Goal: Task Accomplishment & Management: Manage account settings

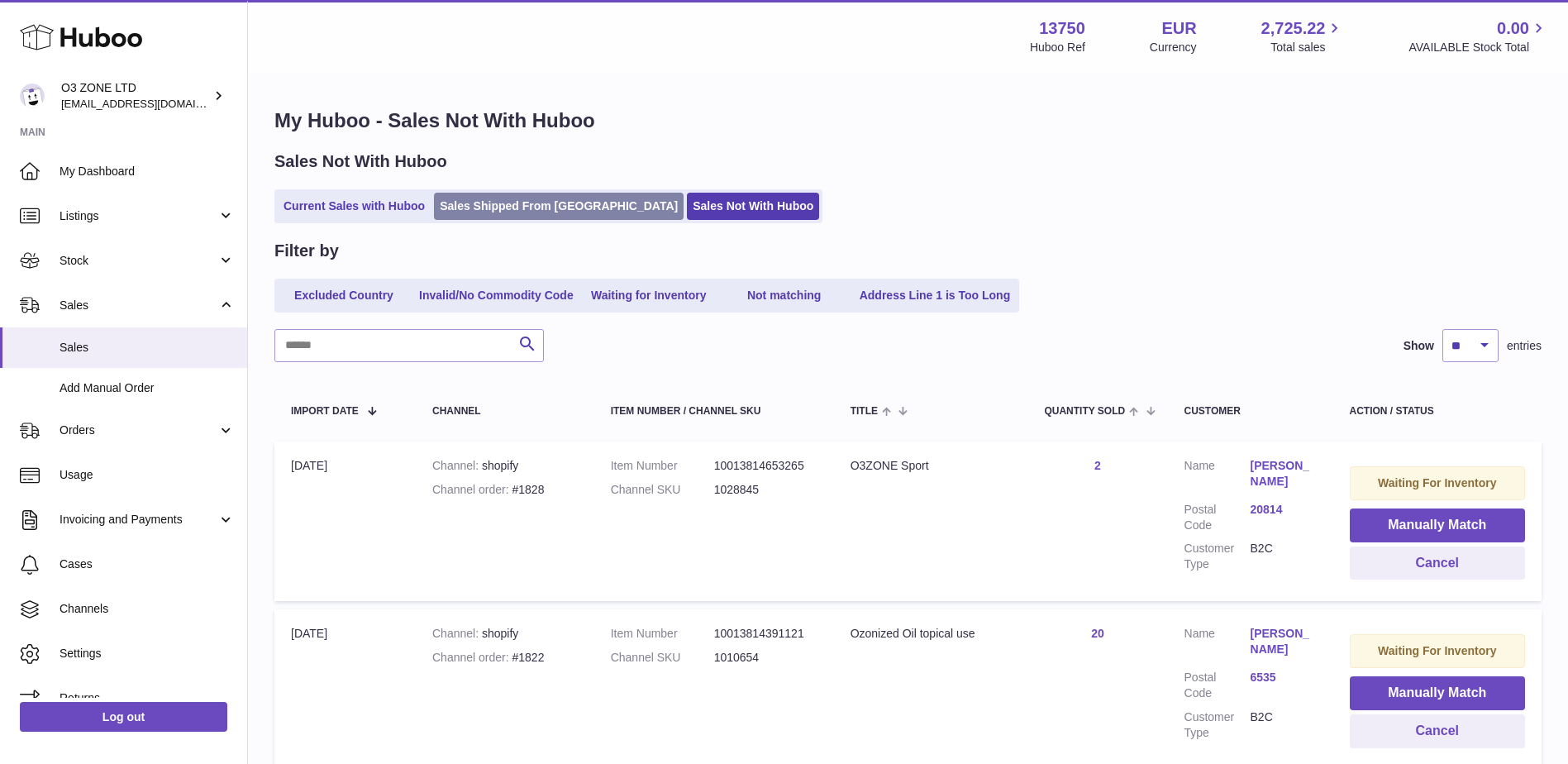
click at [457, 194] on link "Sales Shipped From [GEOGRAPHIC_DATA]" at bounding box center [559, 207] width 250 height 27
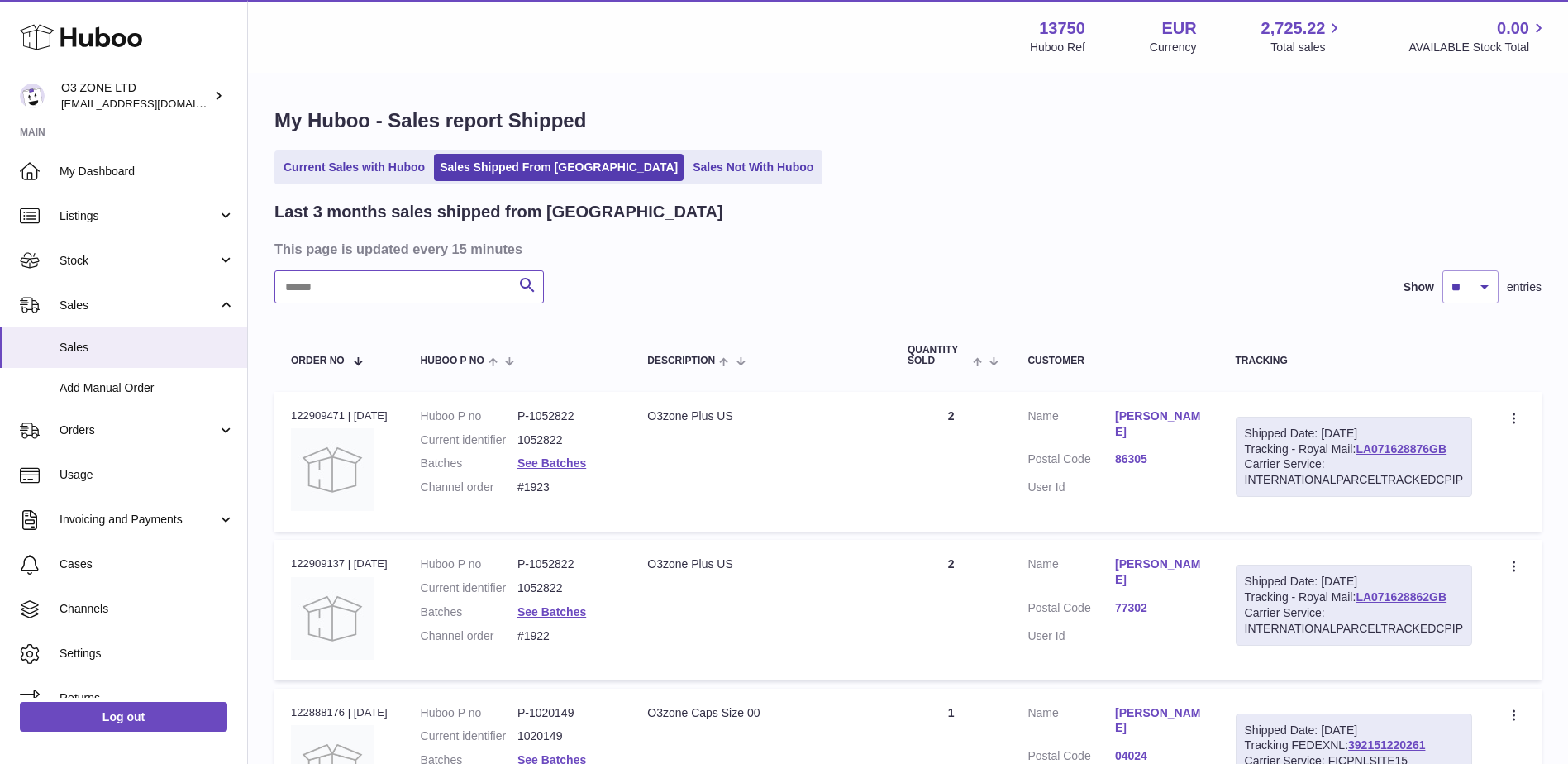
click at [436, 292] on input "text" at bounding box center [409, 287] width 269 height 33
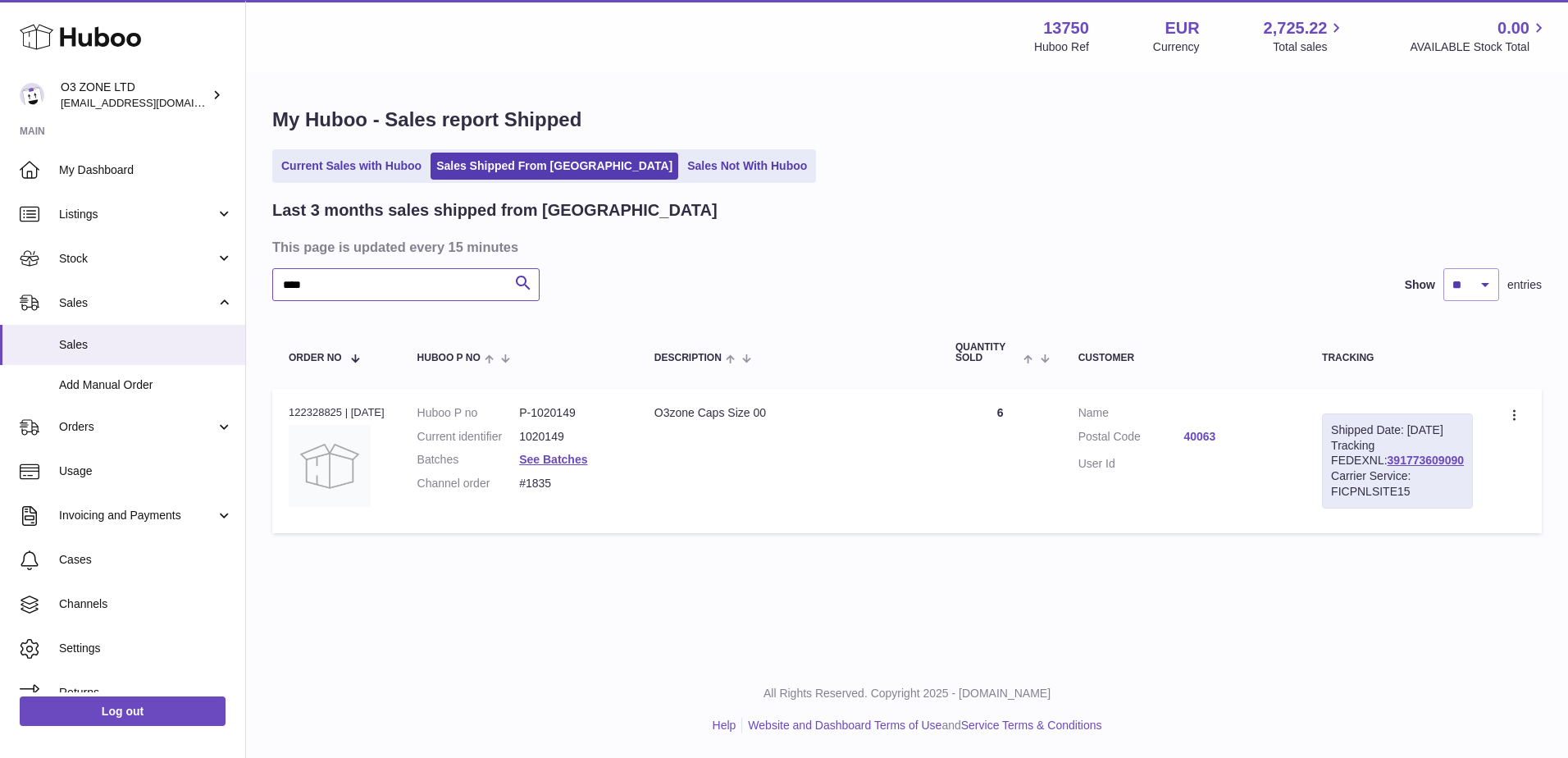
type input "****"
click at [1206, 438] on link "40063" at bounding box center [1237, 437] width 106 height 15
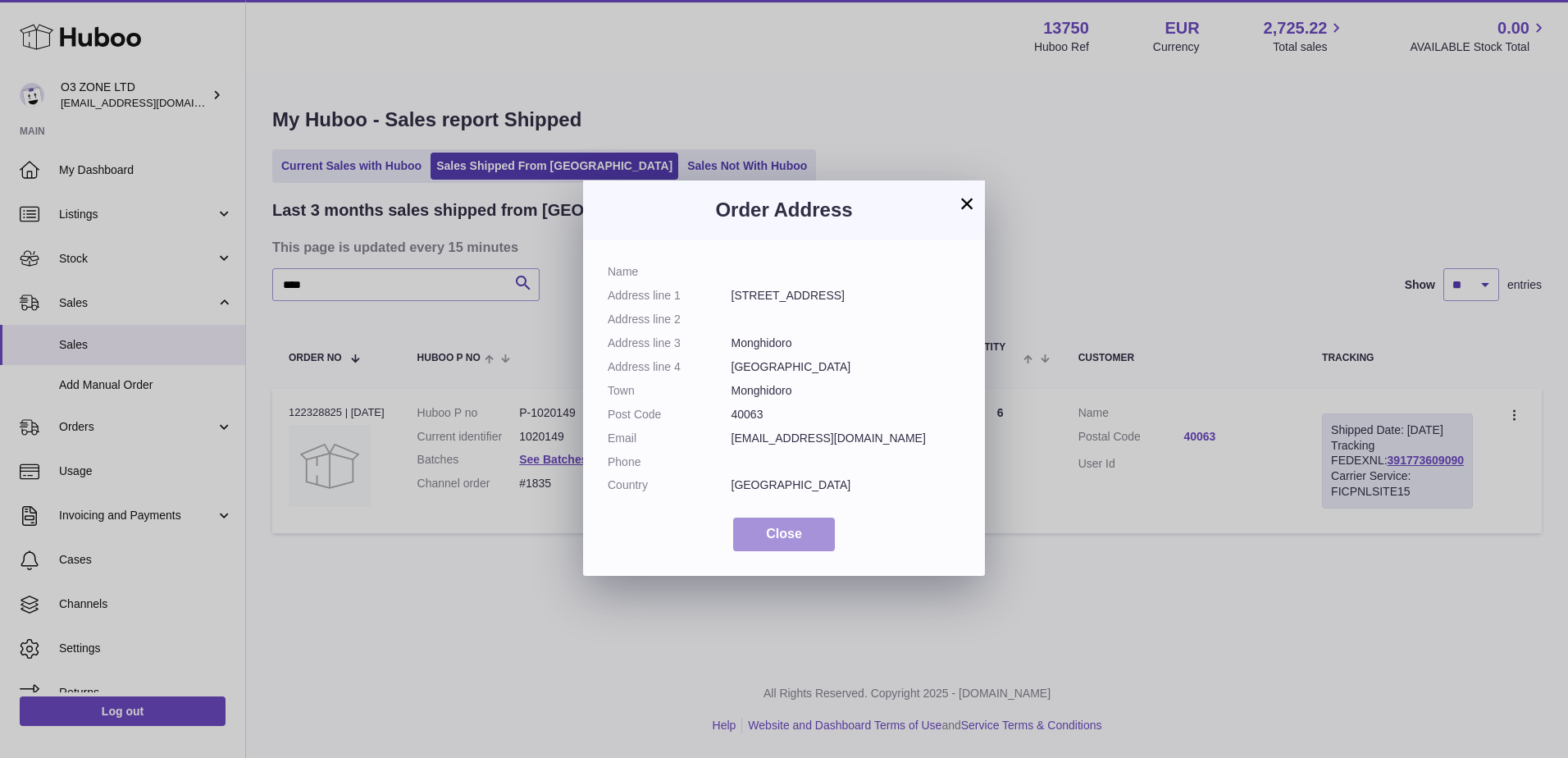
click at [800, 541] on span "Close" at bounding box center [784, 533] width 37 height 13
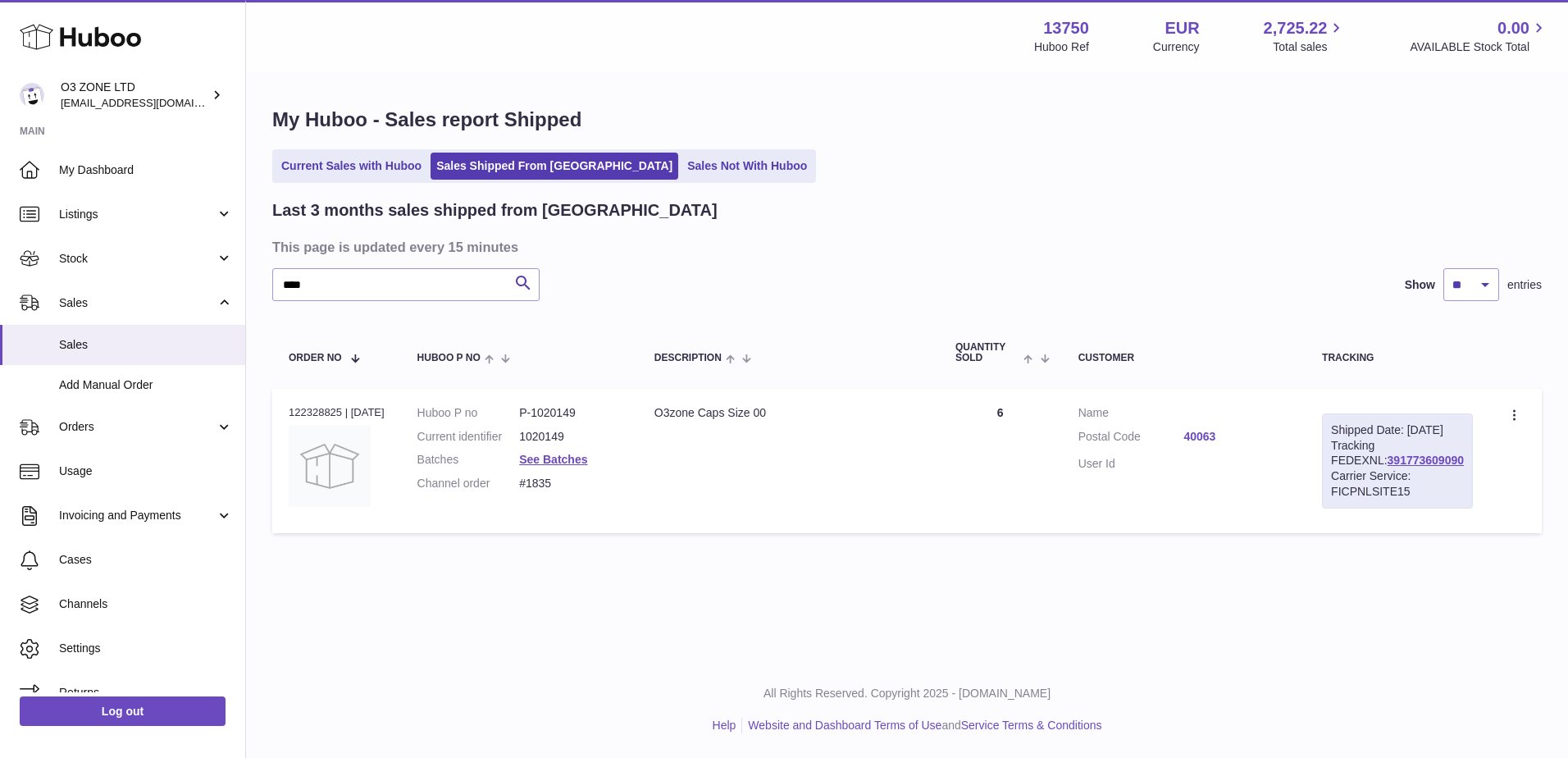
drag, startPoint x: 1425, startPoint y: 476, endPoint x: 1328, endPoint y: 478, distance: 97.0
click at [1328, 478] on td "Shipped Date: 5th Aug 2025 Tracking FEDEXNL: 391773609090 Carrier Service: FICP…" at bounding box center [1398, 461] width 184 height 144
copy link "391773609090"
click at [690, 173] on link "Sales Not With Huboo" at bounding box center [747, 166] width 131 height 27
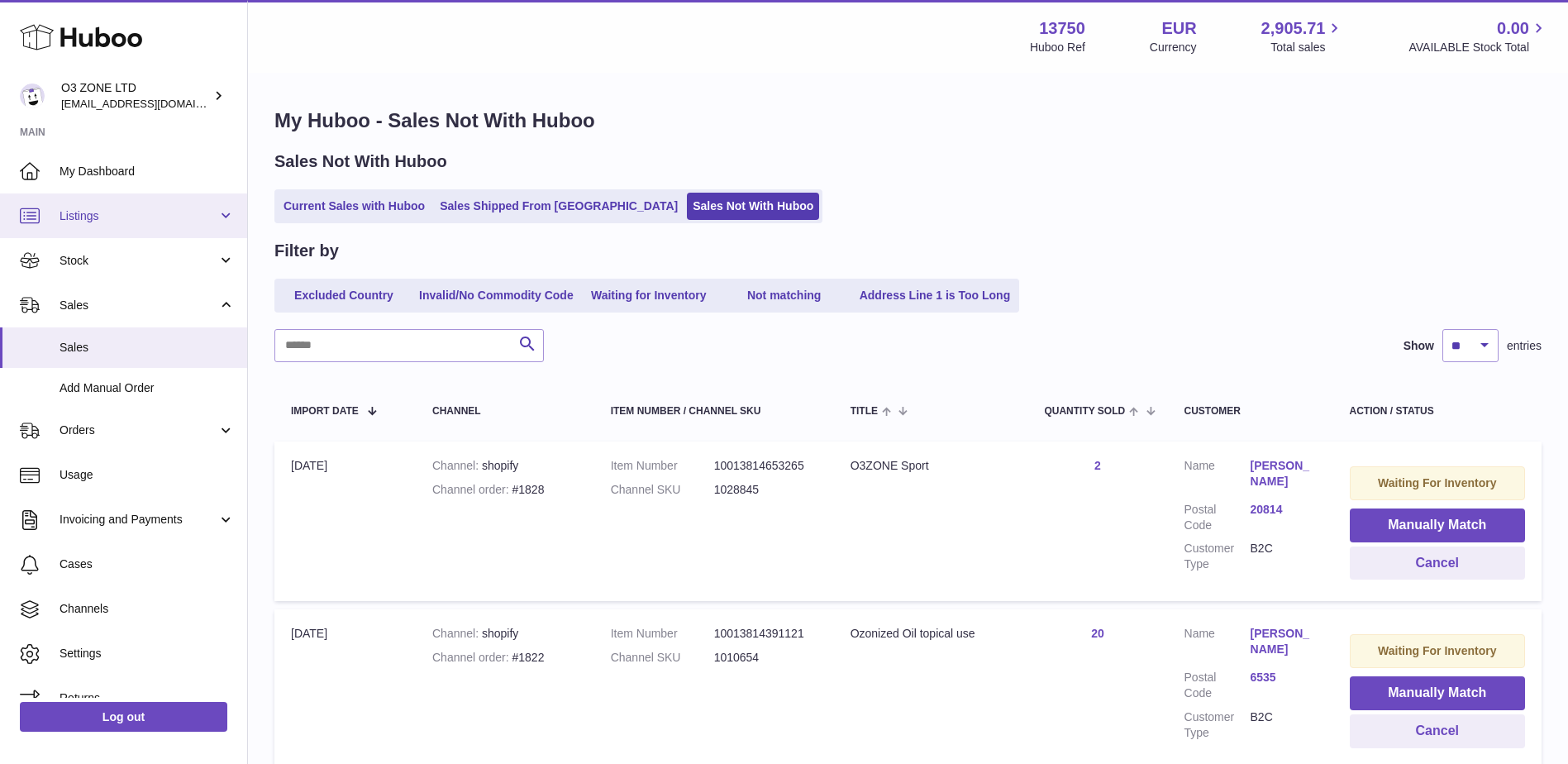
click at [29, 211] on icon at bounding box center [29, 215] width 19 height 19
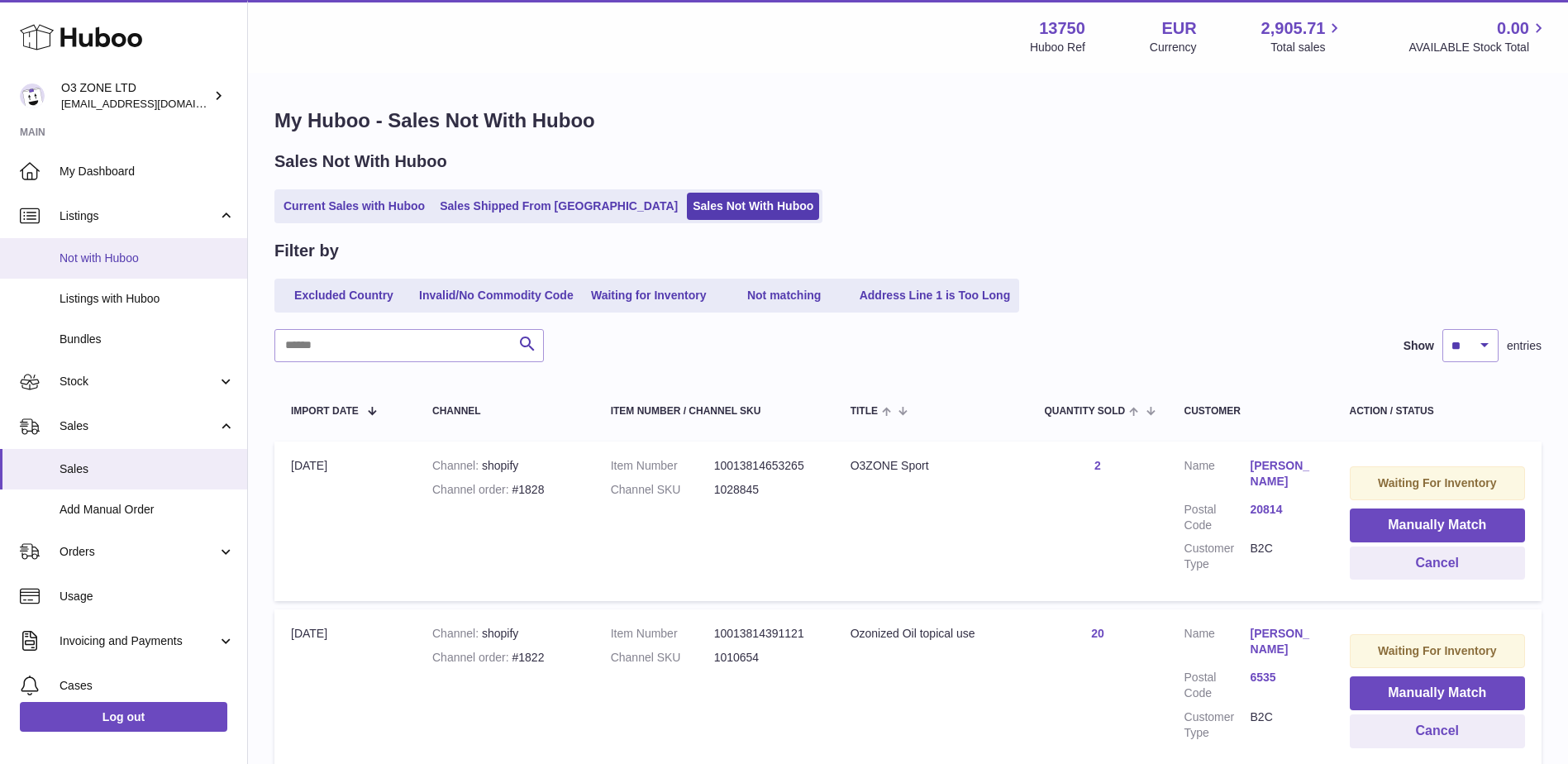
click at [86, 257] on span "Not with Huboo" at bounding box center [146, 258] width 175 height 16
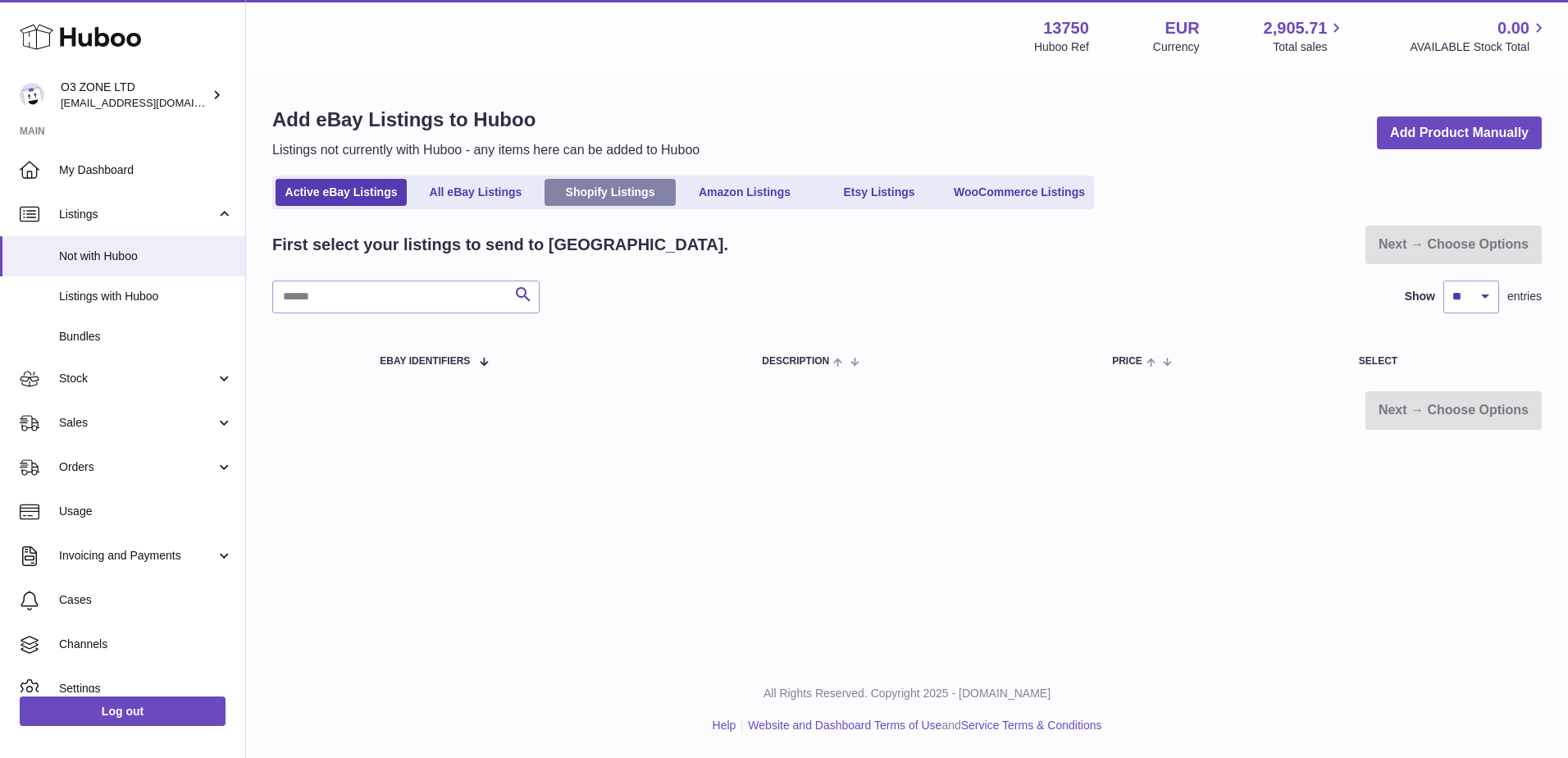
click at [584, 200] on link "Shopify Listings" at bounding box center [610, 192] width 131 height 27
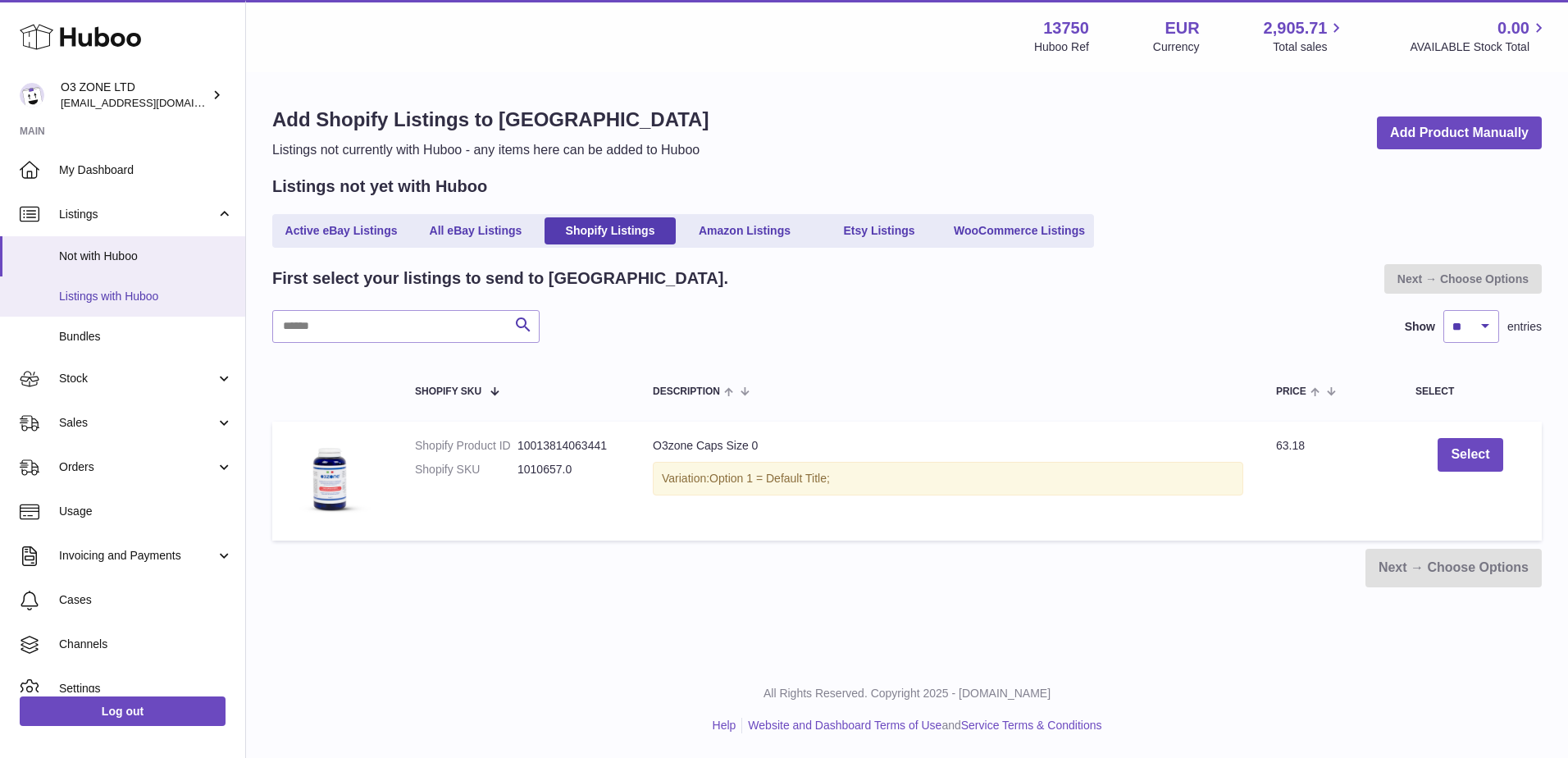
click at [125, 298] on span "Listings with Huboo" at bounding box center [145, 296] width 174 height 15
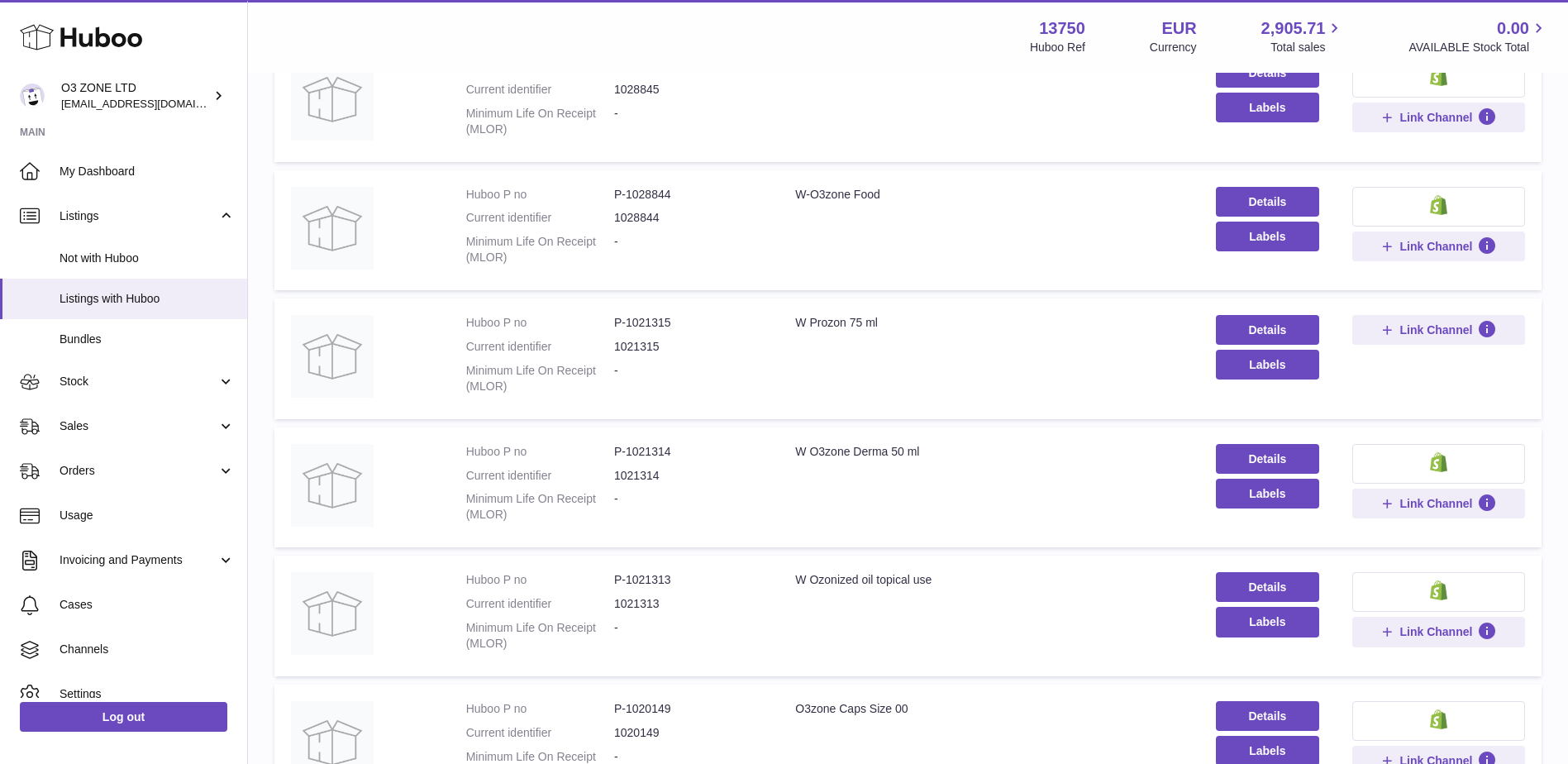
scroll to position [661, 0]
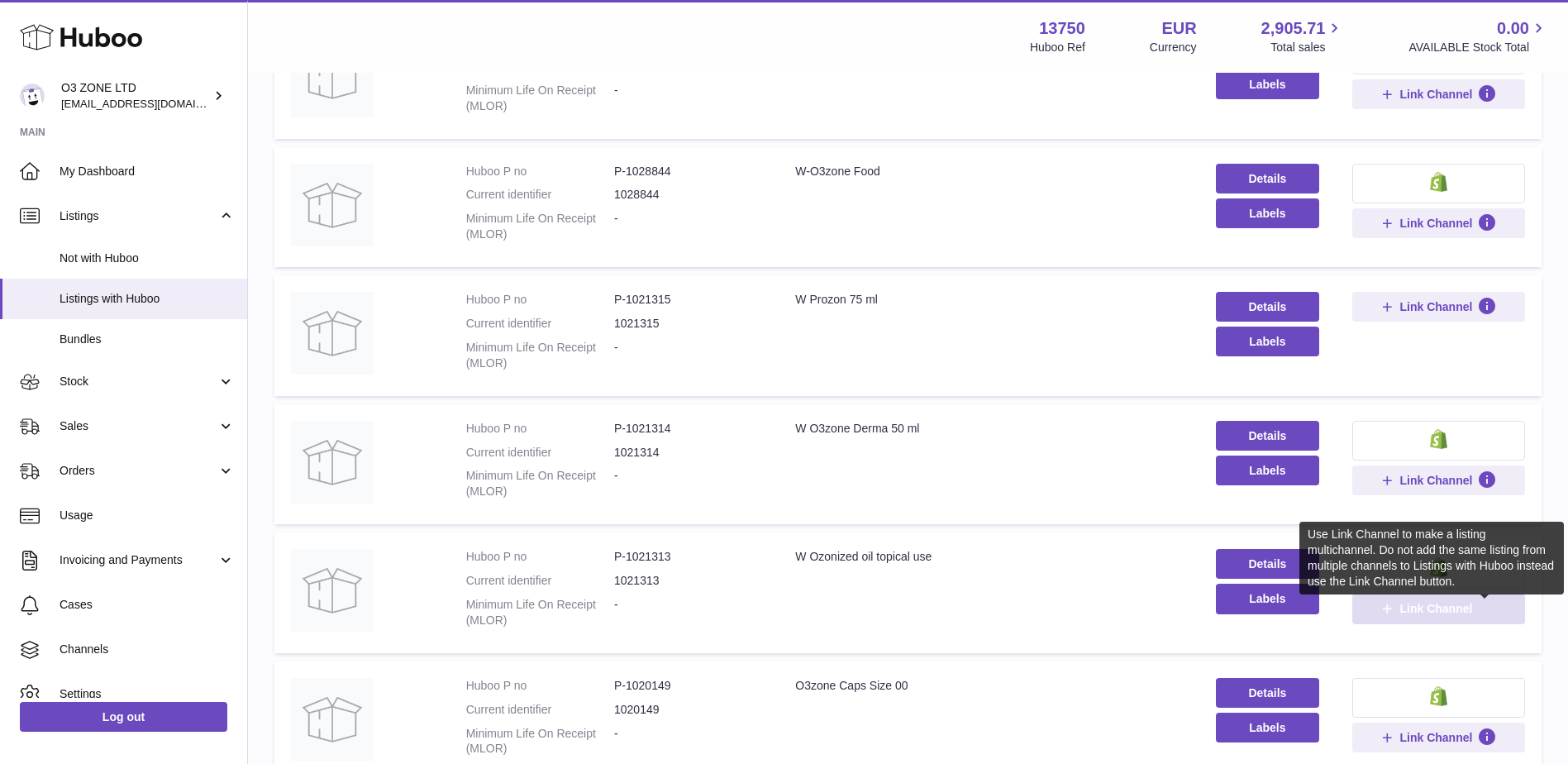
click at [1482, 604] on icon at bounding box center [1487, 608] width 19 height 19
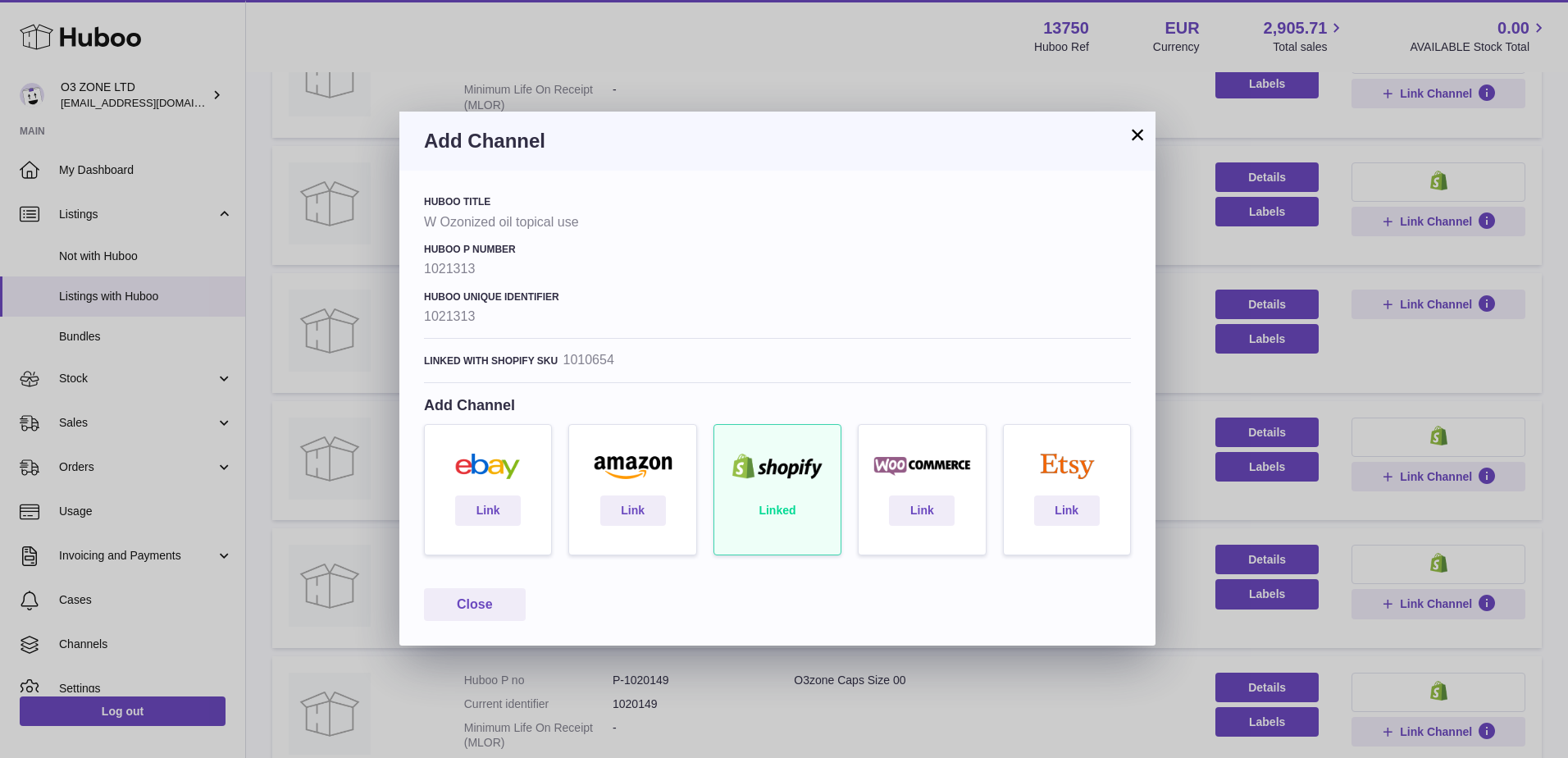
click at [1129, 137] on button "×" at bounding box center [1138, 135] width 19 height 19
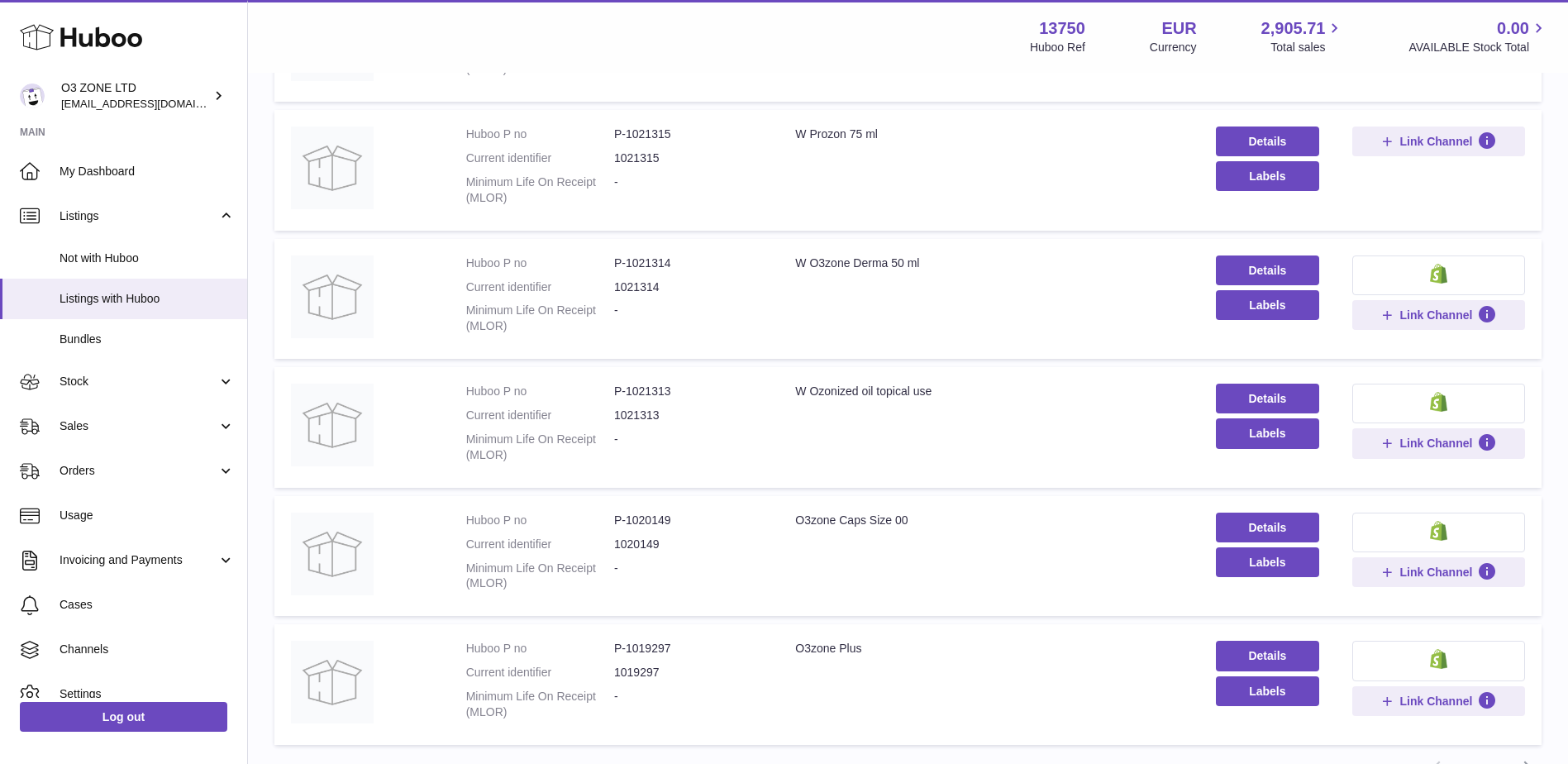
scroll to position [989, 0]
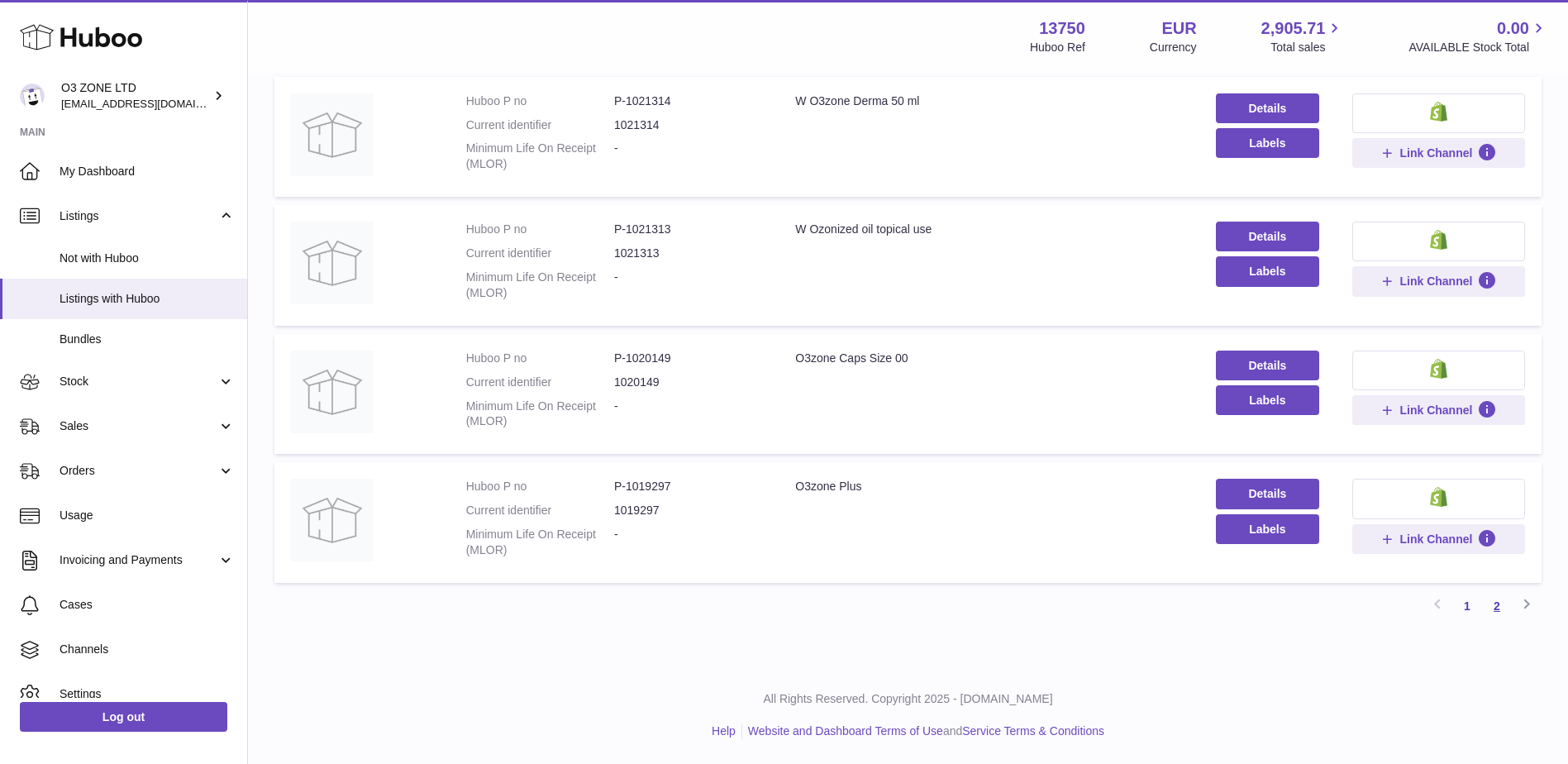
click at [1501, 611] on link "2" at bounding box center [1496, 606] width 30 height 30
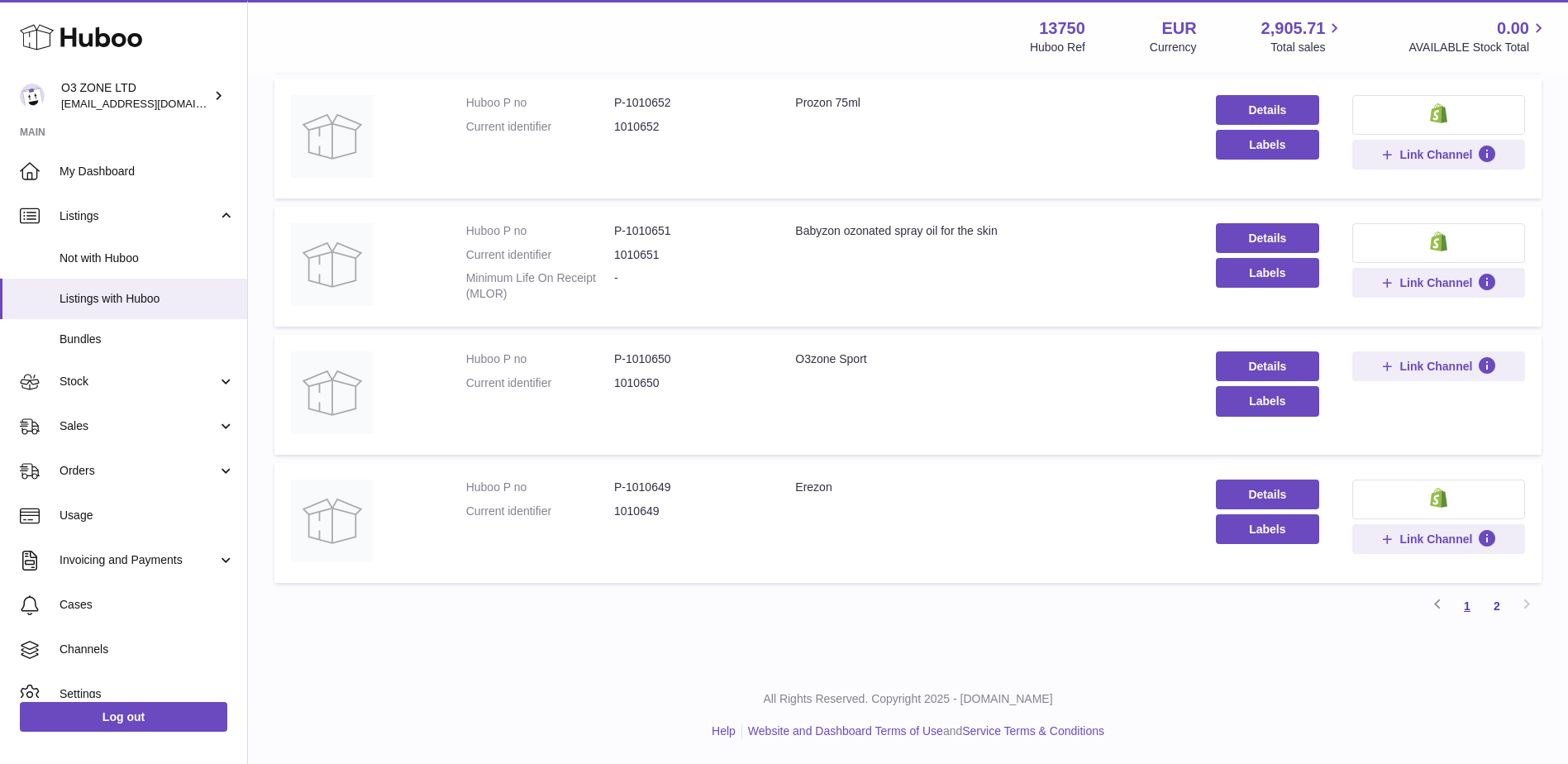
click at [1468, 609] on link "1" at bounding box center [1466, 606] width 30 height 30
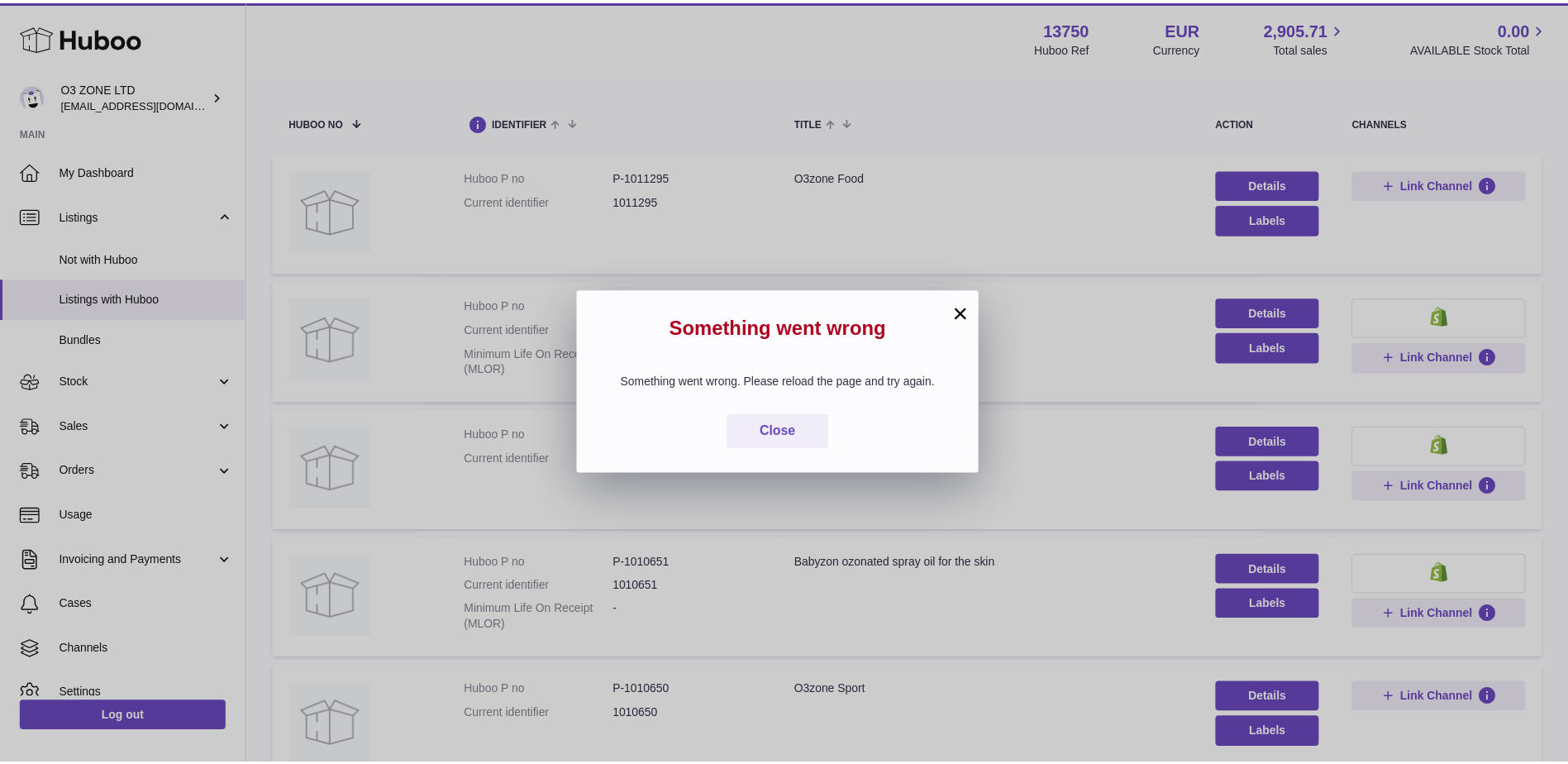
scroll to position [75, 0]
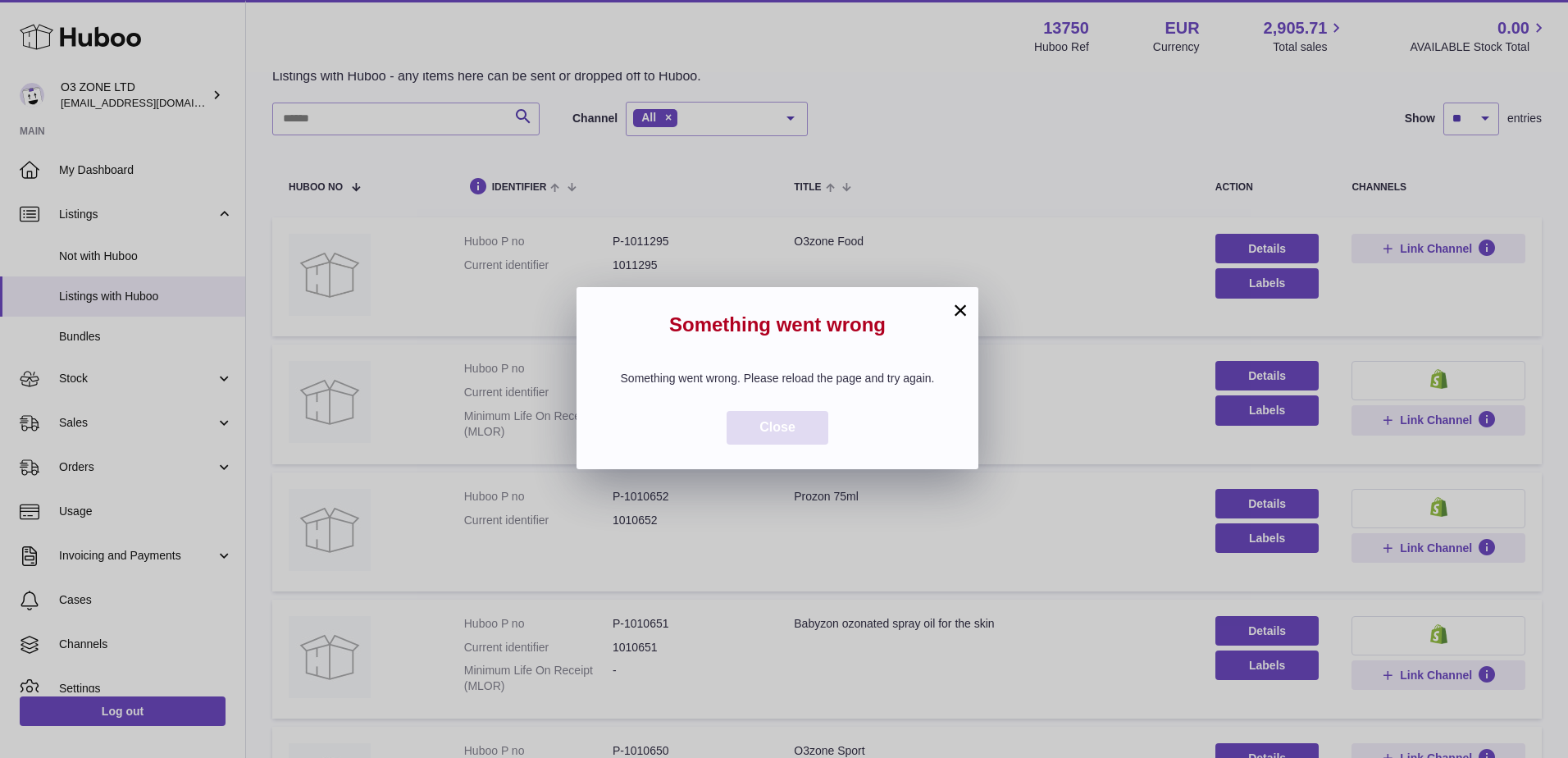
click at [776, 442] on button "Close" at bounding box center [778, 427] width 102 height 34
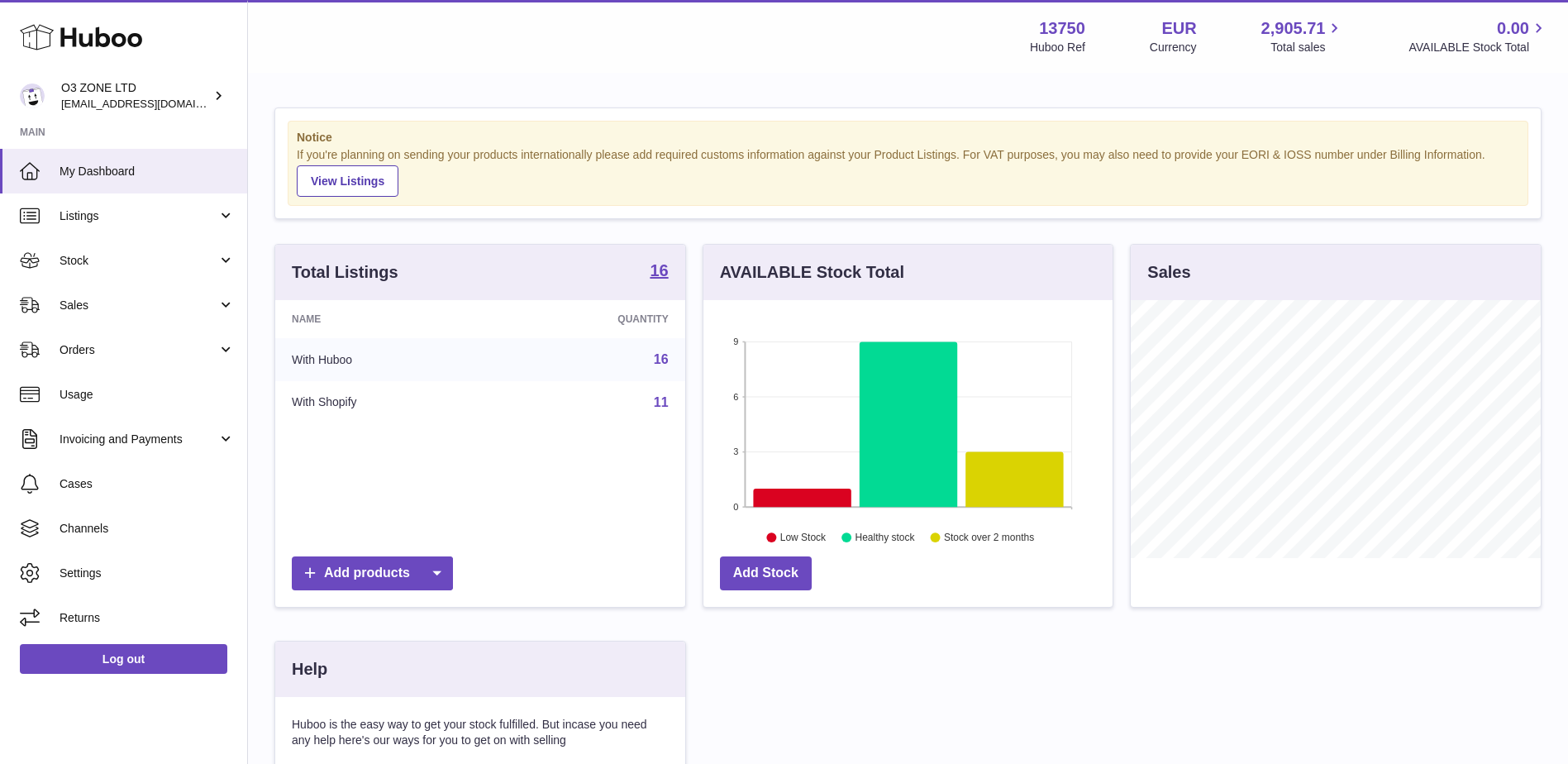
scroll to position [258, 409]
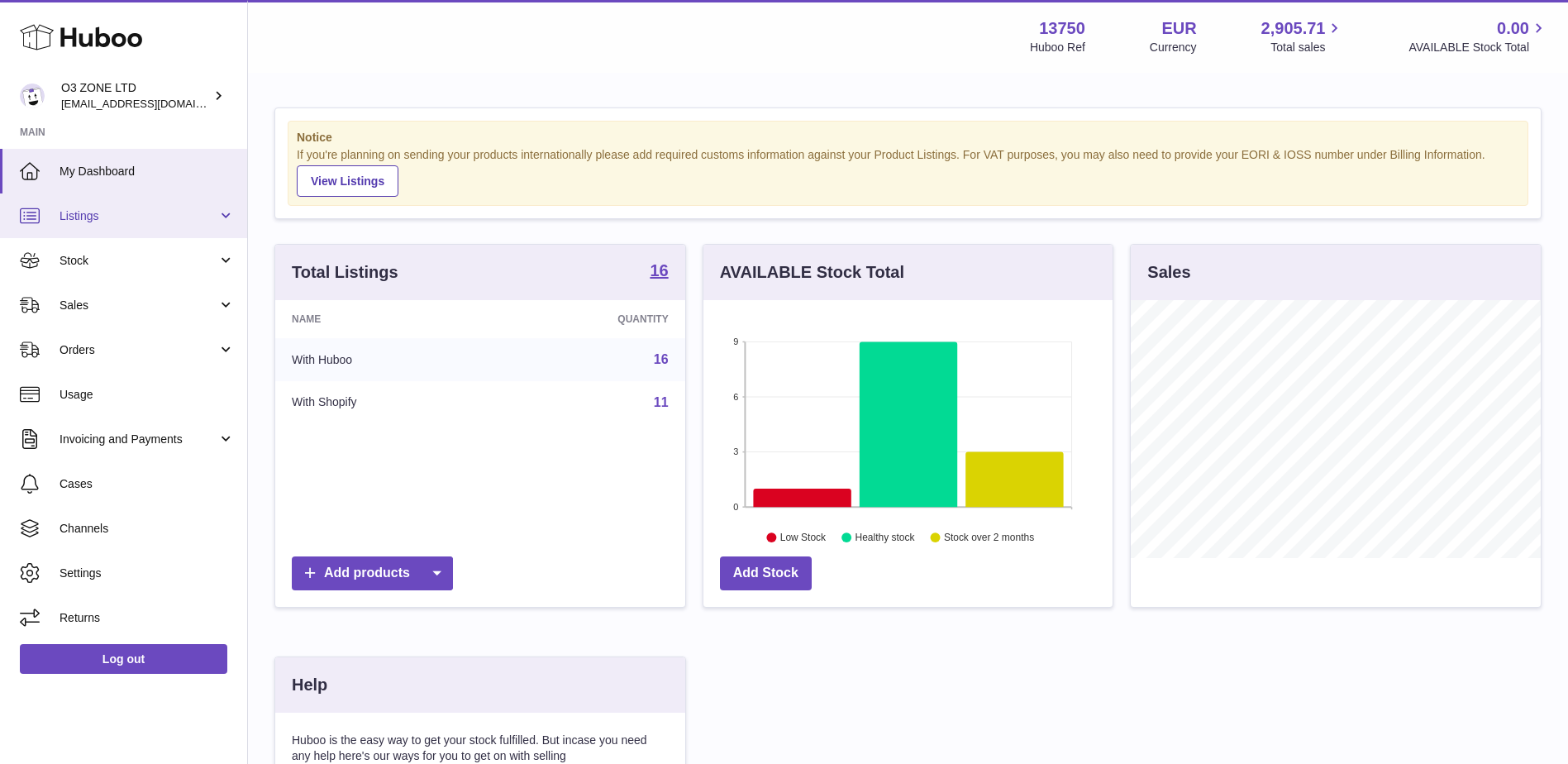
click at [98, 233] on link "Listings" at bounding box center [123, 216] width 247 height 45
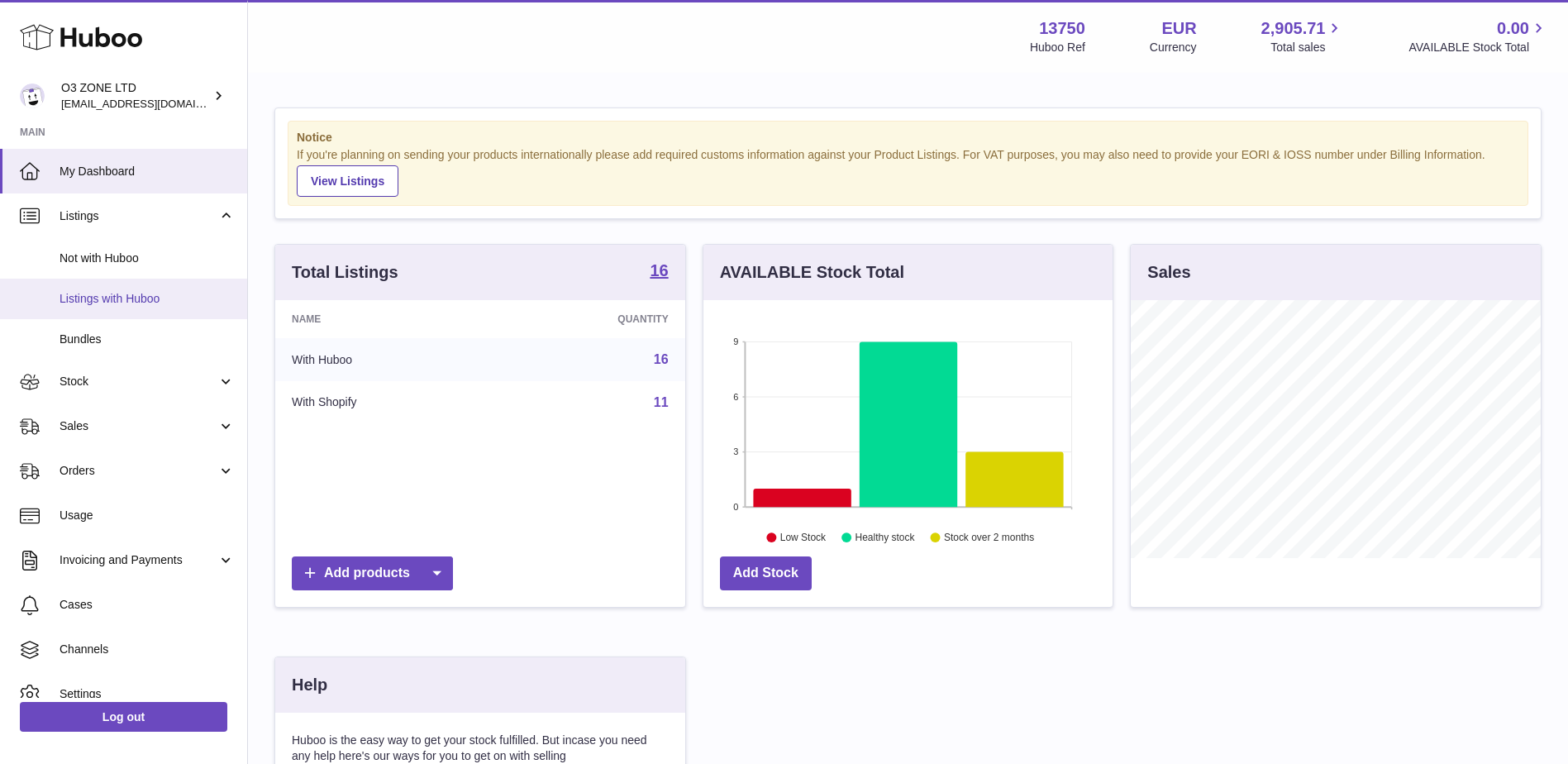
click at [104, 301] on span "Listings with Huboo" at bounding box center [146, 299] width 175 height 16
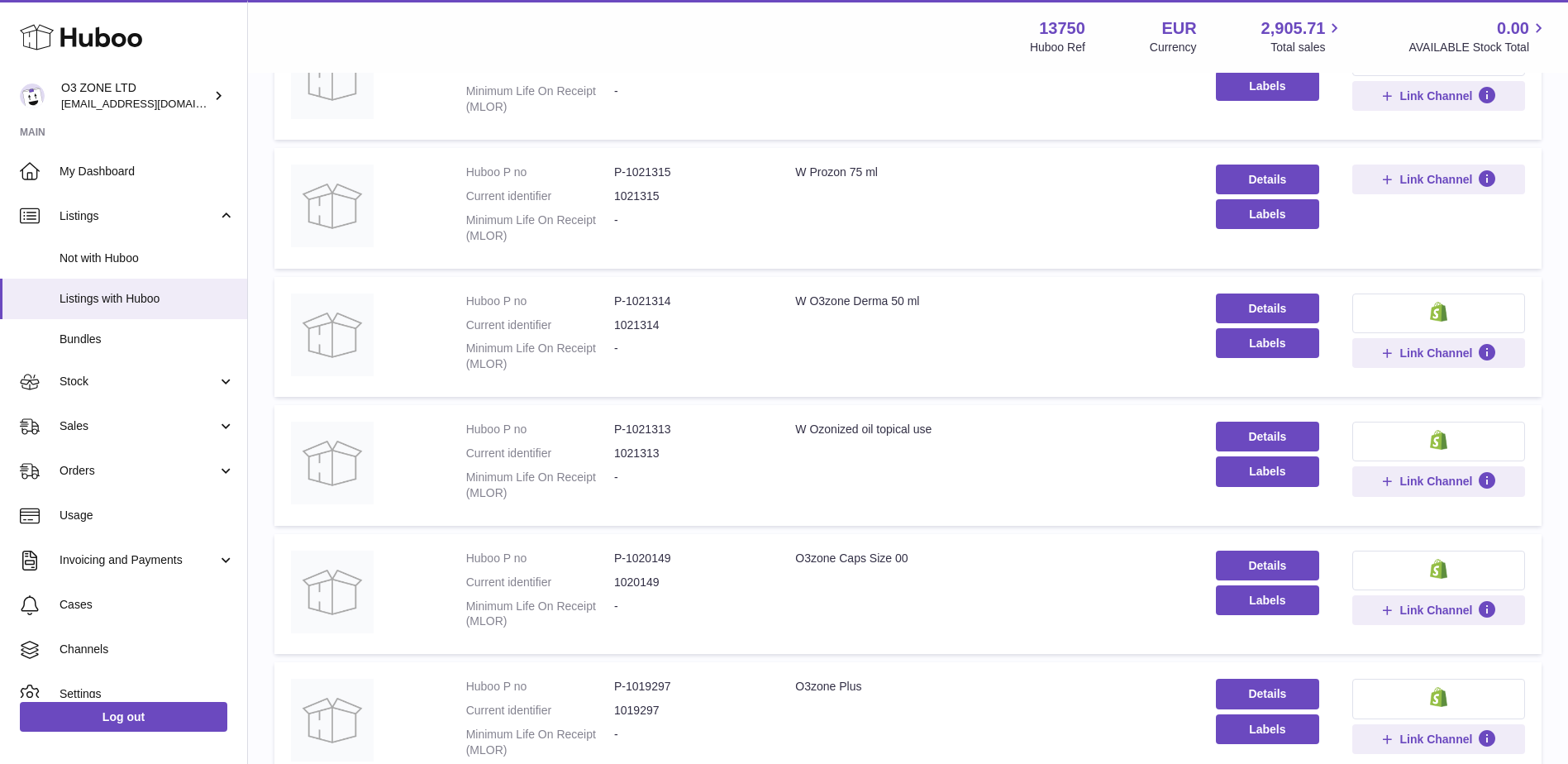
scroll to position [827, 0]
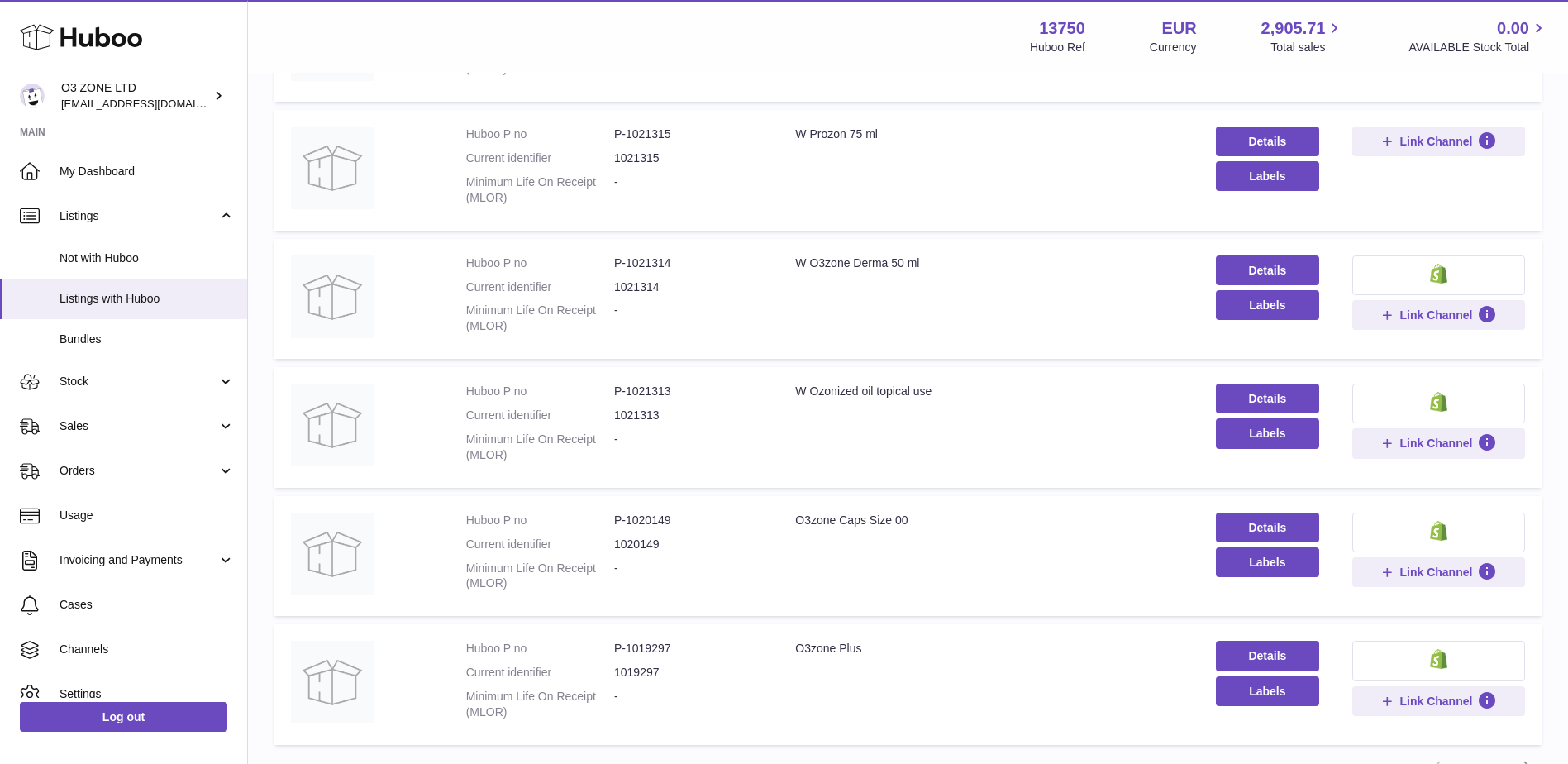
click at [1243, 381] on td "Details Labels" at bounding box center [1267, 428] width 137 height 121
click at [1239, 392] on link "Details" at bounding box center [1267, 398] width 104 height 30
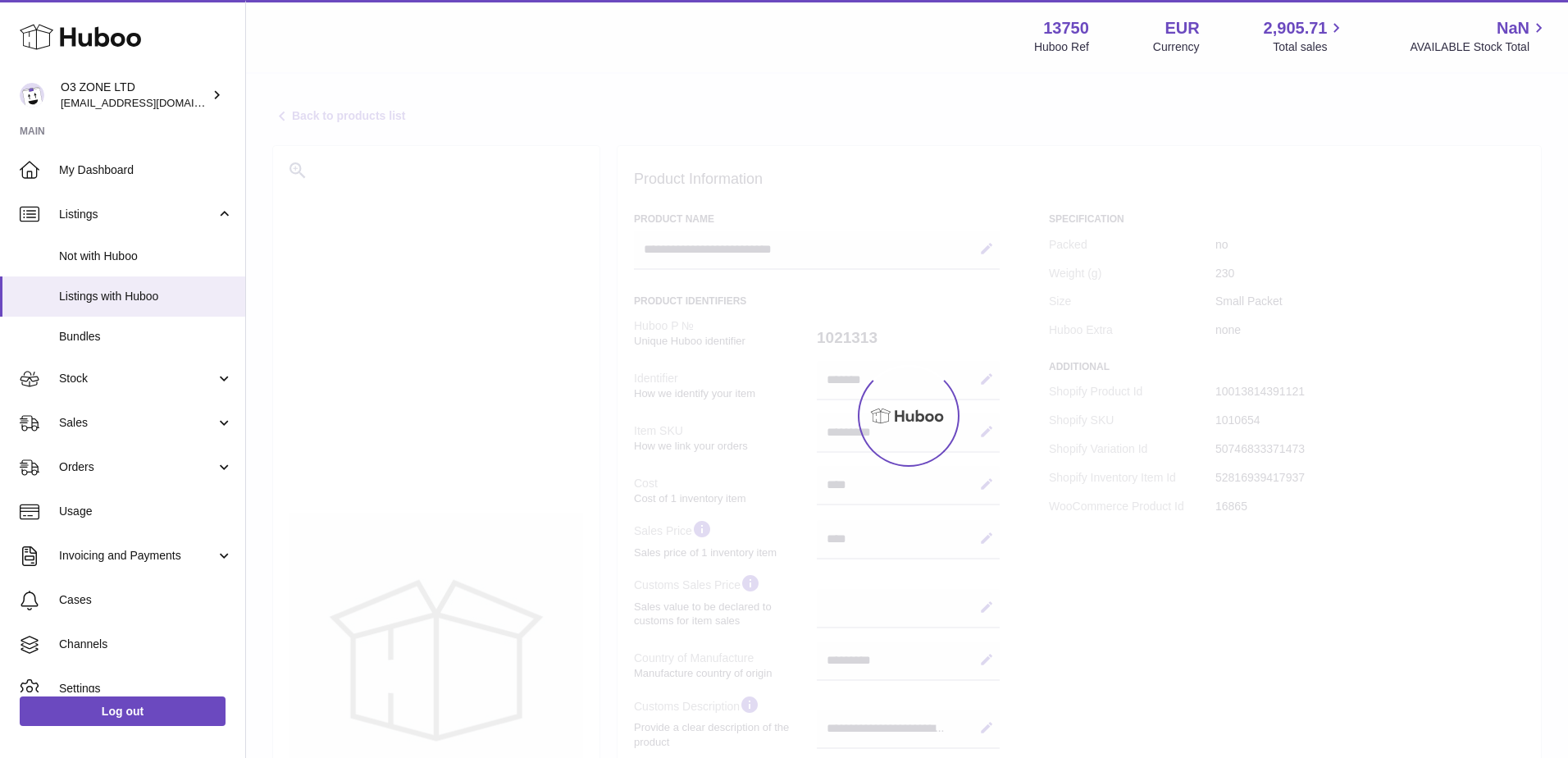
select select "***"
select select "****"
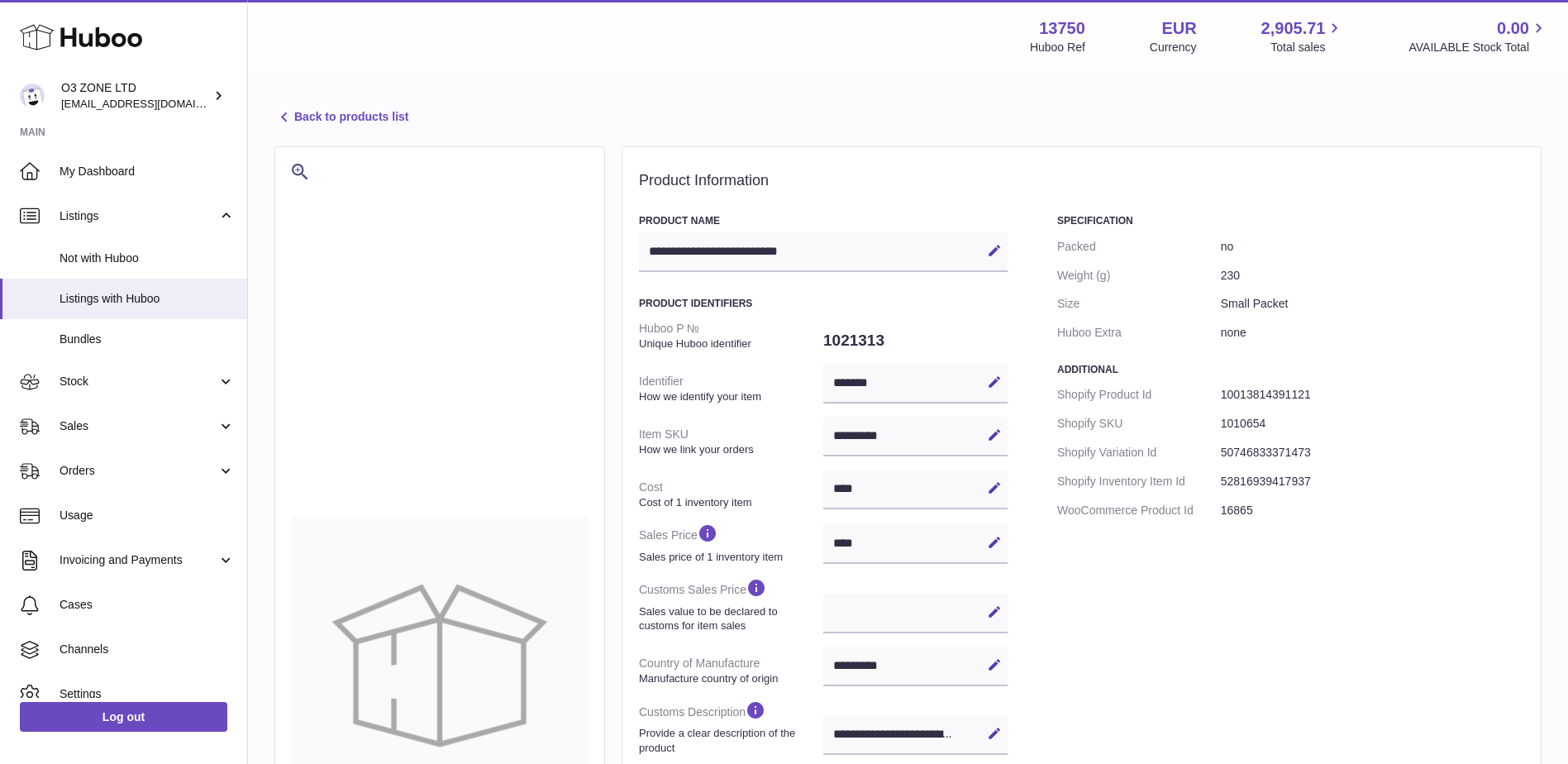
click at [362, 113] on link "Back to products list" at bounding box center [341, 117] width 134 height 19
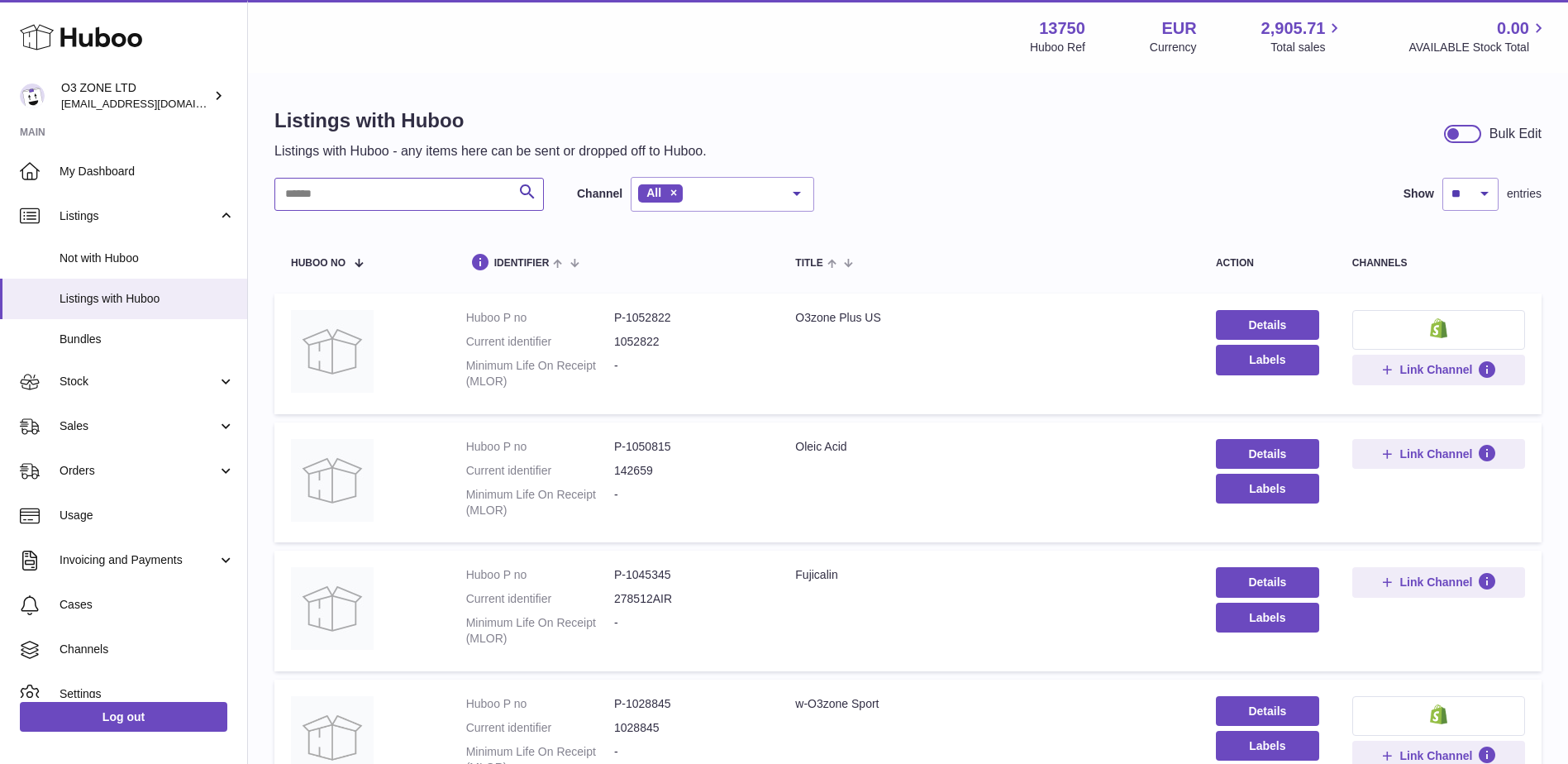
click at [362, 199] on input "text" at bounding box center [409, 194] width 269 height 33
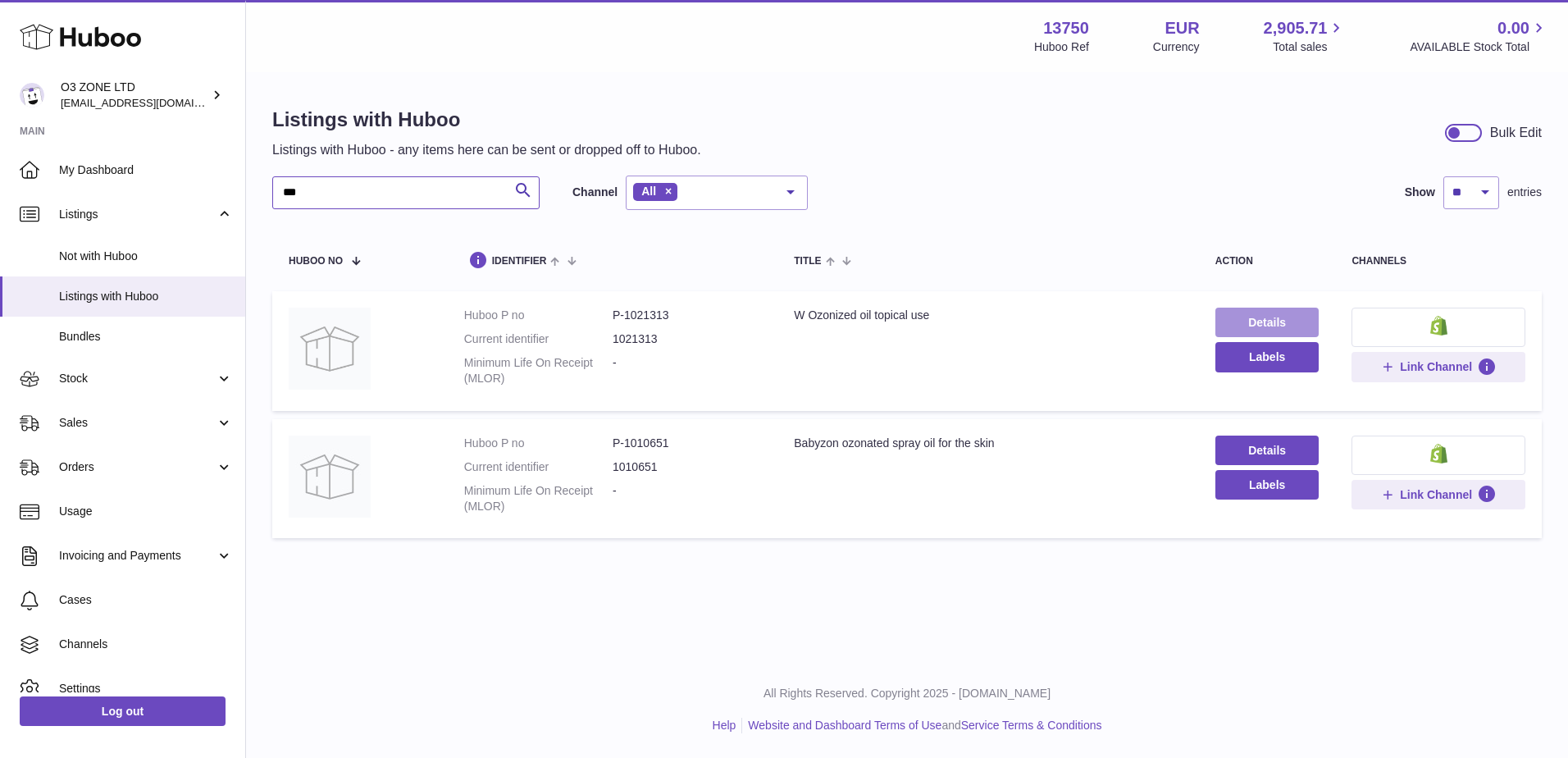
type input "***"
click at [1224, 316] on link "Details" at bounding box center [1268, 322] width 104 height 30
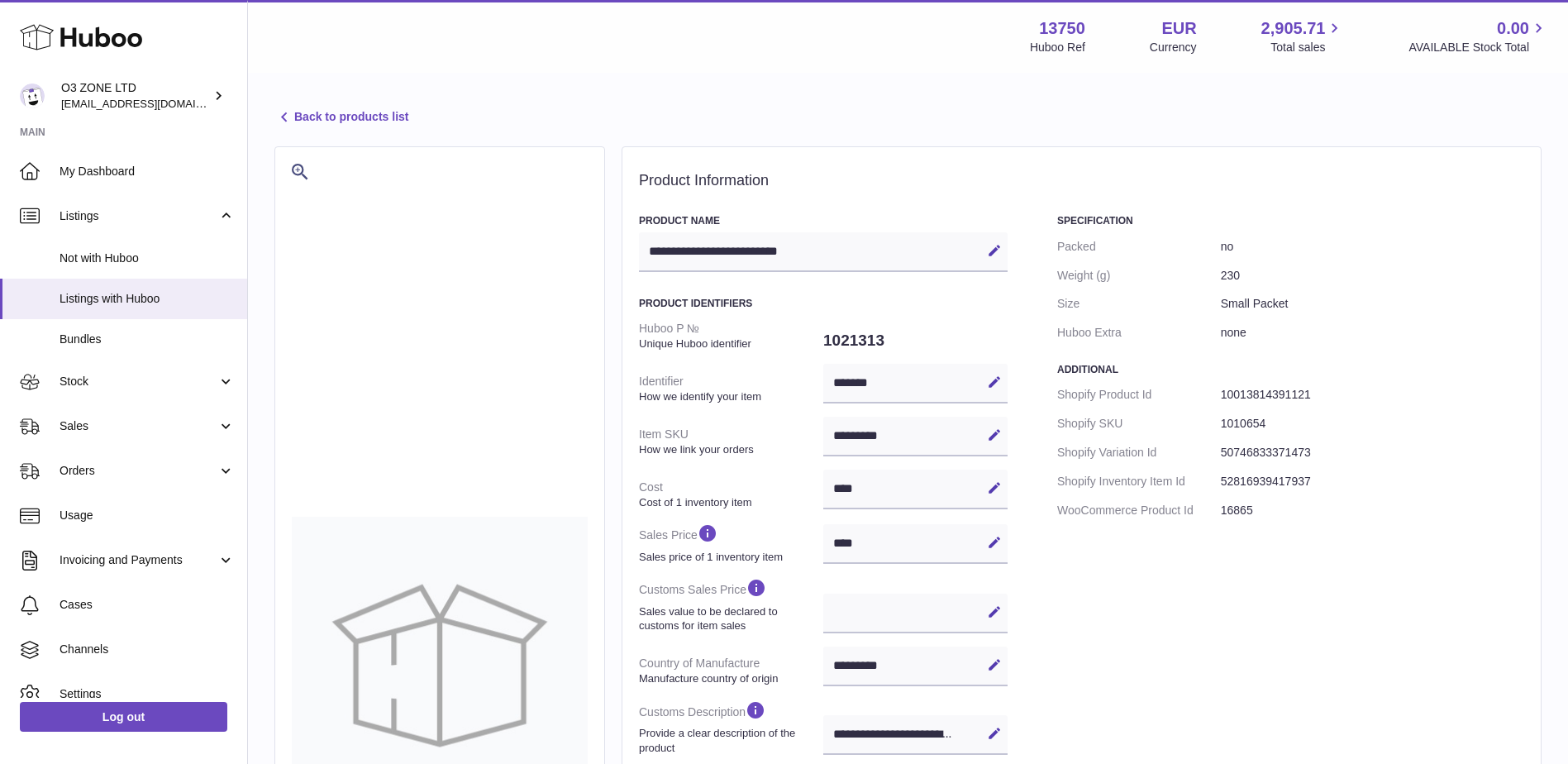
select select "***"
select select "****"
click at [992, 380] on icon at bounding box center [993, 381] width 15 height 15
drag, startPoint x: 901, startPoint y: 379, endPoint x: 776, endPoint y: 382, distance: 125.0
click at [776, 382] on dl "Huboo P № Unique Huboo identifier 1021313 Identifier How we identify your item …" at bounding box center [823, 680] width 368 height 732
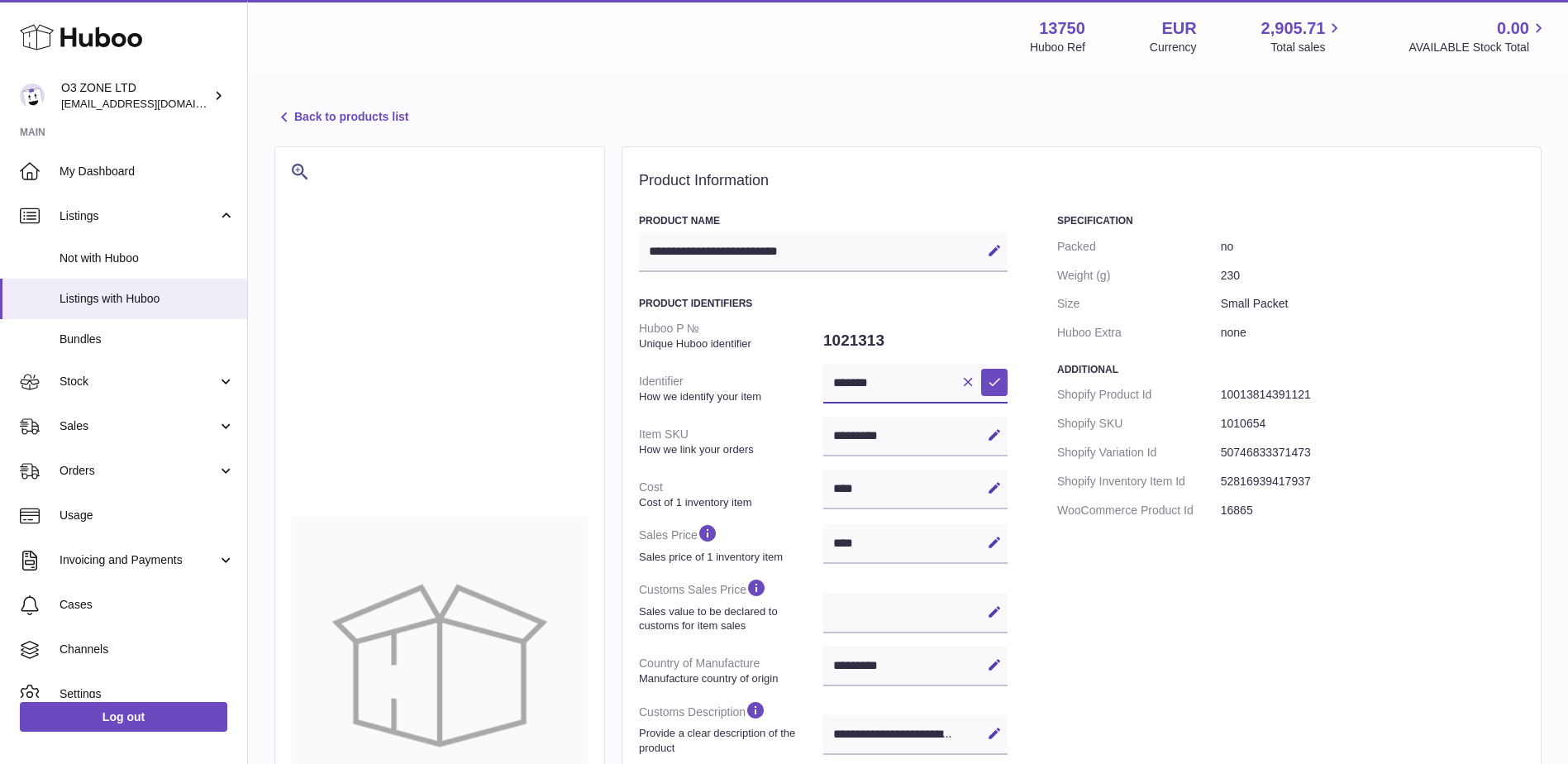
paste input "text"
type input "*******"
click at [1001, 386] on icon at bounding box center [993, 381] width 15 height 15
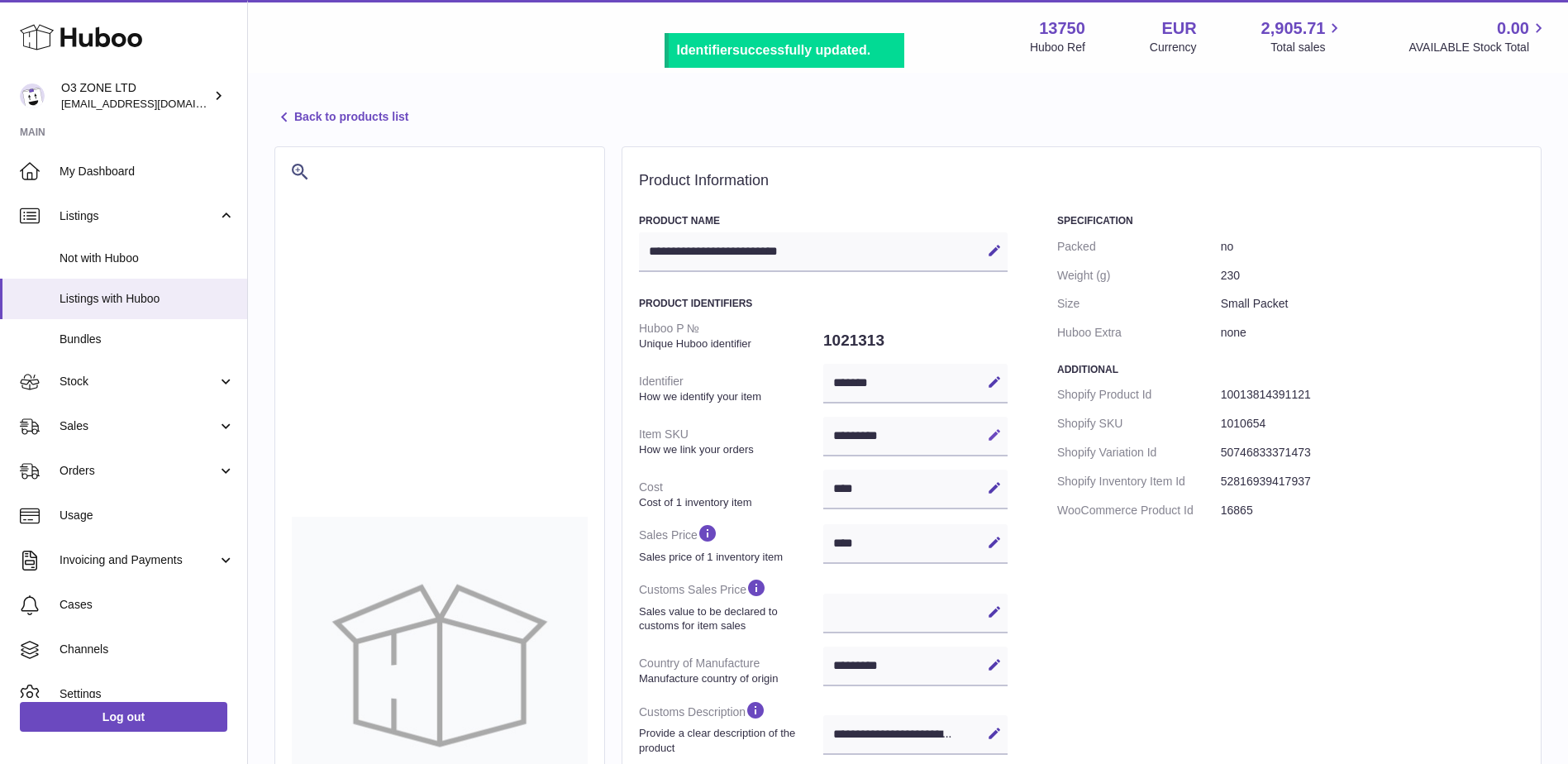
click at [993, 443] on button "Edit" at bounding box center [993, 434] width 26 height 26
drag, startPoint x: 901, startPoint y: 430, endPoint x: 715, endPoint y: 446, distance: 186.7
click at [727, 440] on dl "Huboo P № Unique Huboo identifier 1021313 Identifier How we identify your item …" at bounding box center [823, 680] width 368 height 732
paste input "text"
type input "*******"
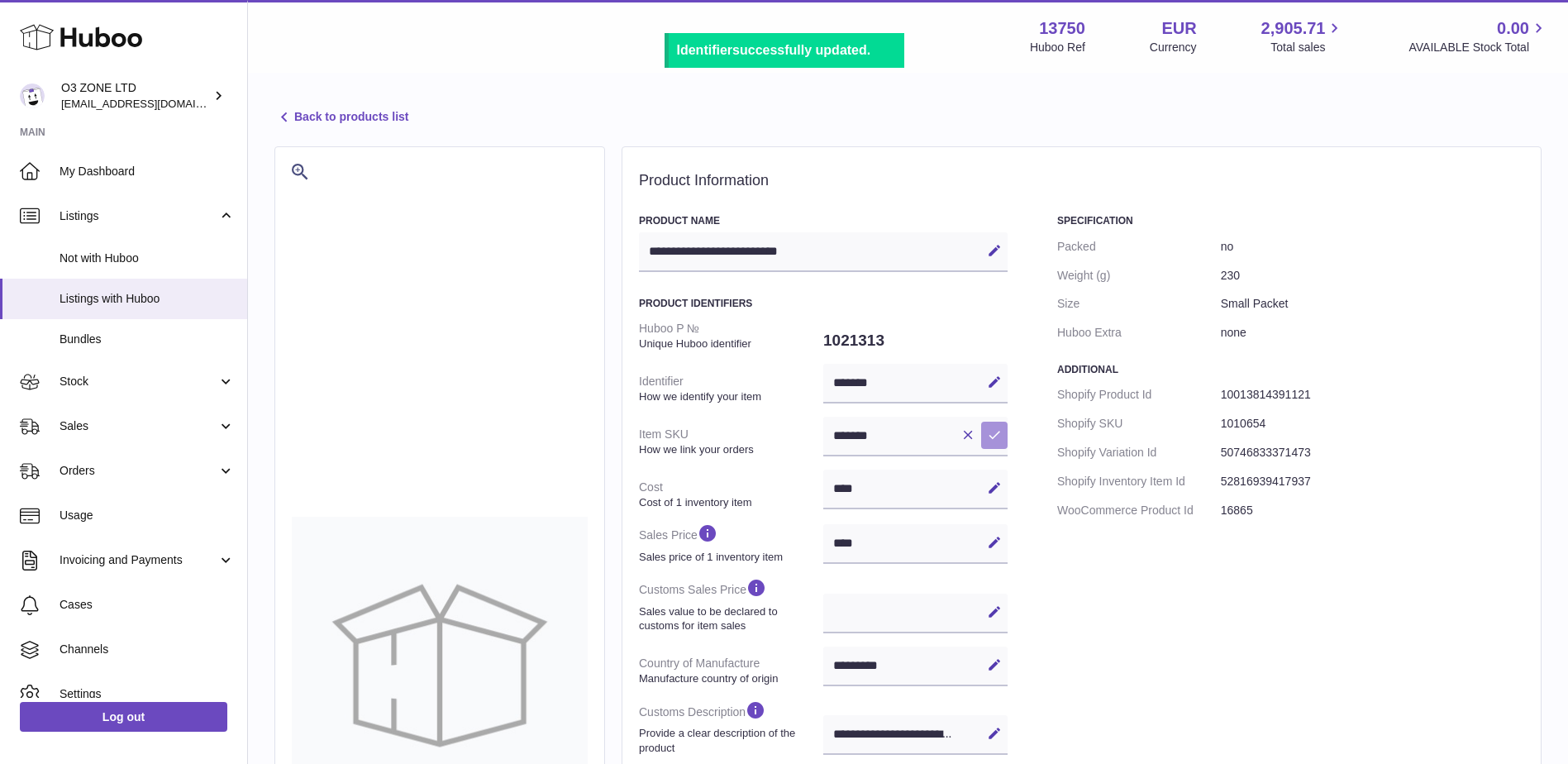
click at [1002, 437] on button "Save" at bounding box center [993, 434] width 26 height 26
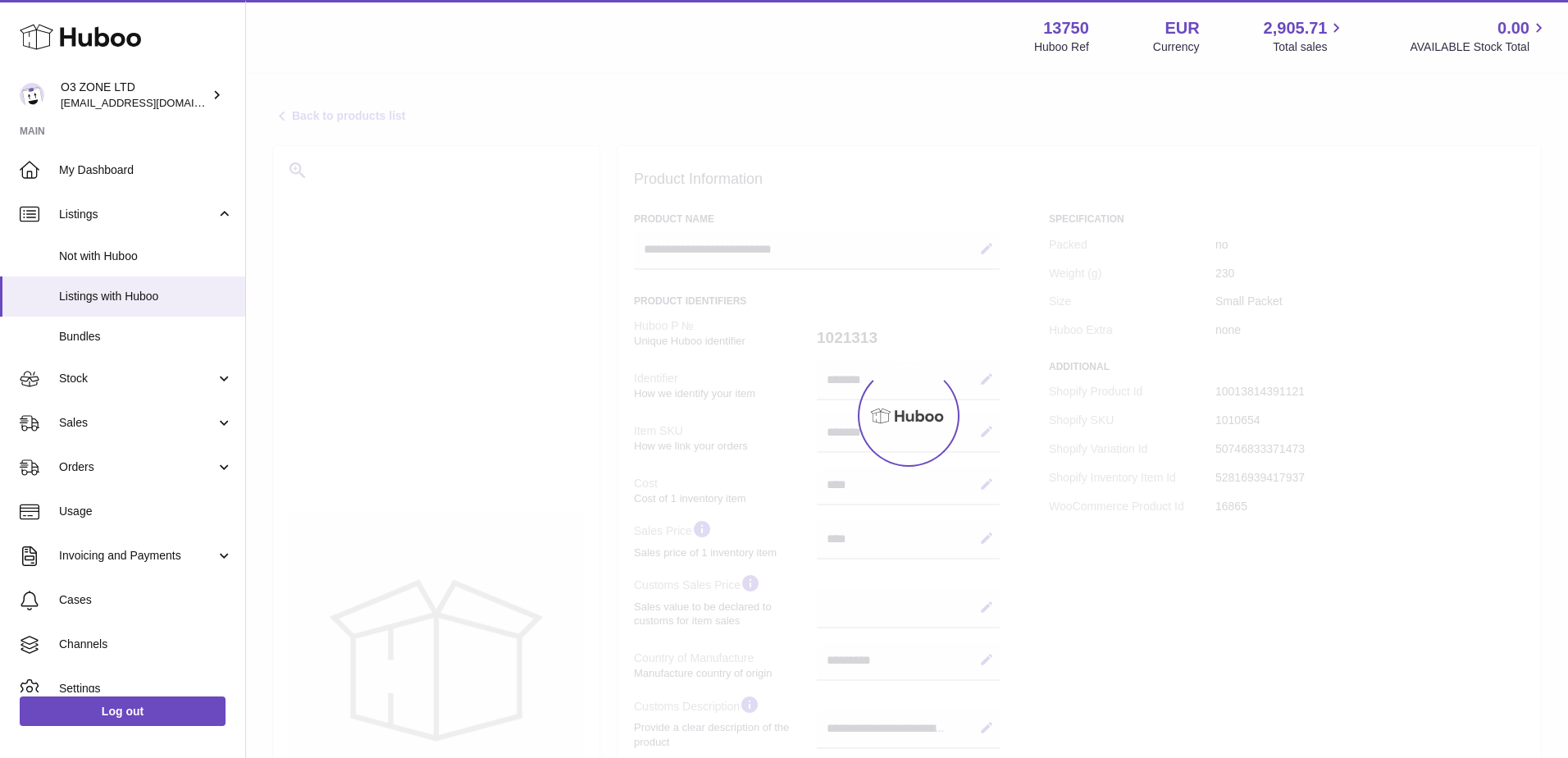
select select "***"
select select "****"
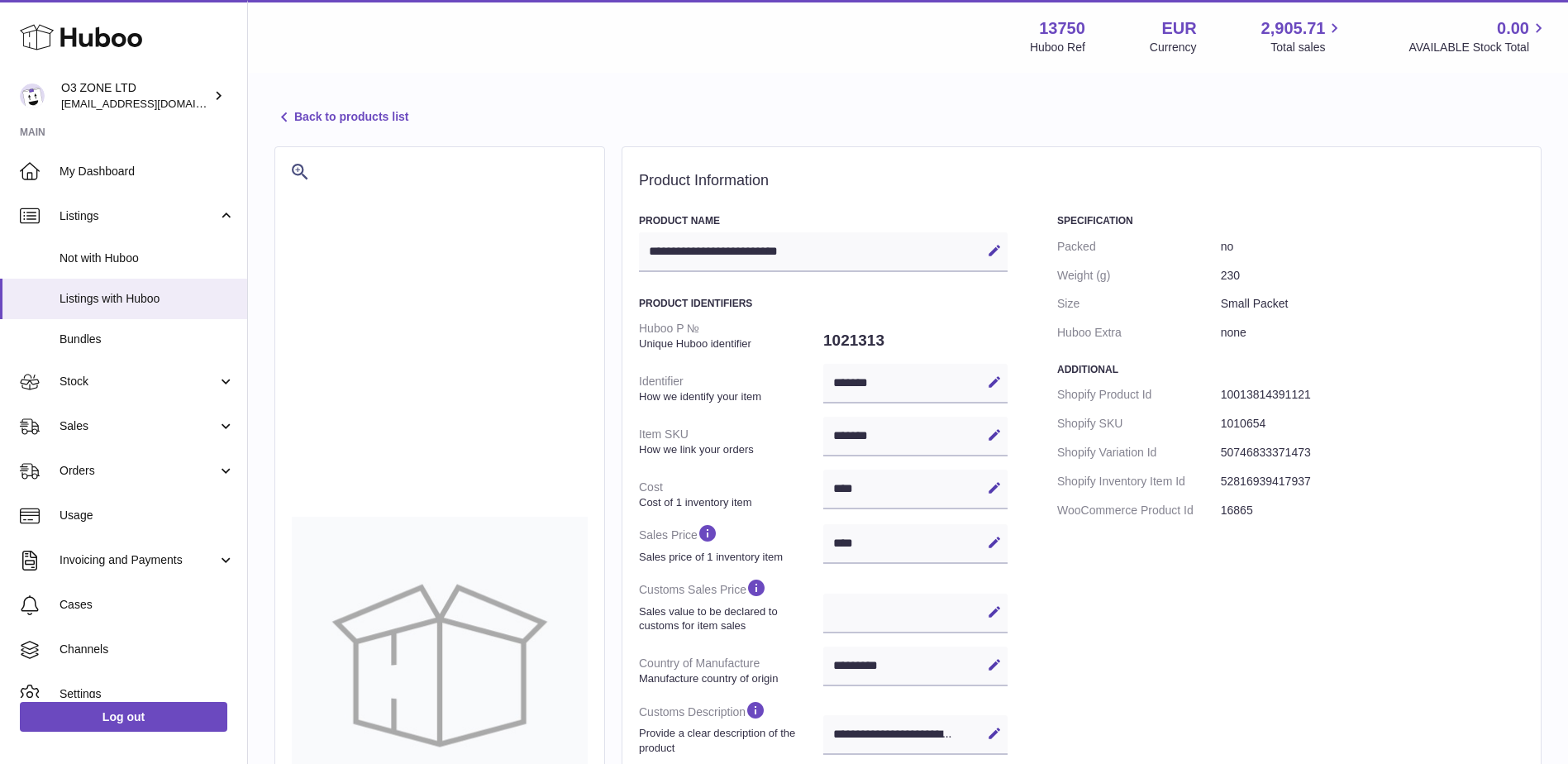
select select "***"
select select "****"
click at [92, 175] on span "My Dashboard" at bounding box center [146, 172] width 175 height 16
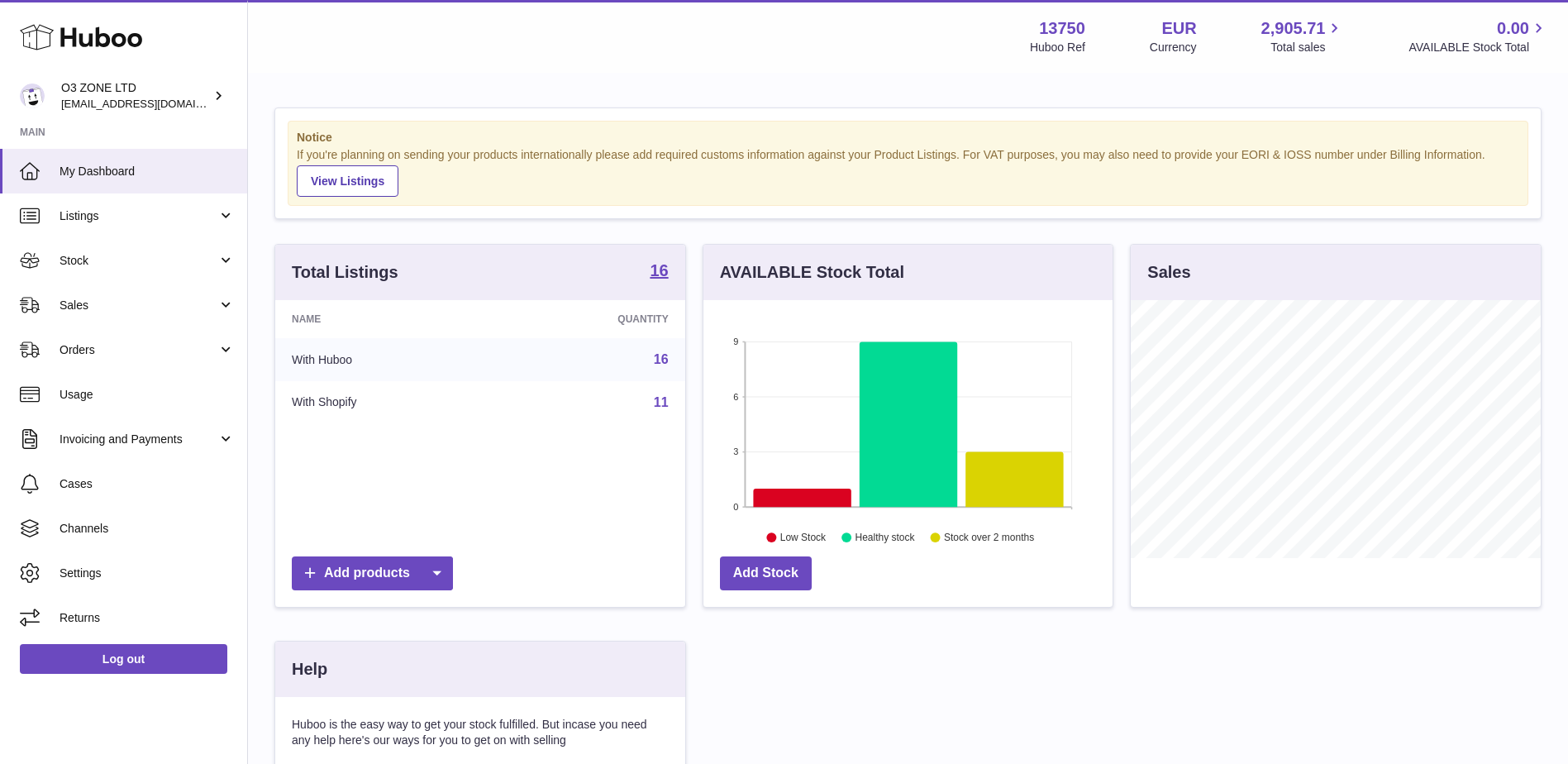
scroll to position [258, 409]
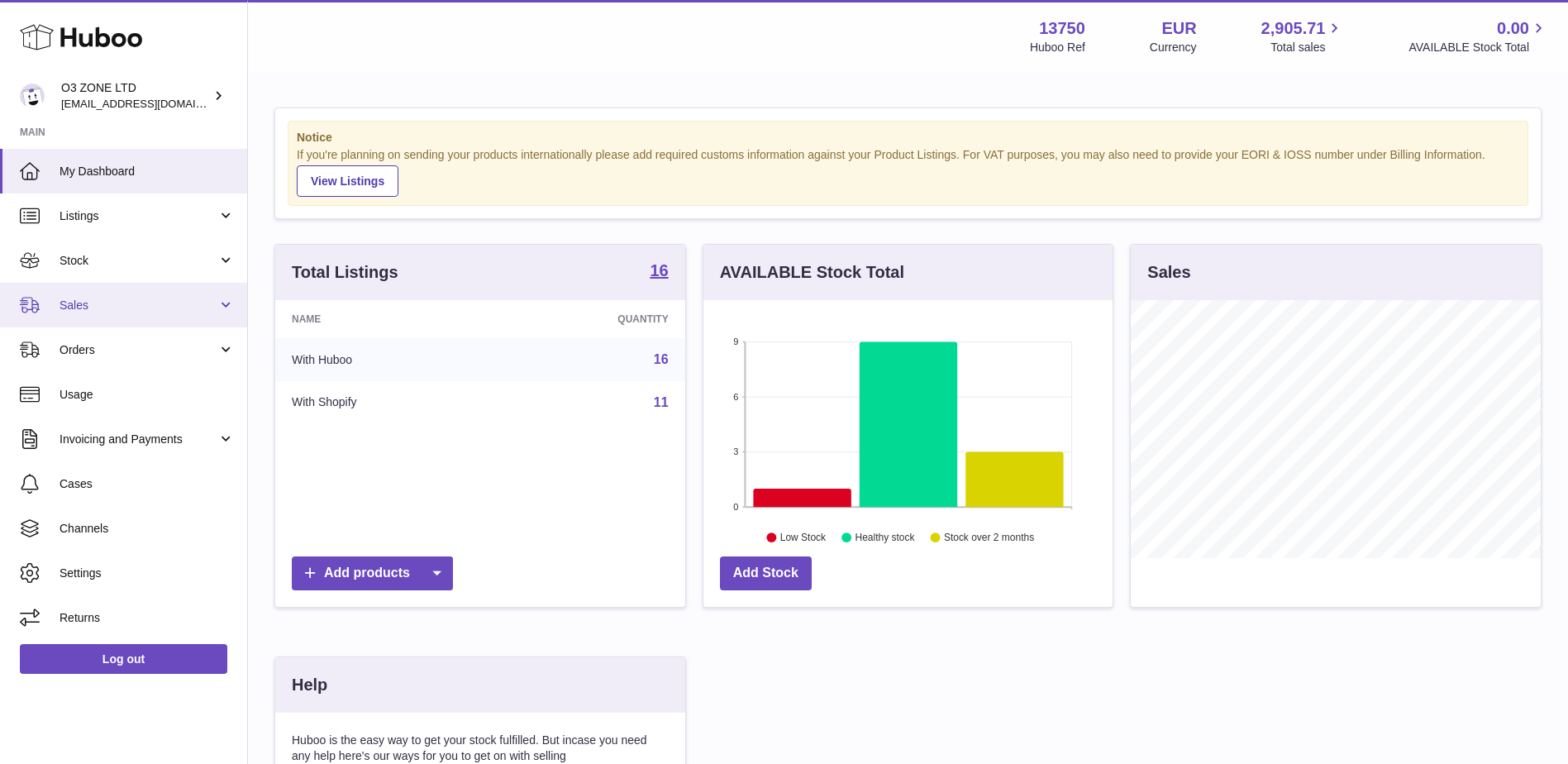
click at [120, 304] on span "Sales" at bounding box center [138, 305] width 158 height 16
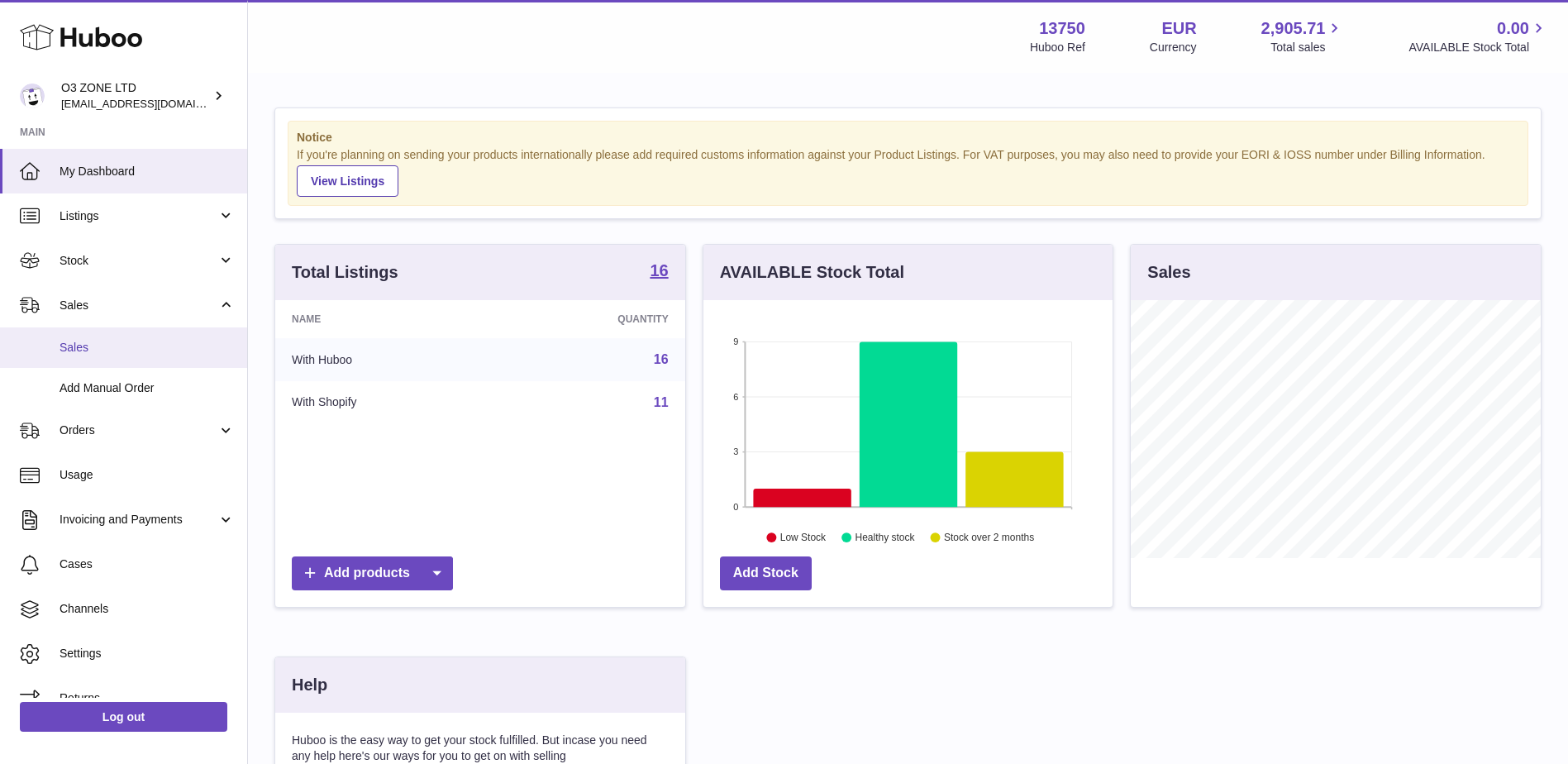
click at [110, 350] on span "Sales" at bounding box center [146, 347] width 175 height 16
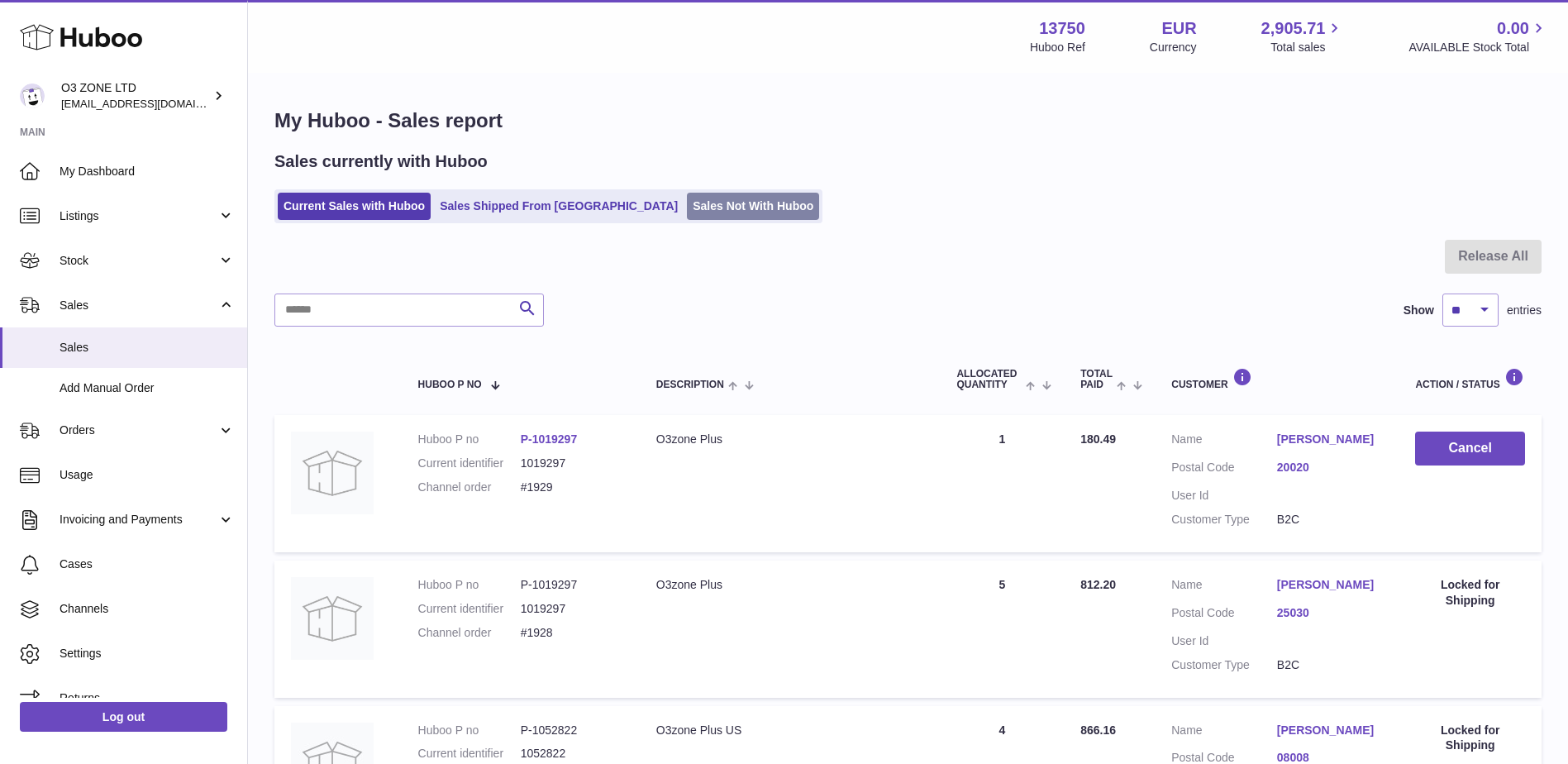
click at [694, 200] on link "Sales Not With Huboo" at bounding box center [753, 207] width 132 height 27
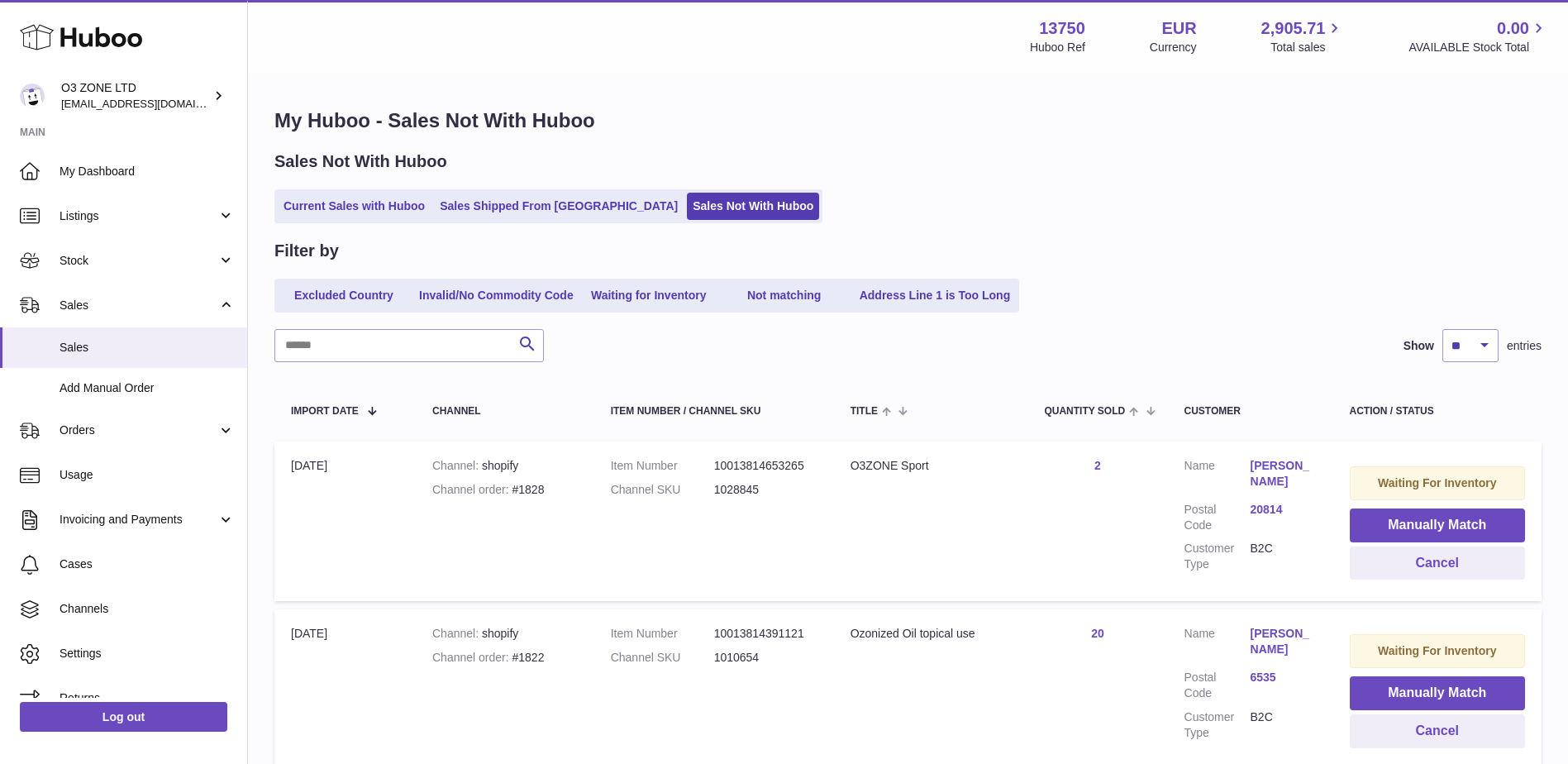
click at [1301, 637] on link "[PERSON_NAME]" at bounding box center [1283, 642] width 66 height 31
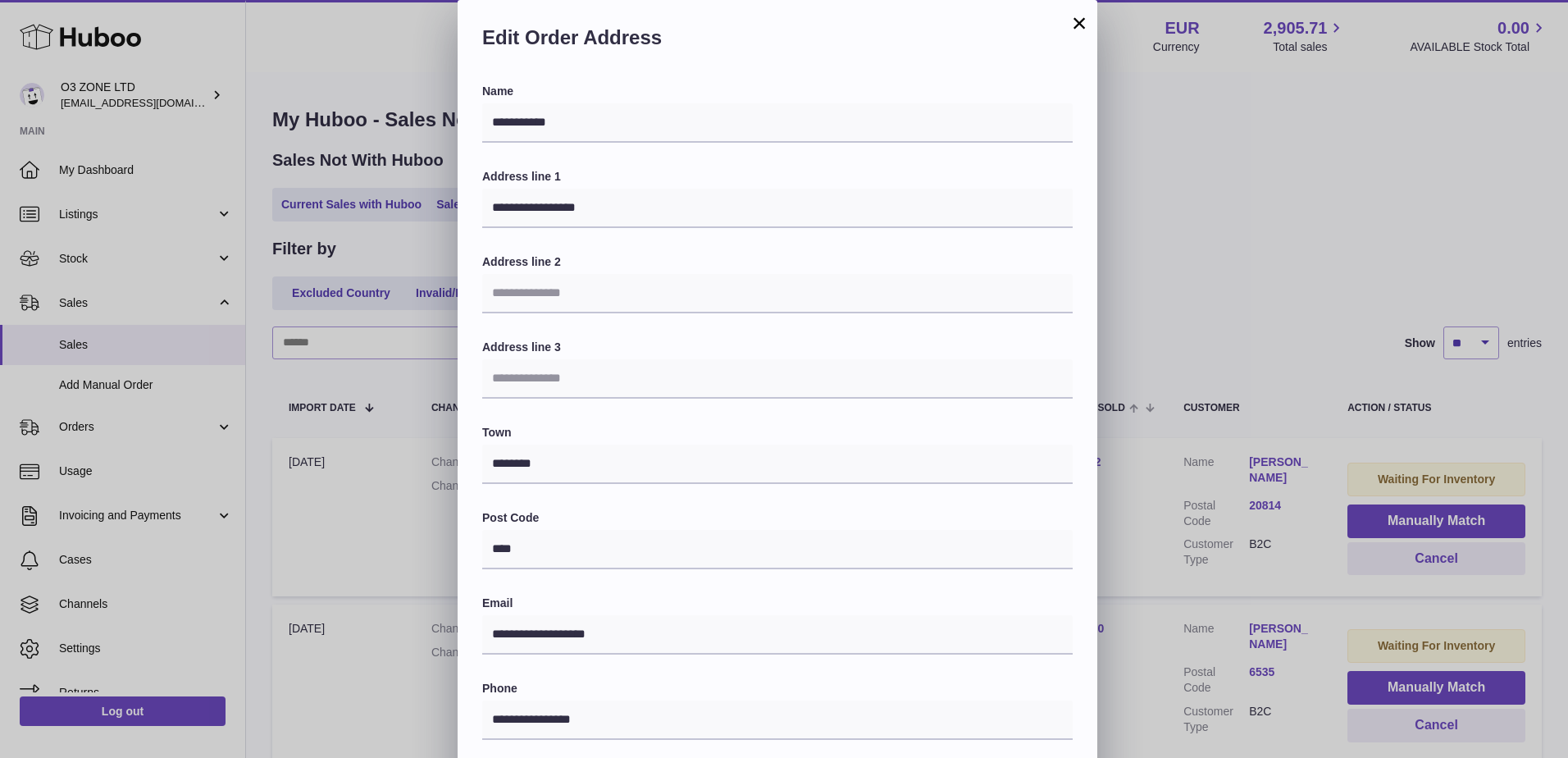
click at [1077, 22] on button "×" at bounding box center [1079, 23] width 19 height 19
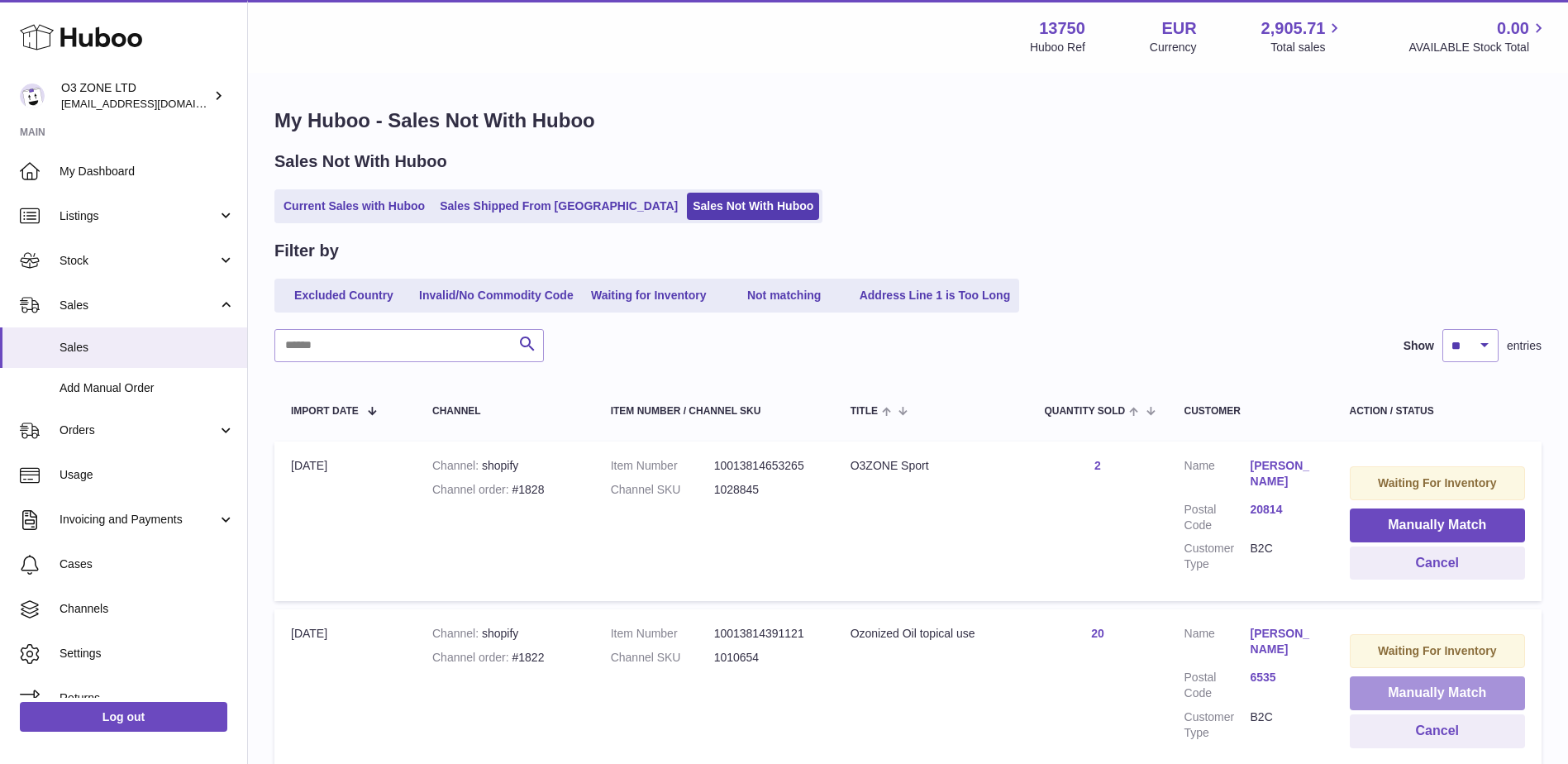
click at [1402, 695] on button "Manually Match" at bounding box center [1437, 693] width 175 height 34
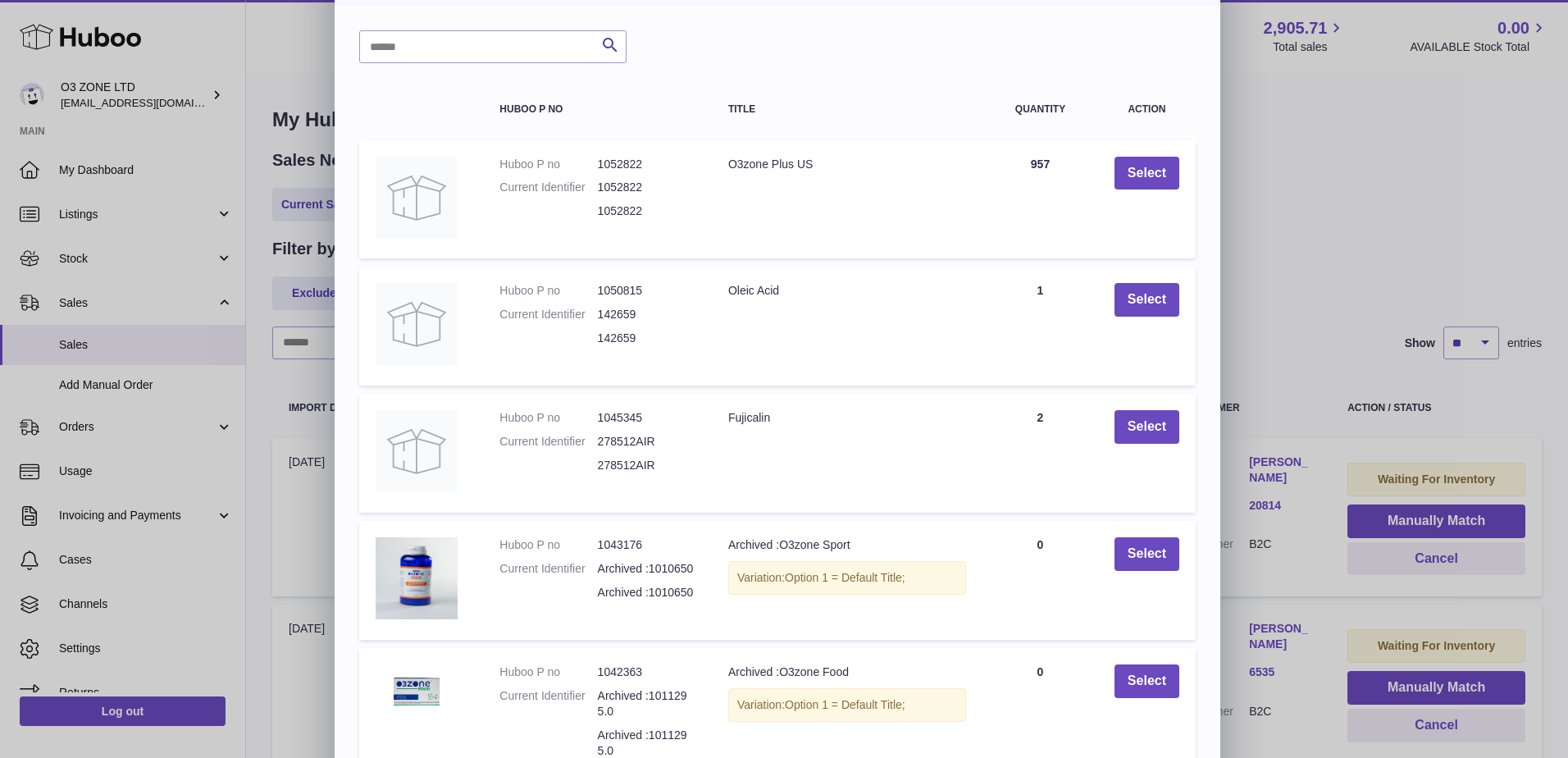
scroll to position [192, 0]
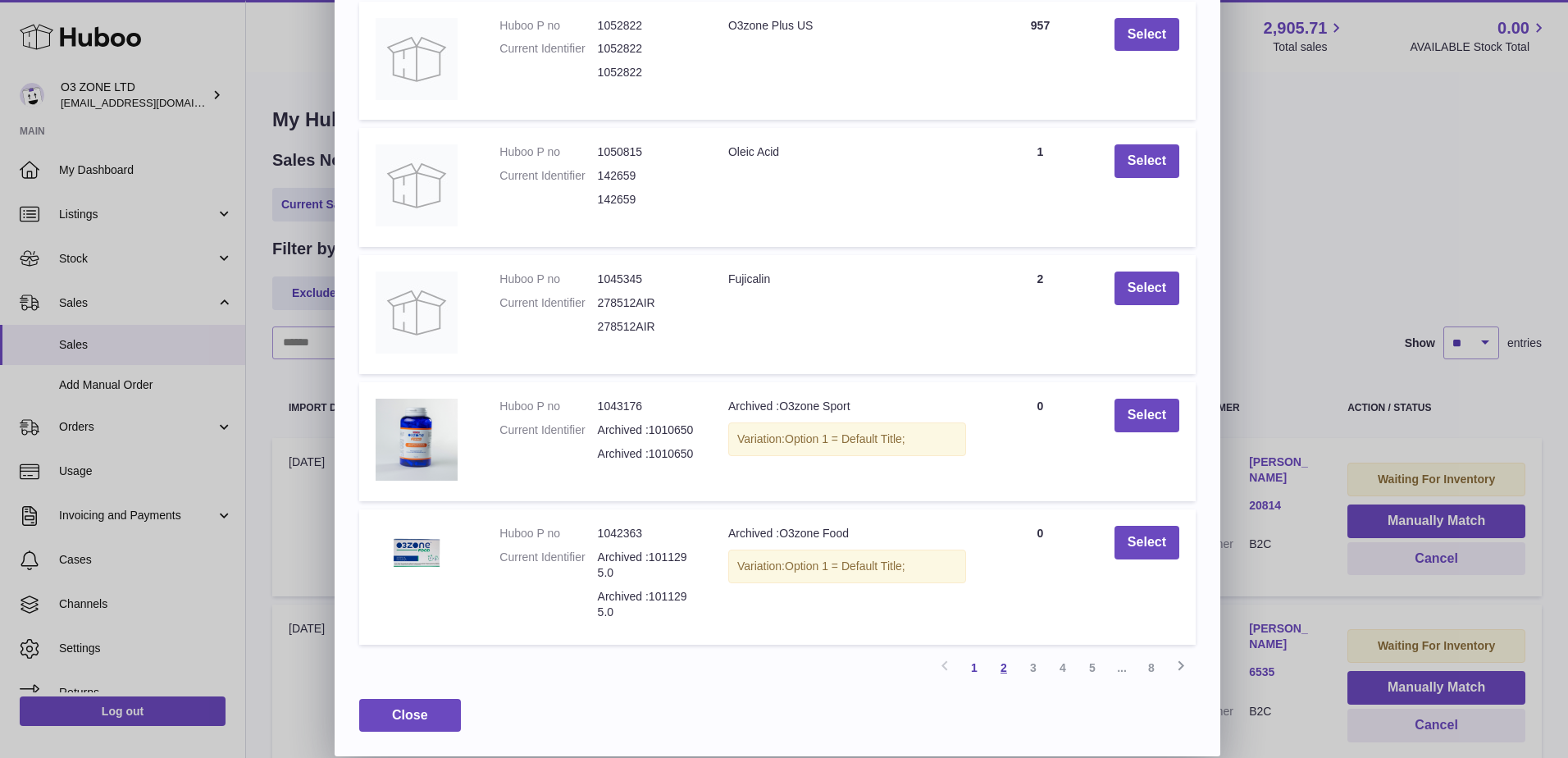
click at [1000, 670] on link "2" at bounding box center [1003, 668] width 30 height 30
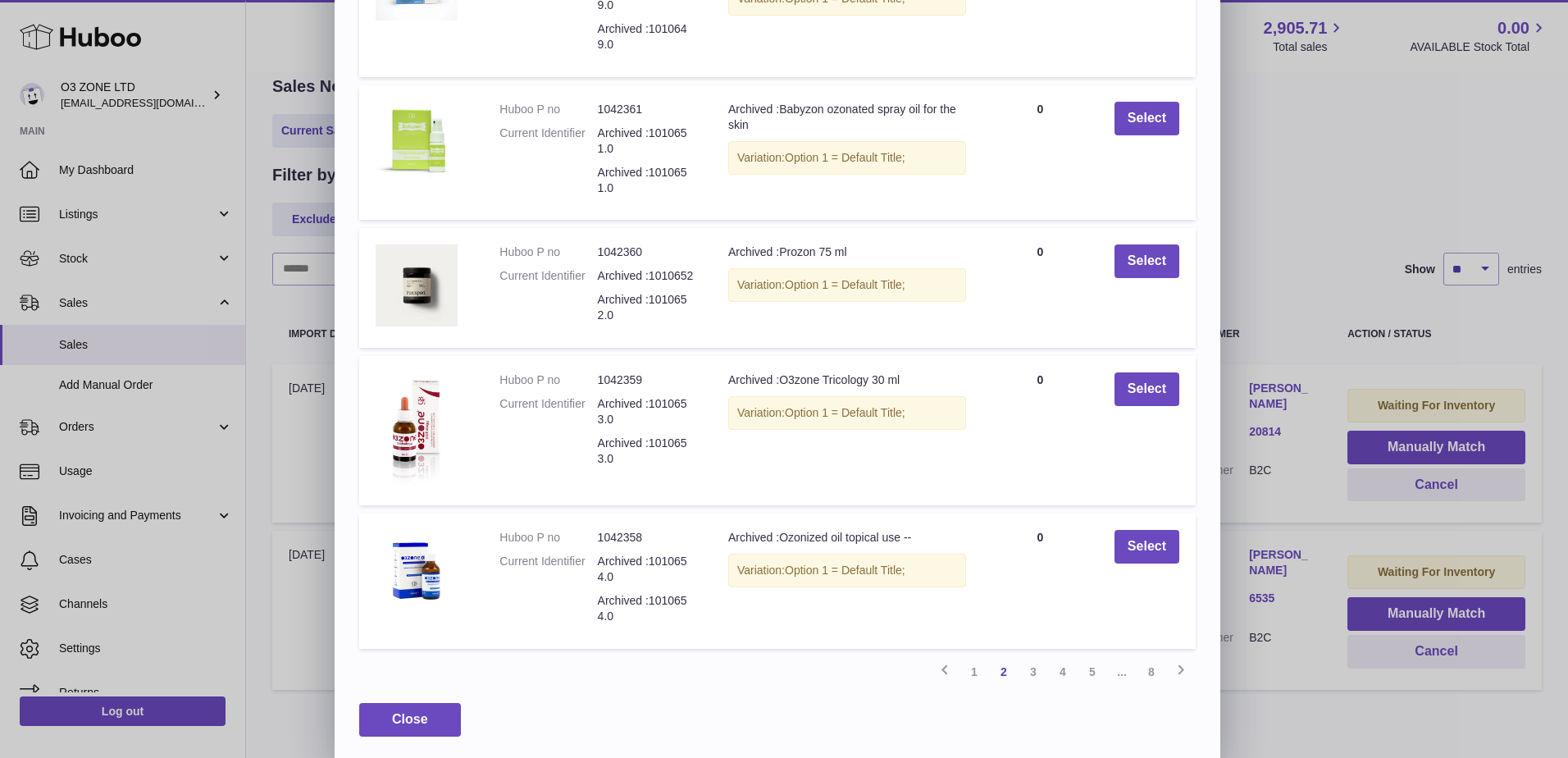
scroll to position [256, 0]
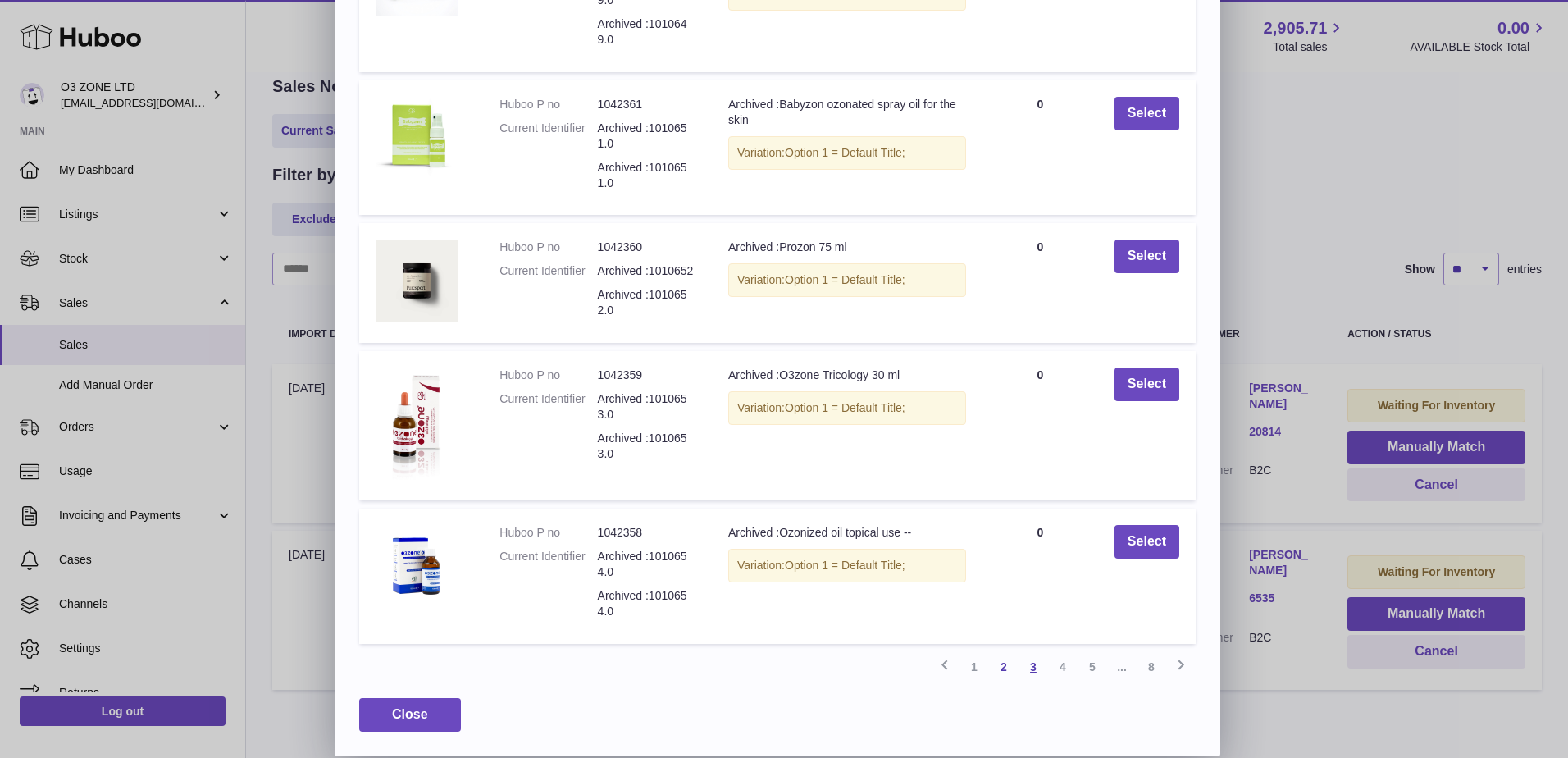
click at [1033, 671] on link "3" at bounding box center [1033, 667] width 30 height 30
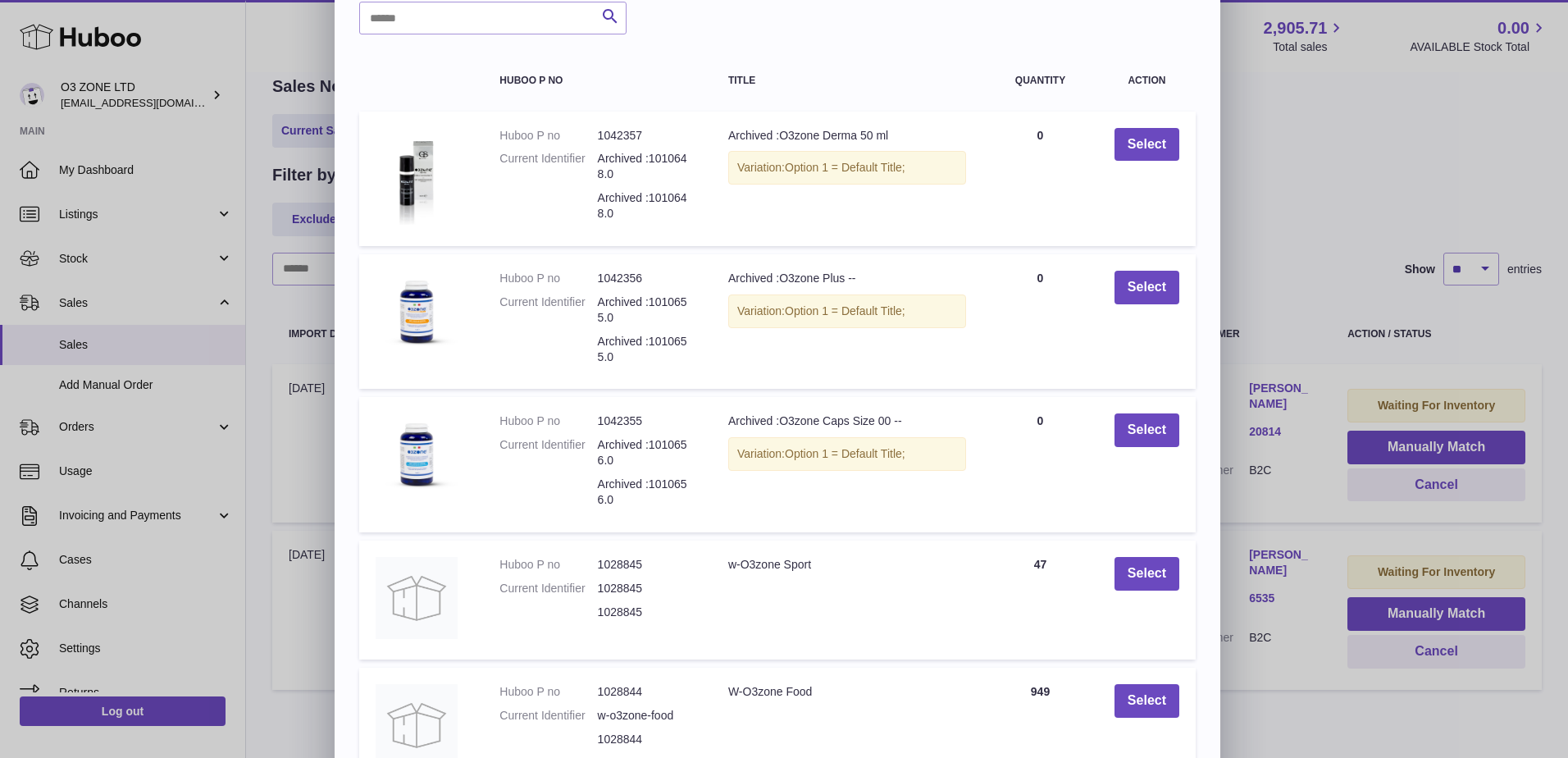
scroll to position [225, 0]
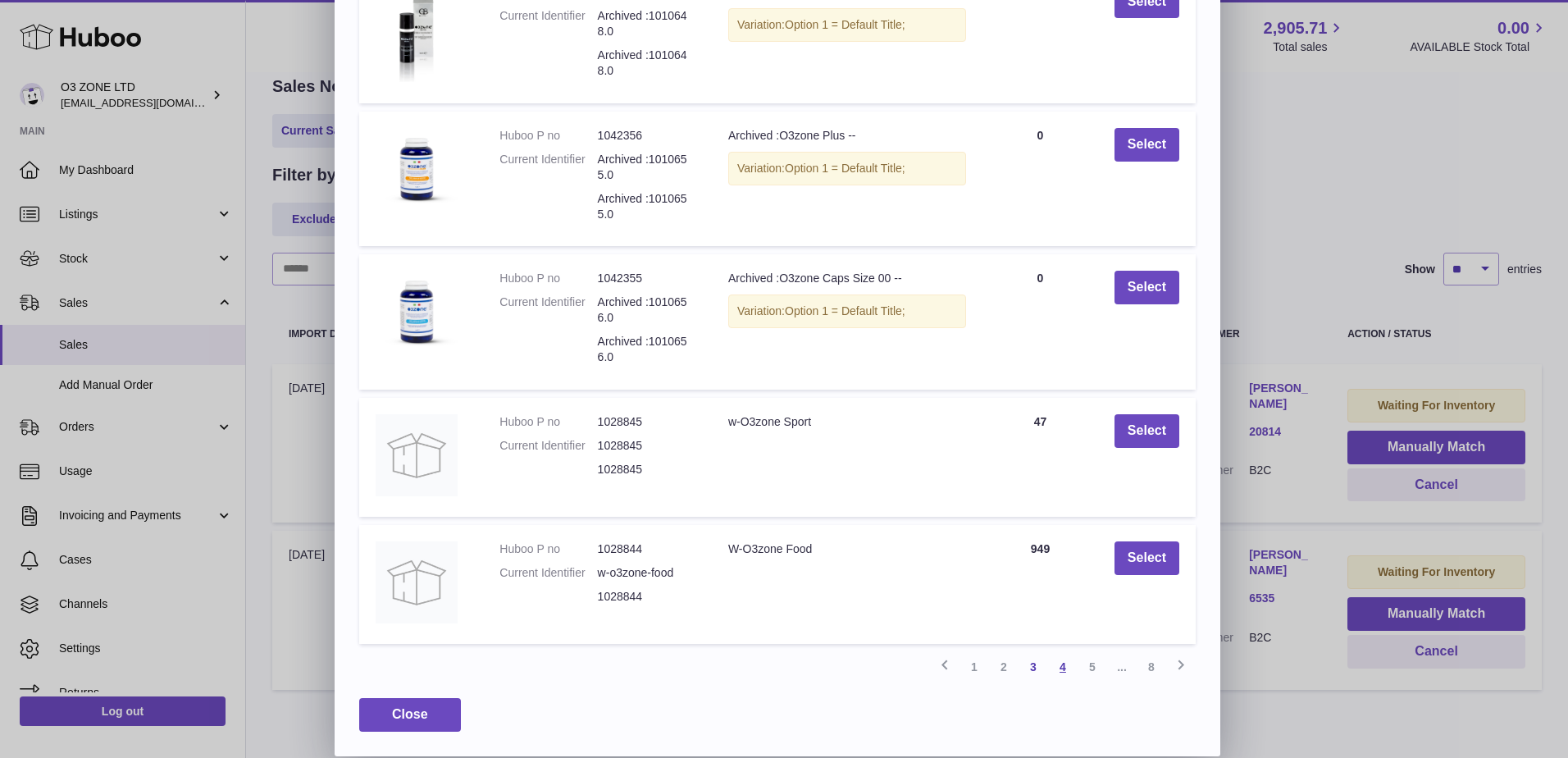
click at [1065, 667] on link "4" at bounding box center [1063, 667] width 30 height 30
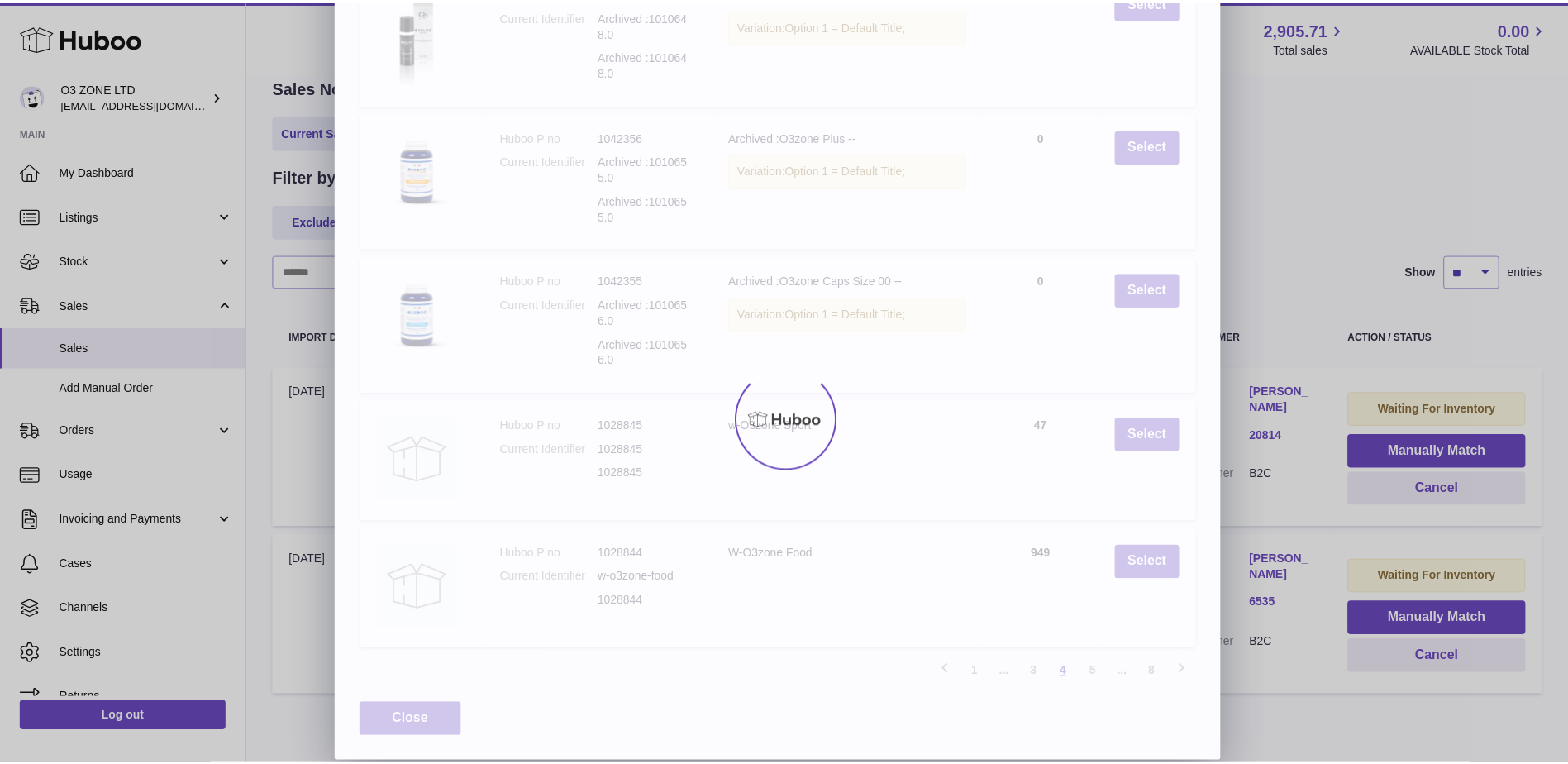
scroll to position [177, 0]
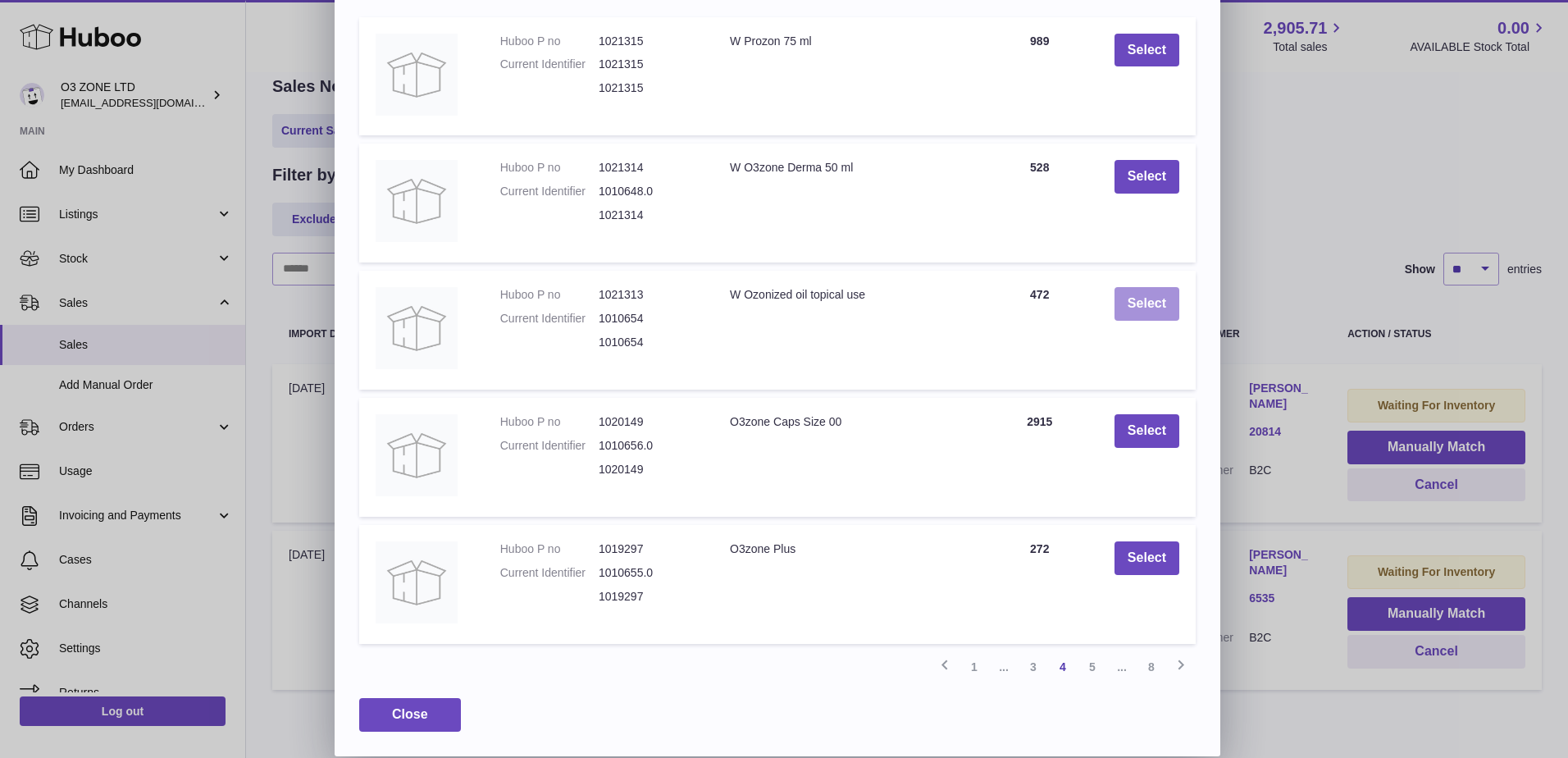
click at [1154, 309] on button "Select" at bounding box center [1147, 303] width 64 height 34
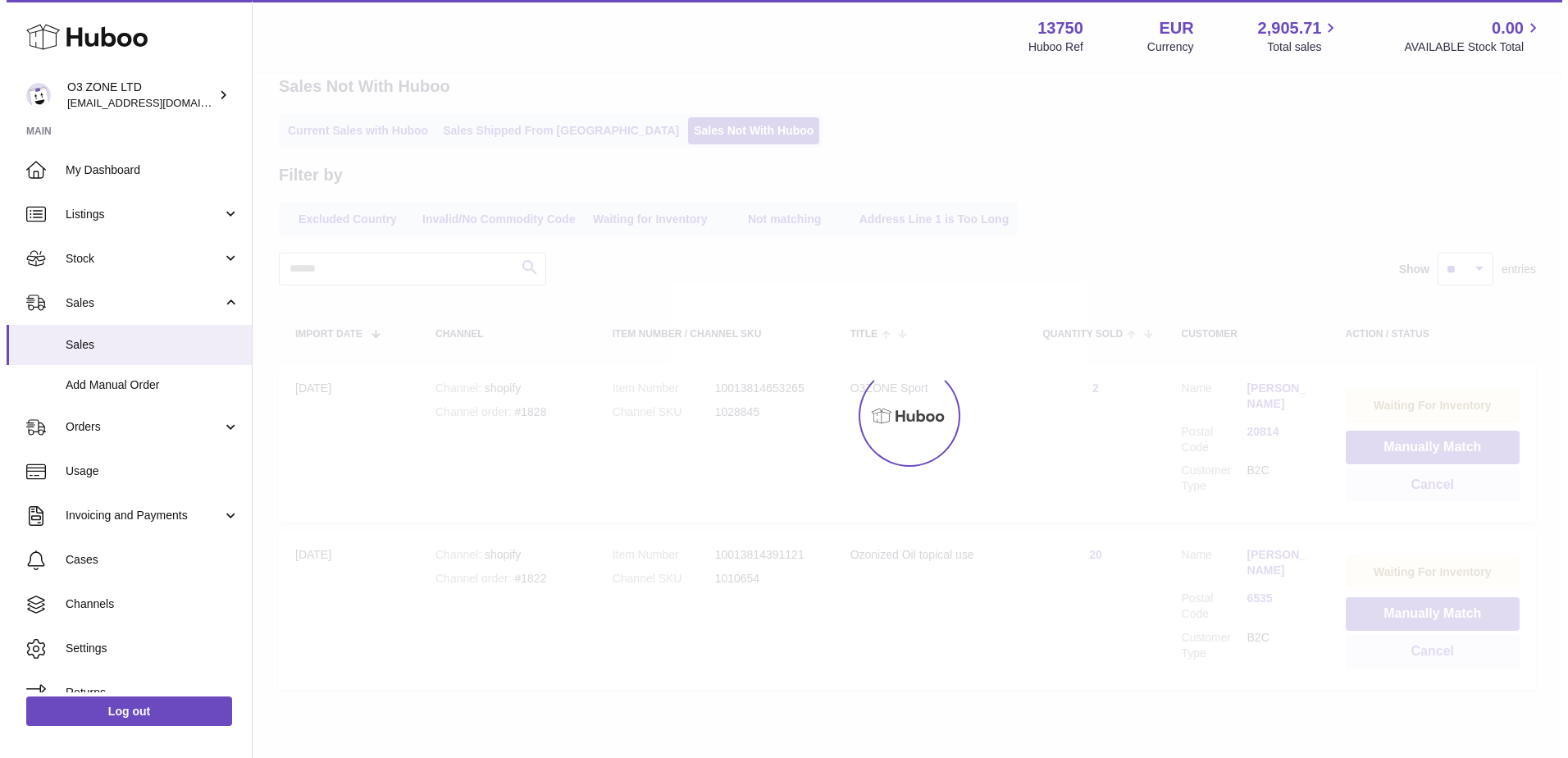
scroll to position [0, 0]
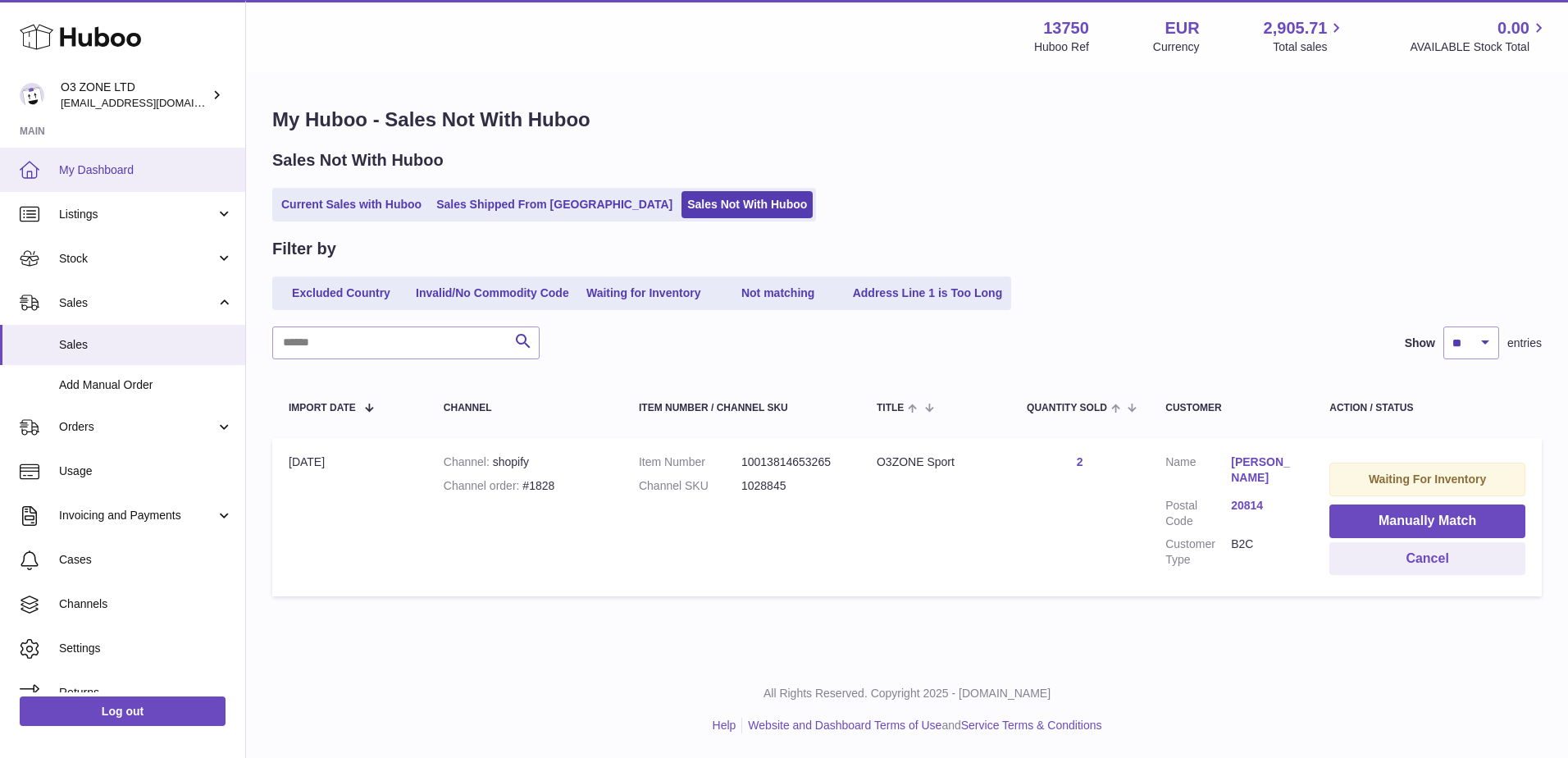
click at [68, 165] on span "My Dashboard" at bounding box center [145, 170] width 174 height 15
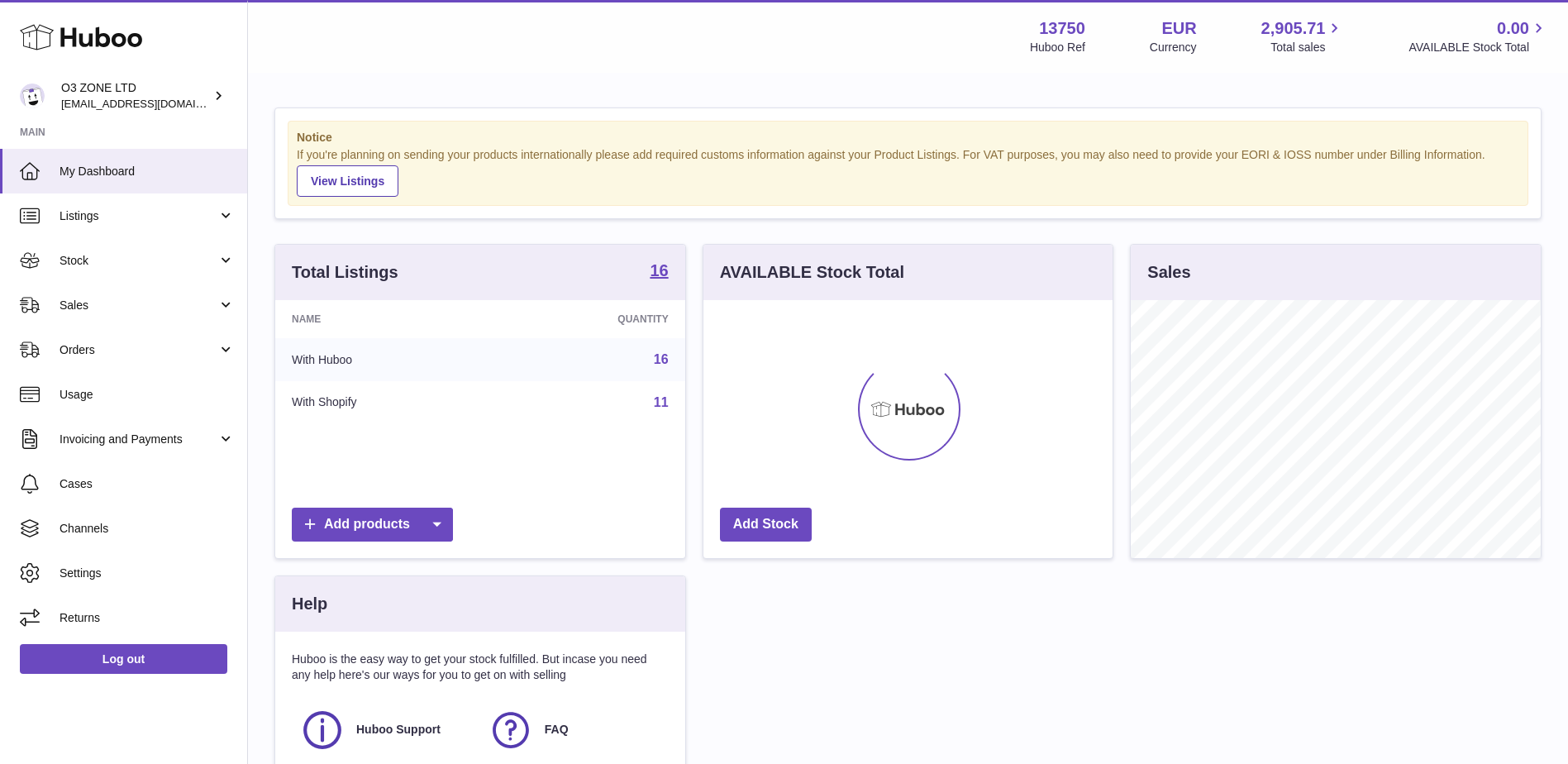
scroll to position [258, 409]
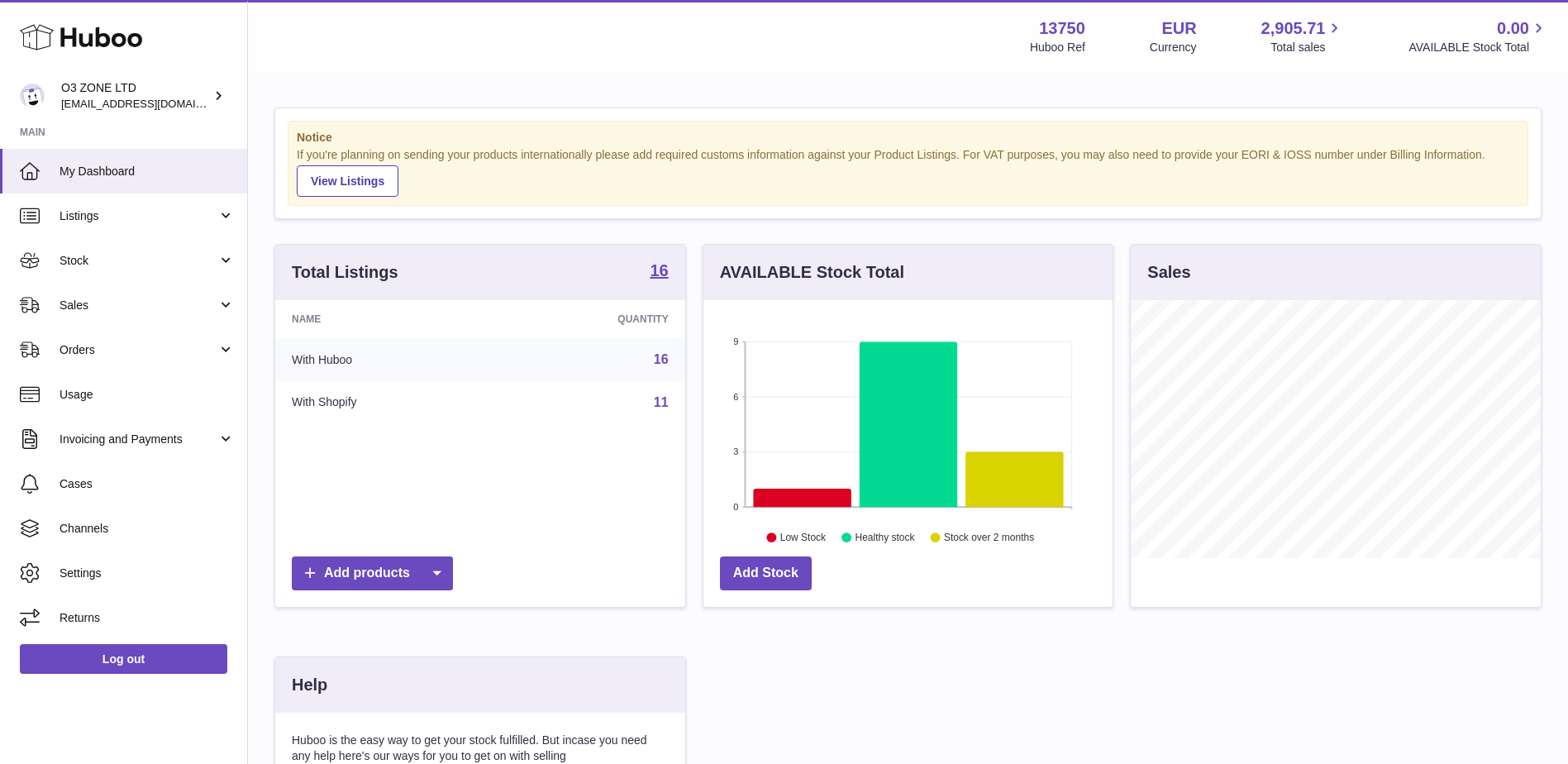
scroll to position [258, 409]
click at [94, 317] on link "Sales" at bounding box center [123, 305] width 247 height 45
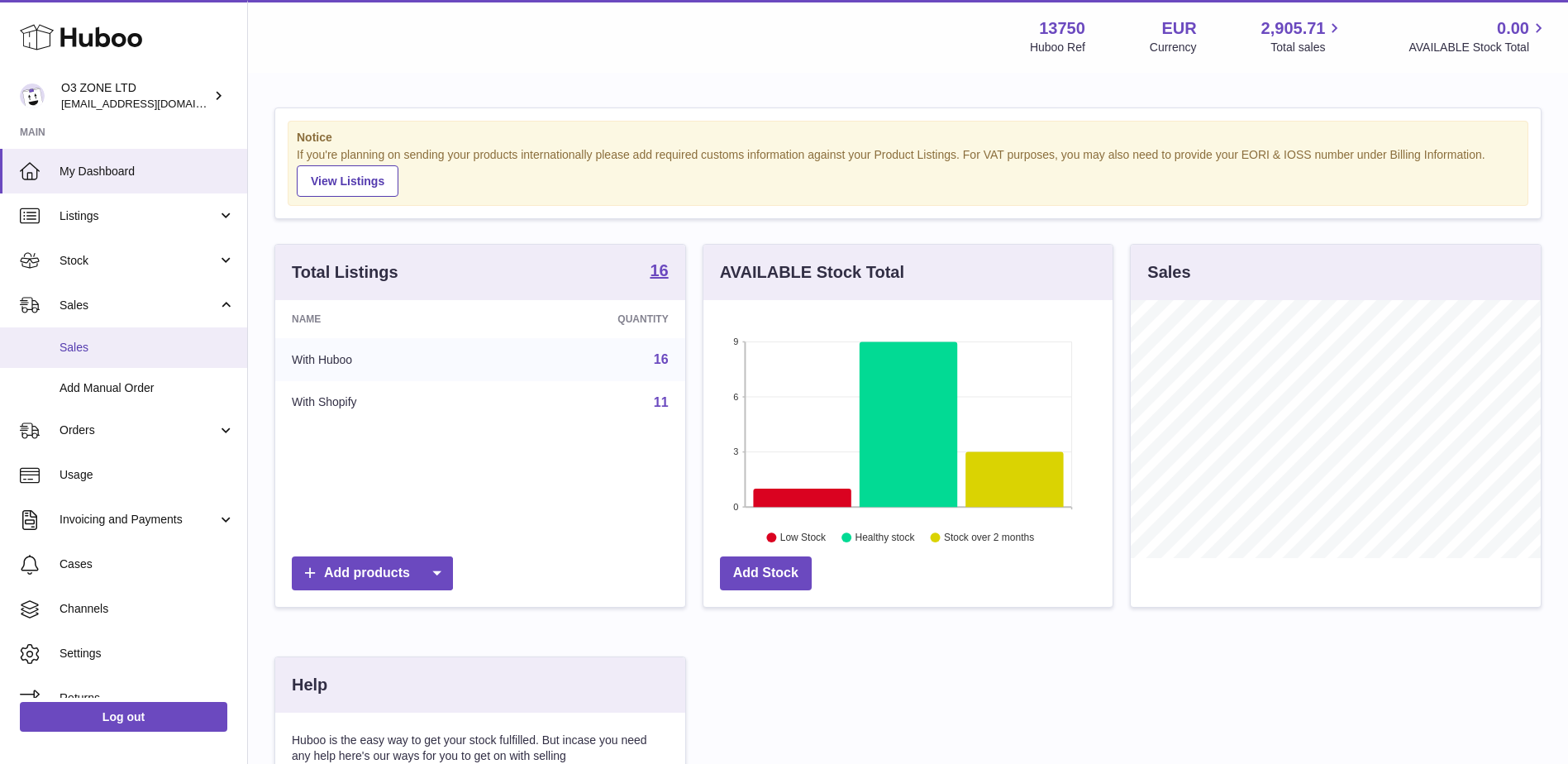
click at [110, 348] on span "Sales" at bounding box center [146, 347] width 175 height 16
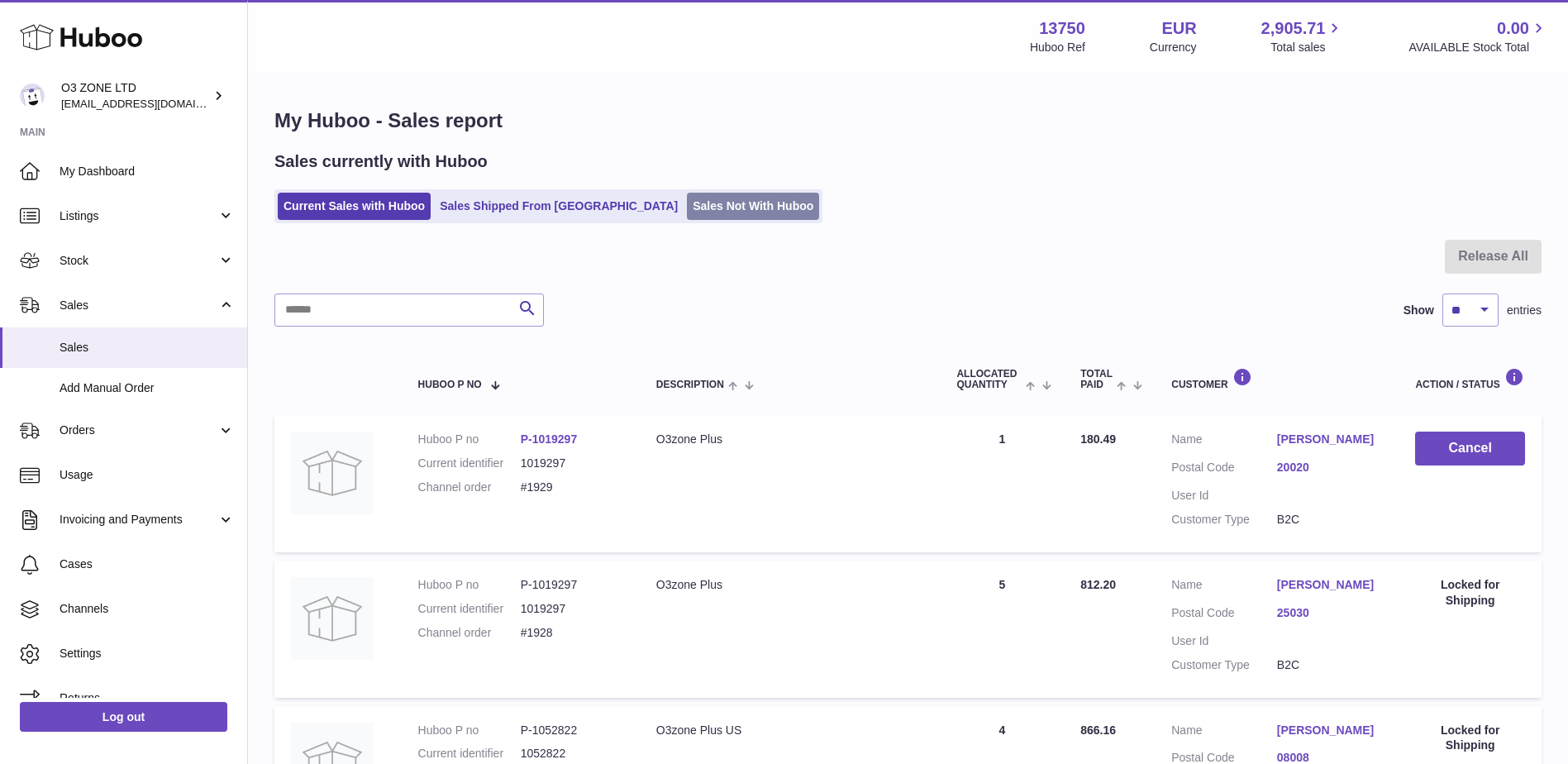
click at [688, 210] on link "Sales Not With Huboo" at bounding box center [753, 207] width 132 height 27
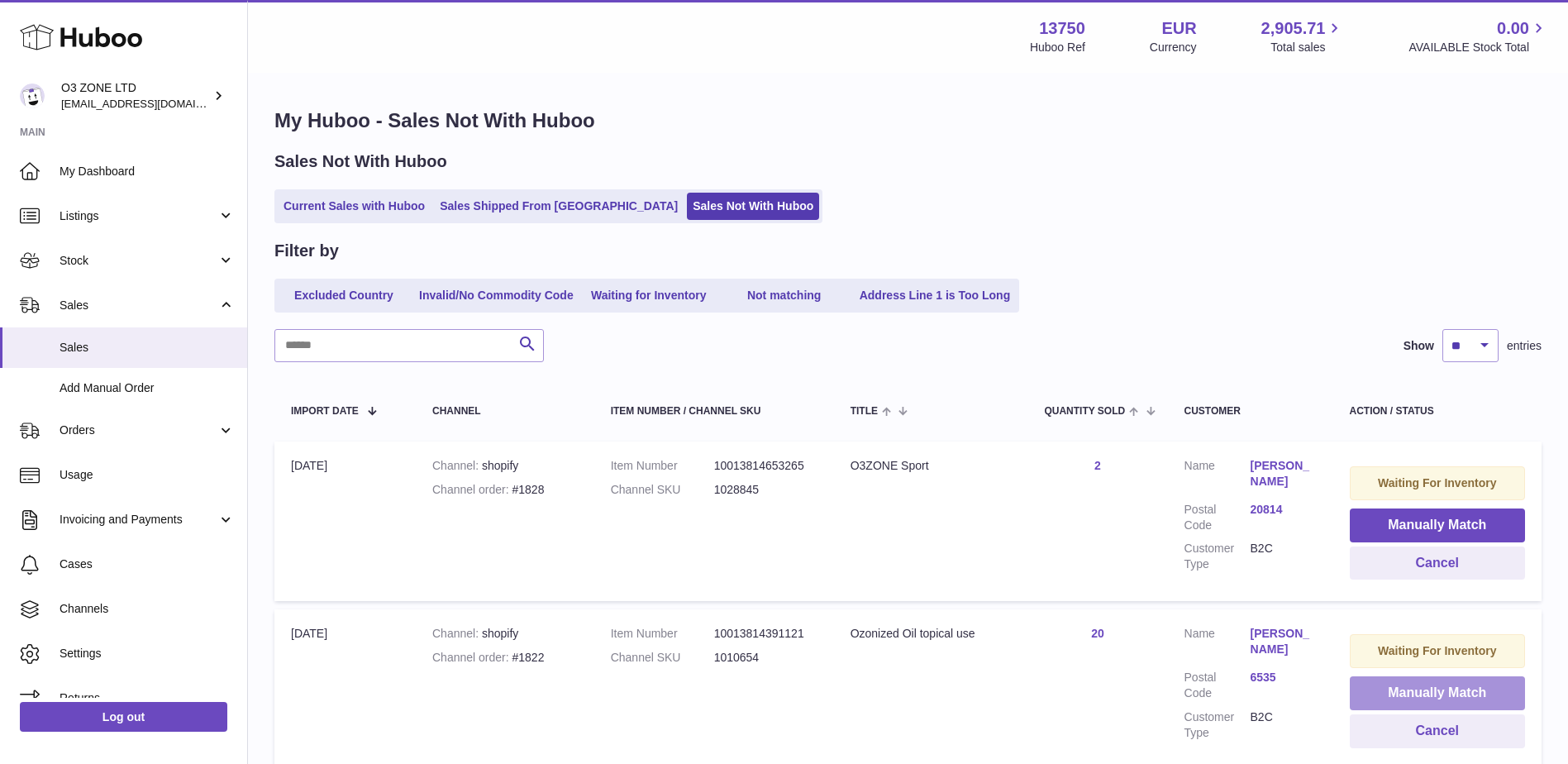
click at [1427, 692] on button "Manually Match" at bounding box center [1437, 693] width 175 height 34
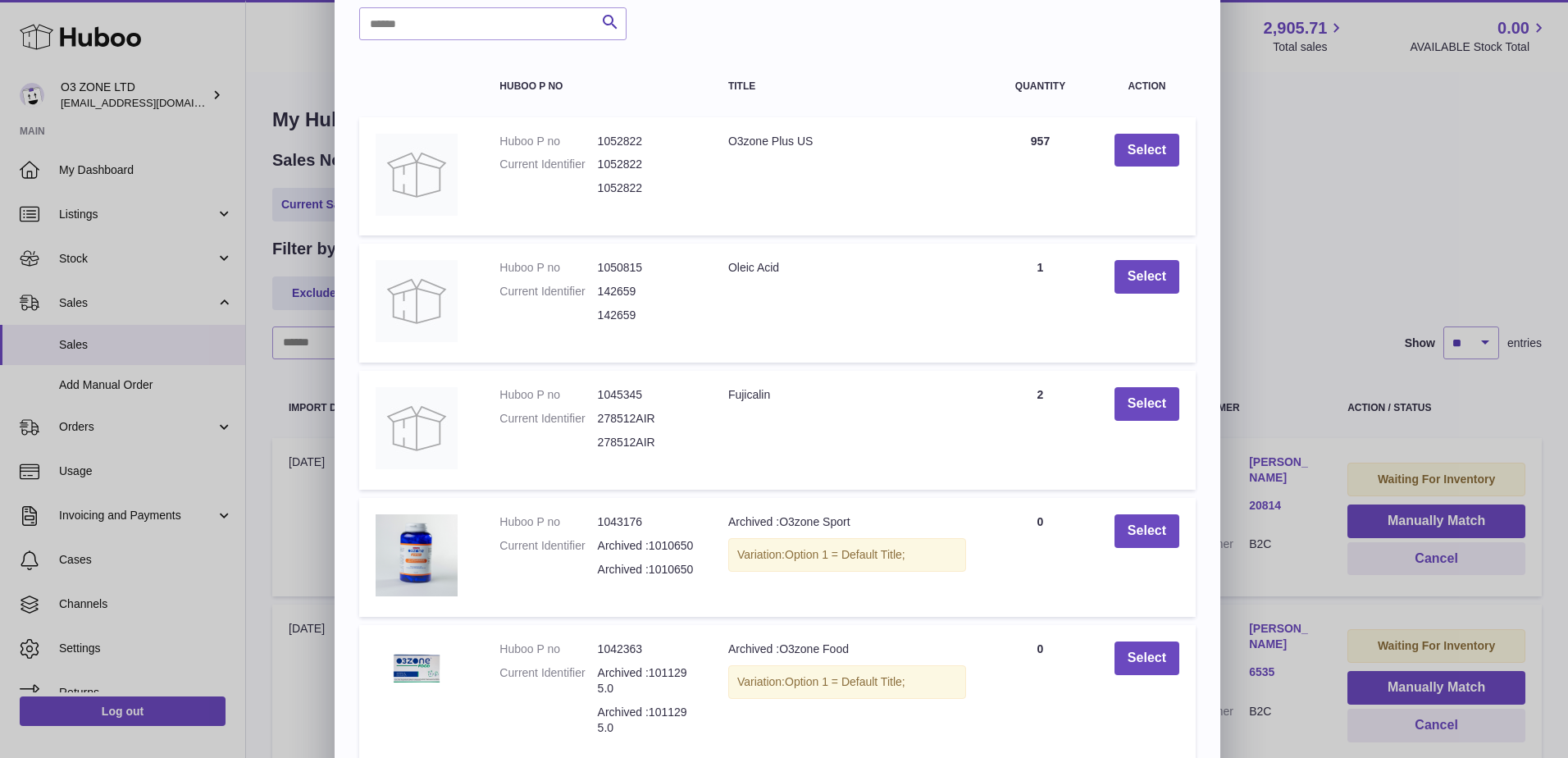
scroll to position [192, 0]
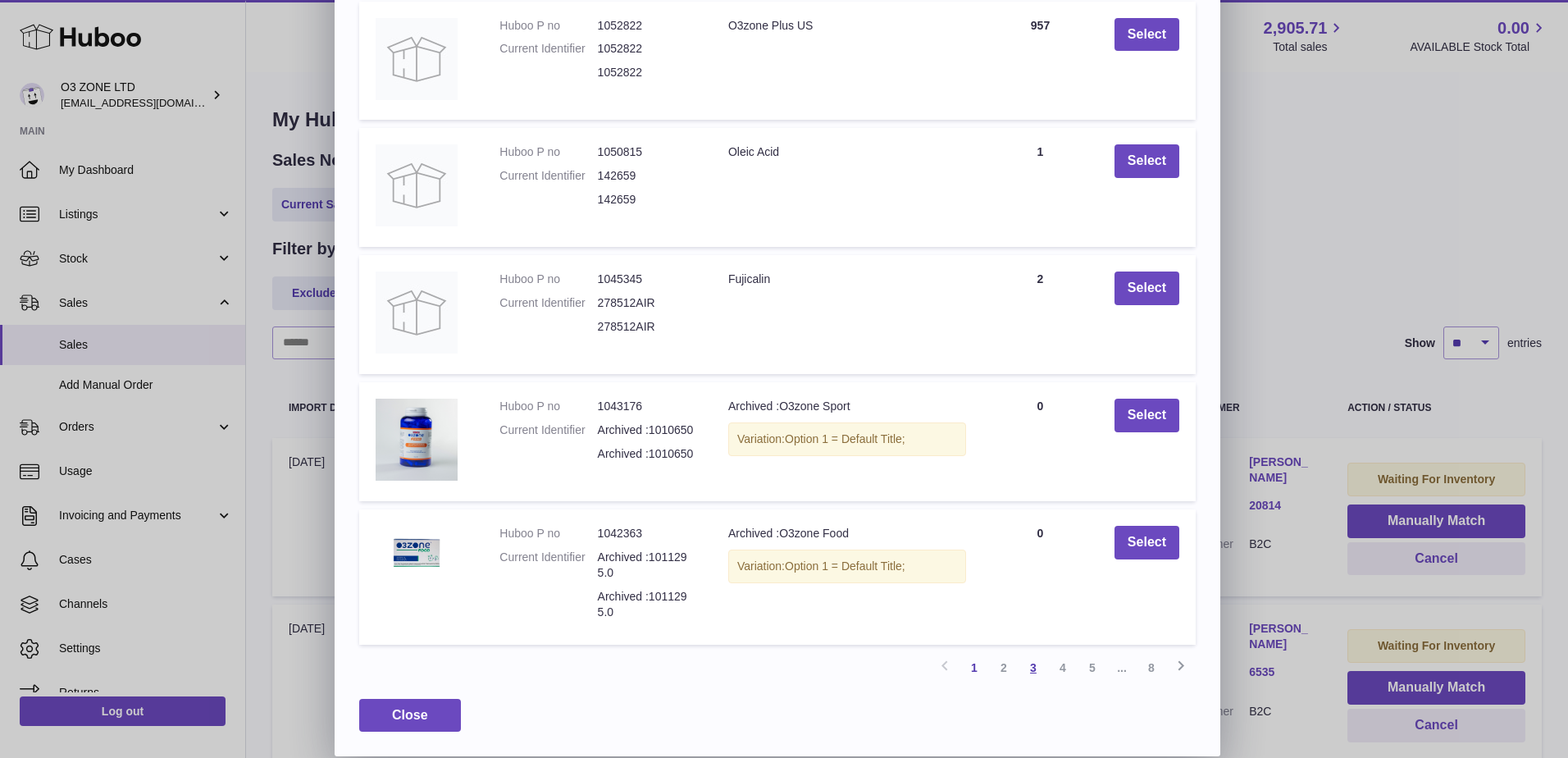
click at [1038, 668] on link "3" at bounding box center [1033, 668] width 30 height 30
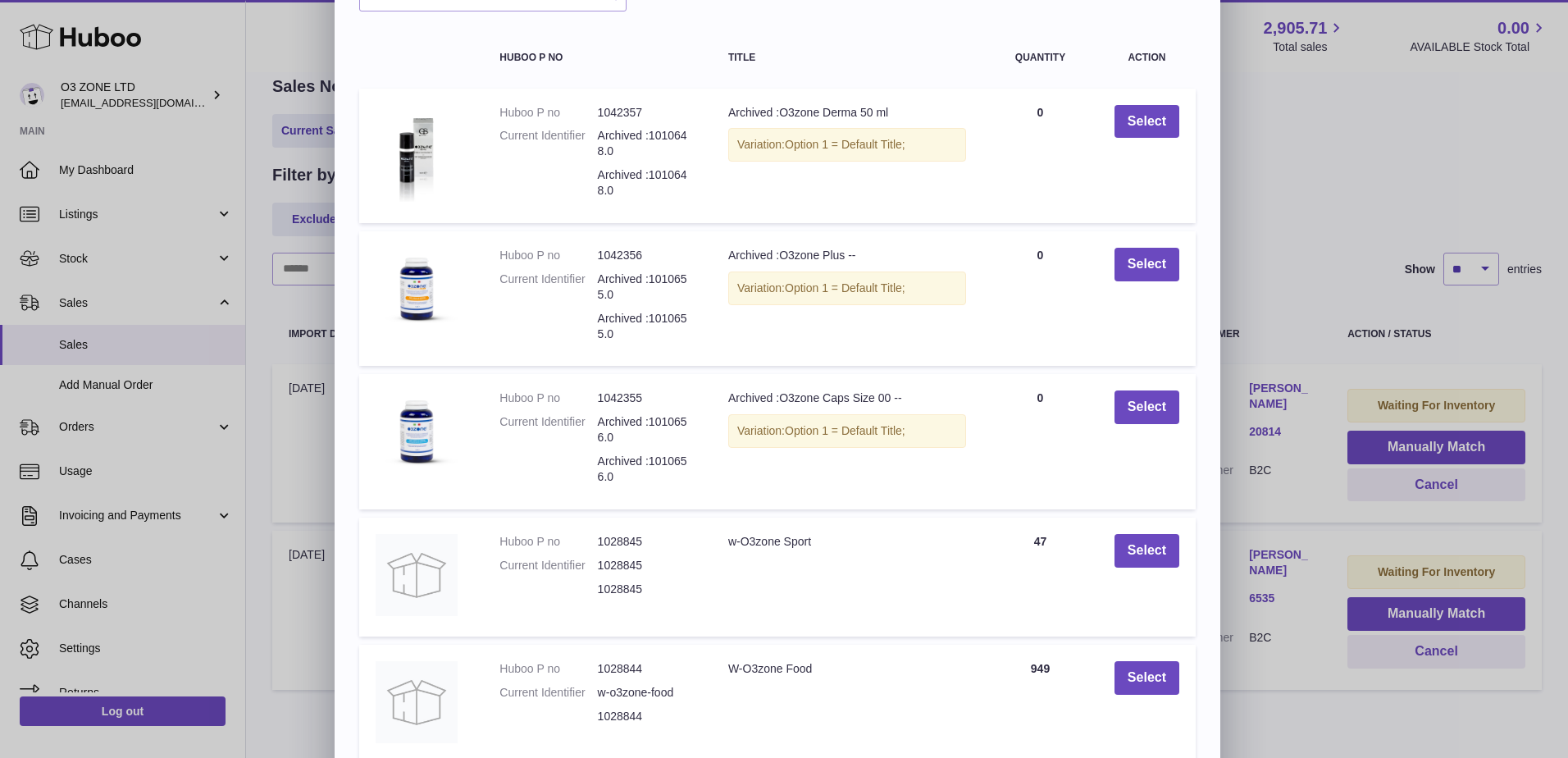
scroll to position [225, 0]
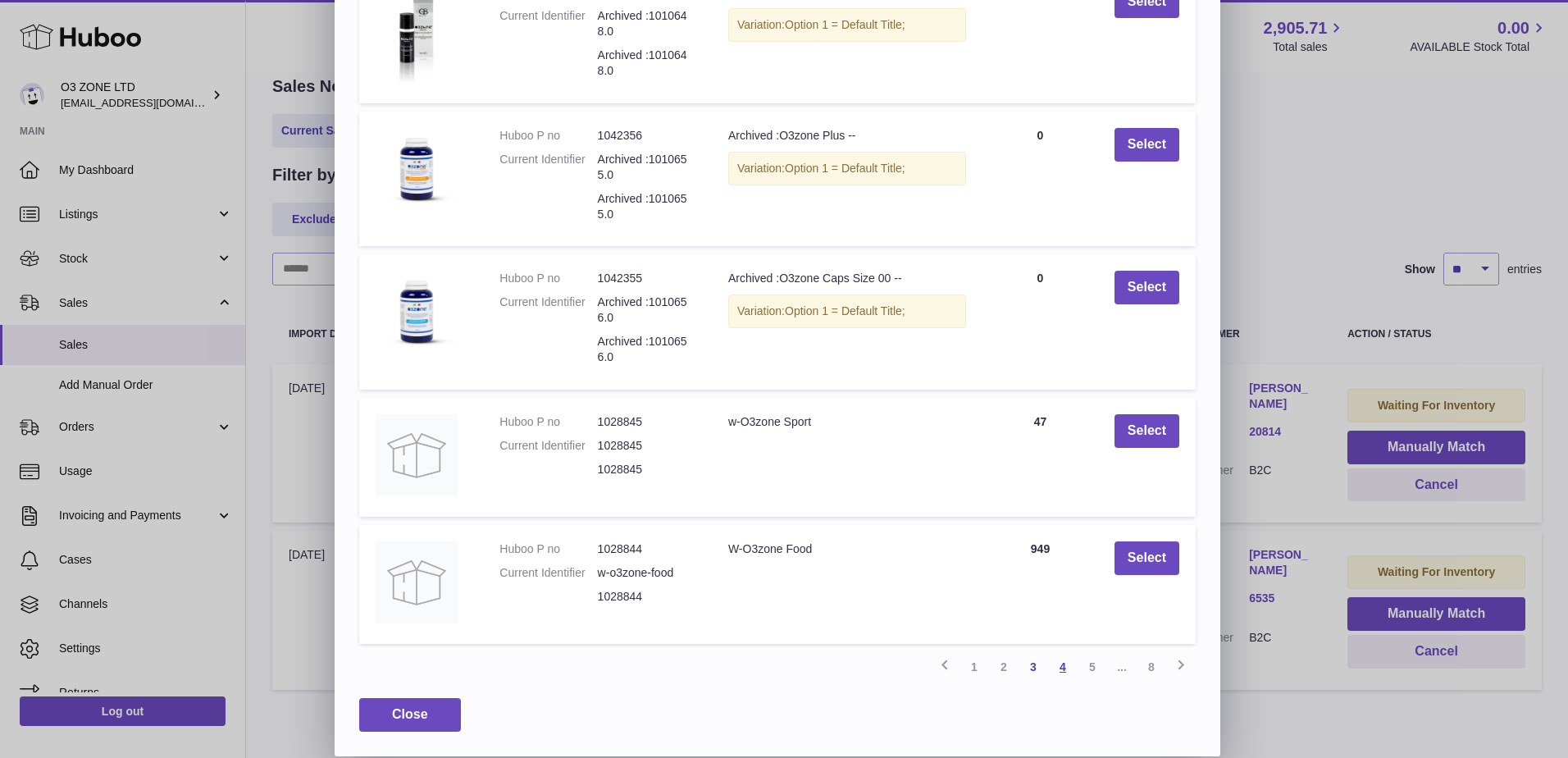
click at [1065, 667] on link "4" at bounding box center [1063, 667] width 30 height 30
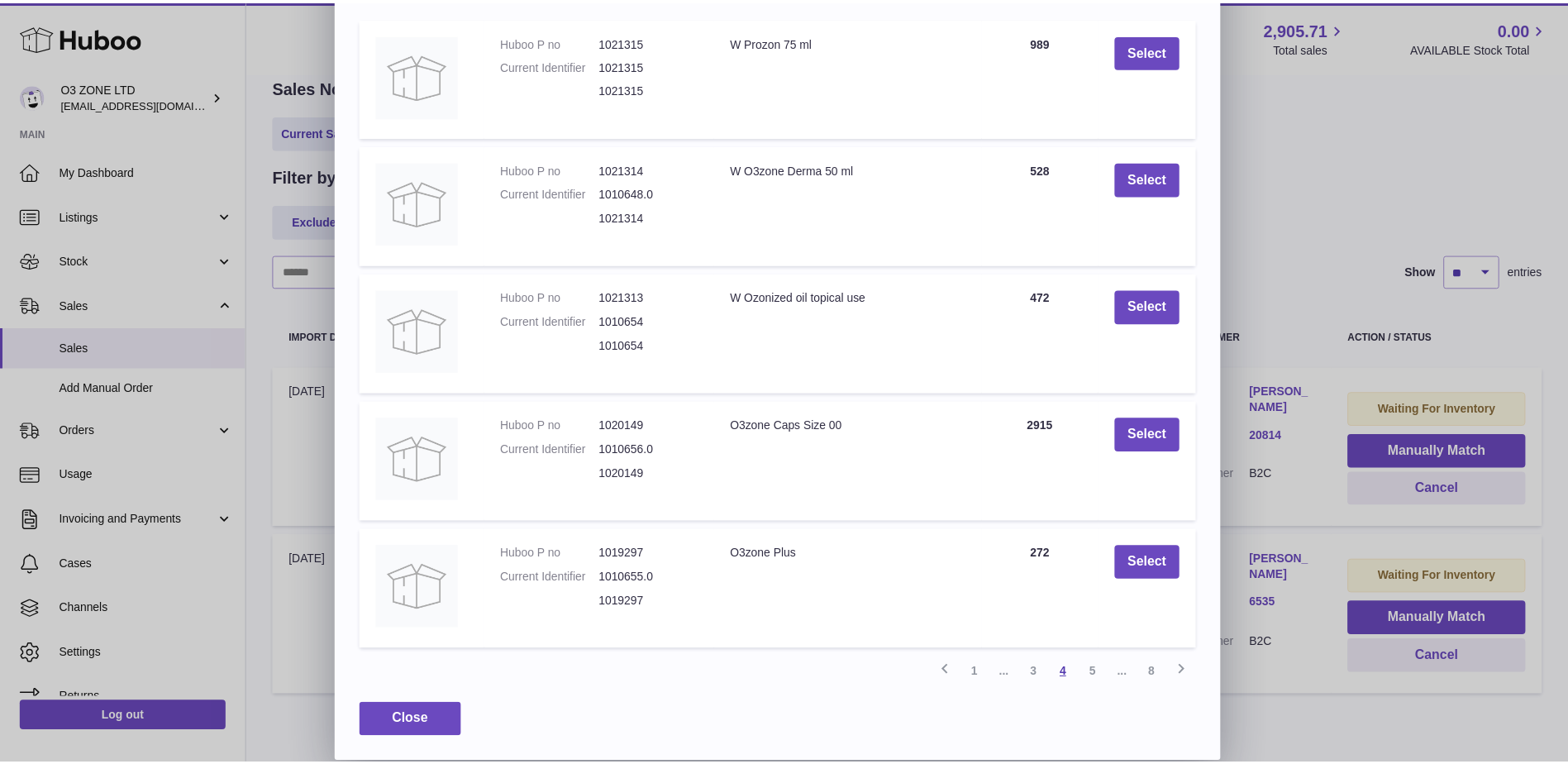
scroll to position [177, 0]
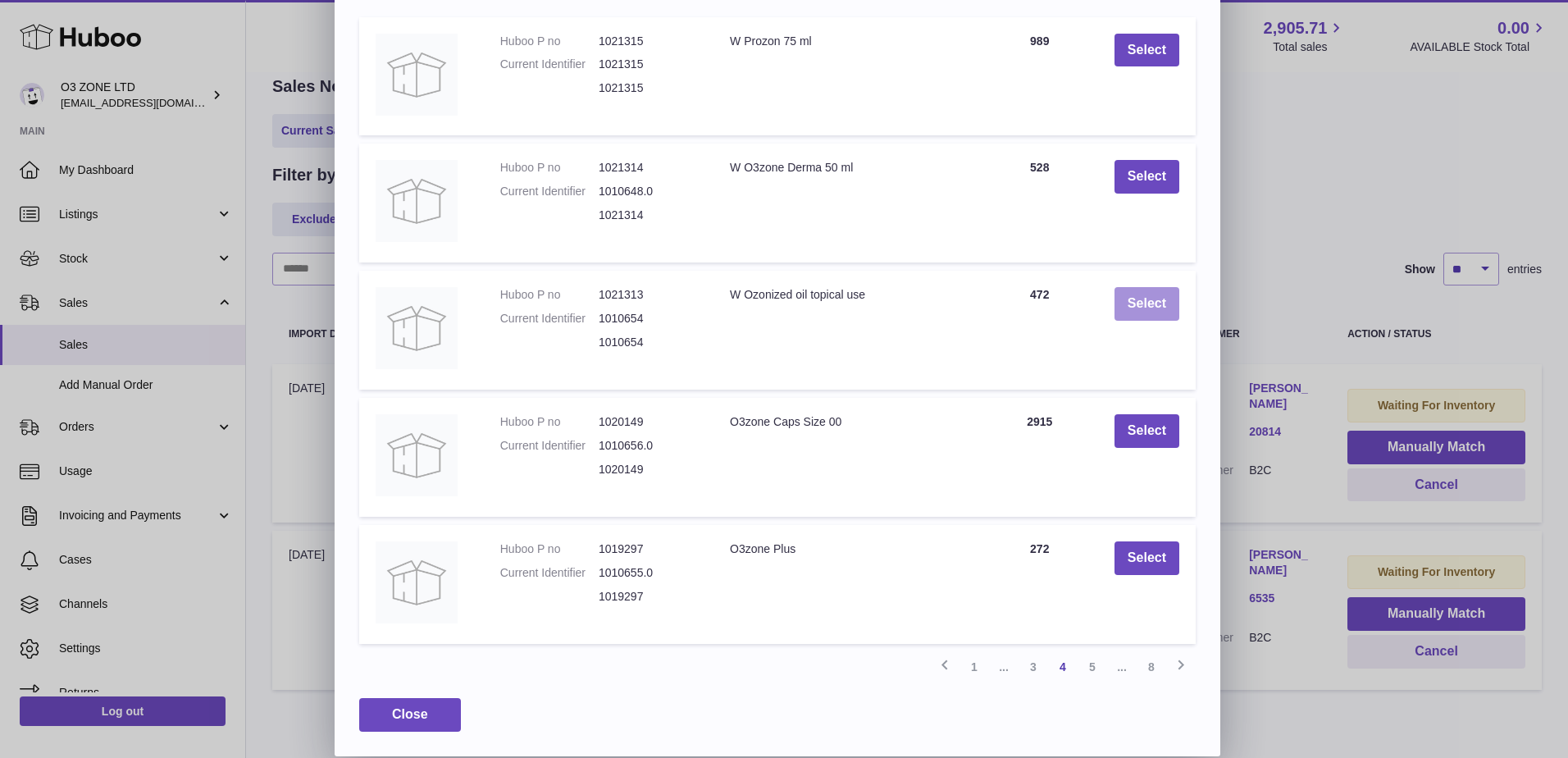
click at [1150, 305] on button "Select" at bounding box center [1147, 303] width 64 height 34
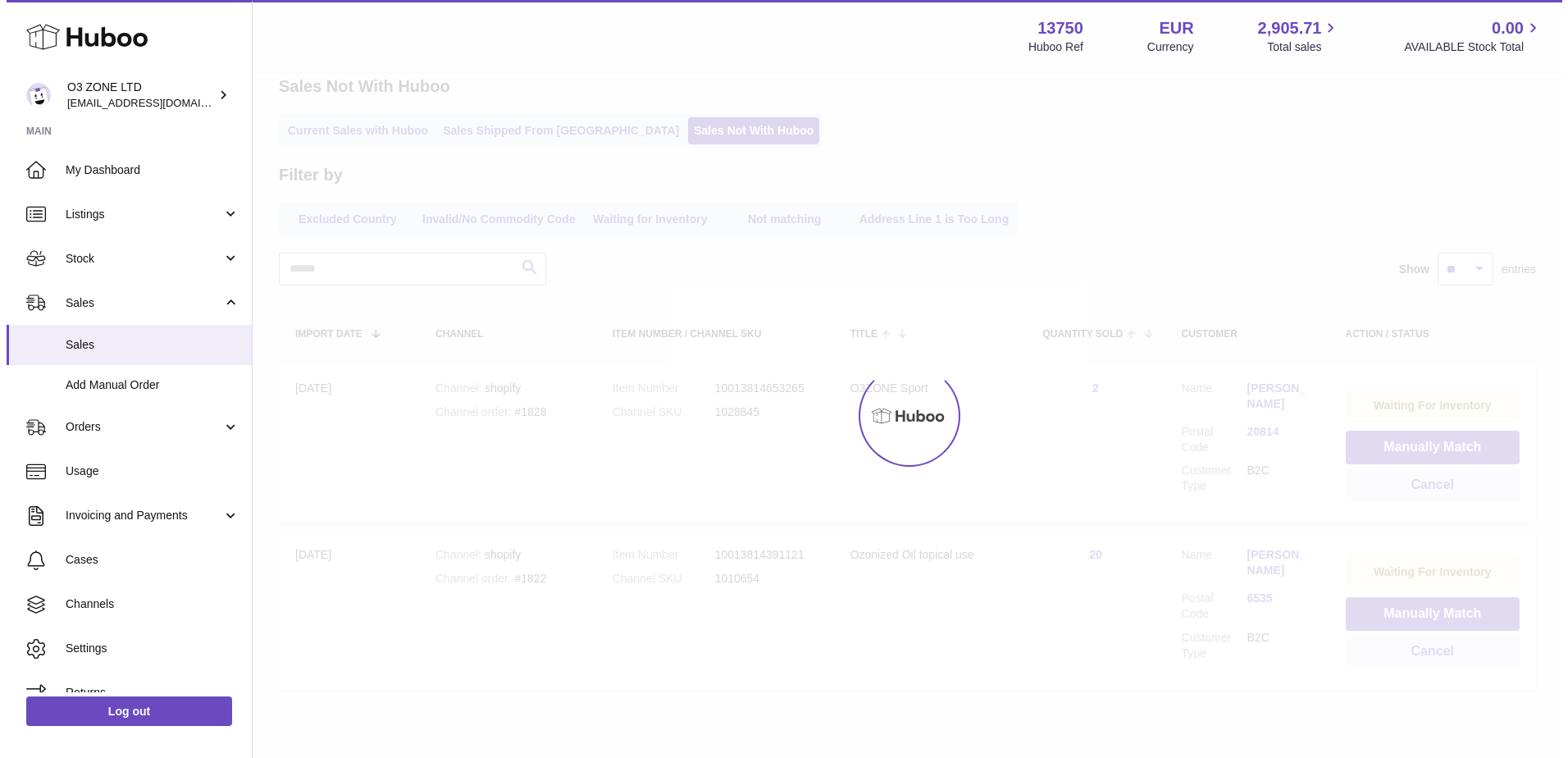
scroll to position [0, 0]
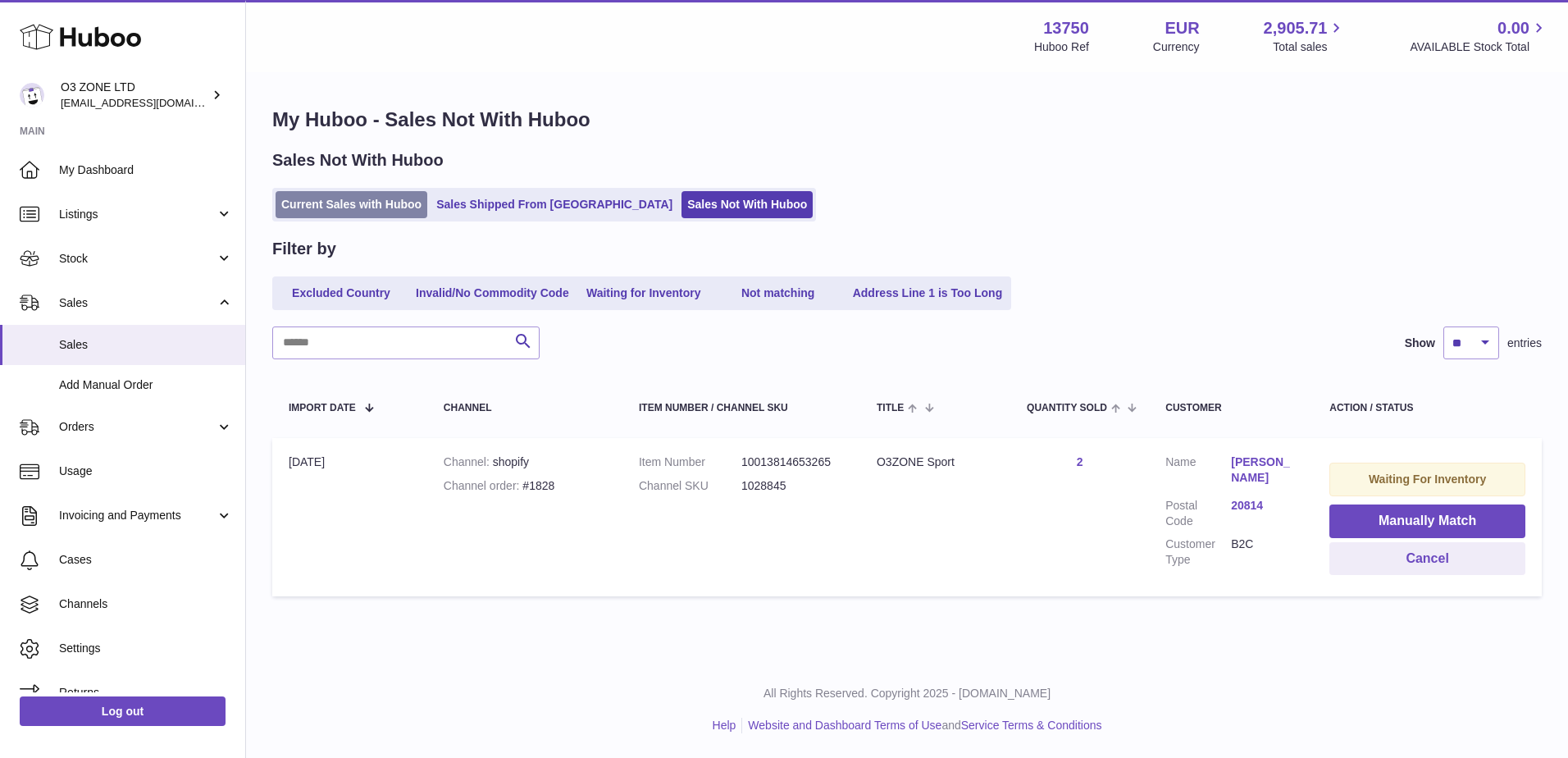
click at [296, 201] on link "Current Sales with Huboo" at bounding box center [352, 205] width 152 height 27
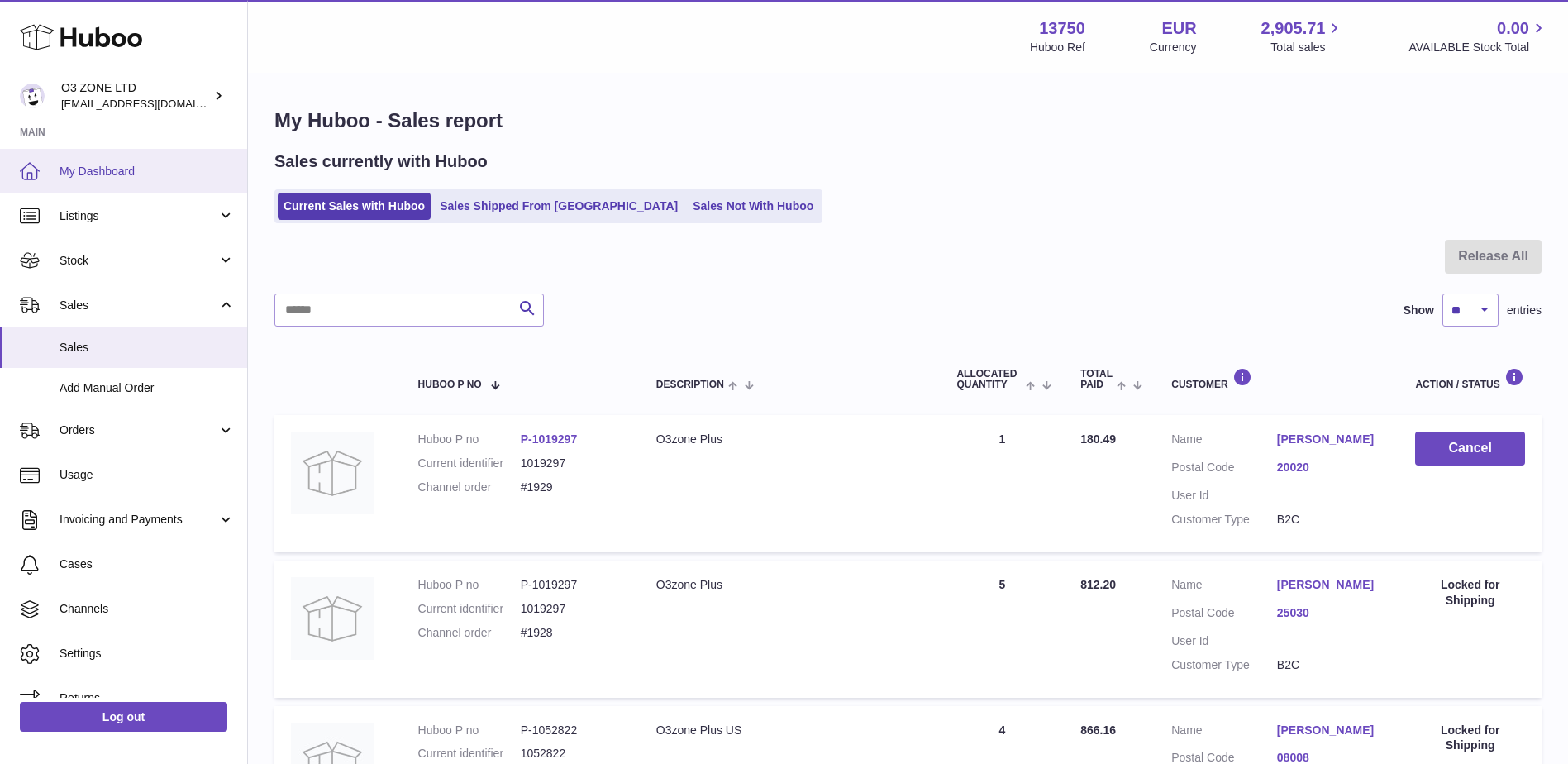
click at [113, 172] on span "My Dashboard" at bounding box center [146, 172] width 175 height 16
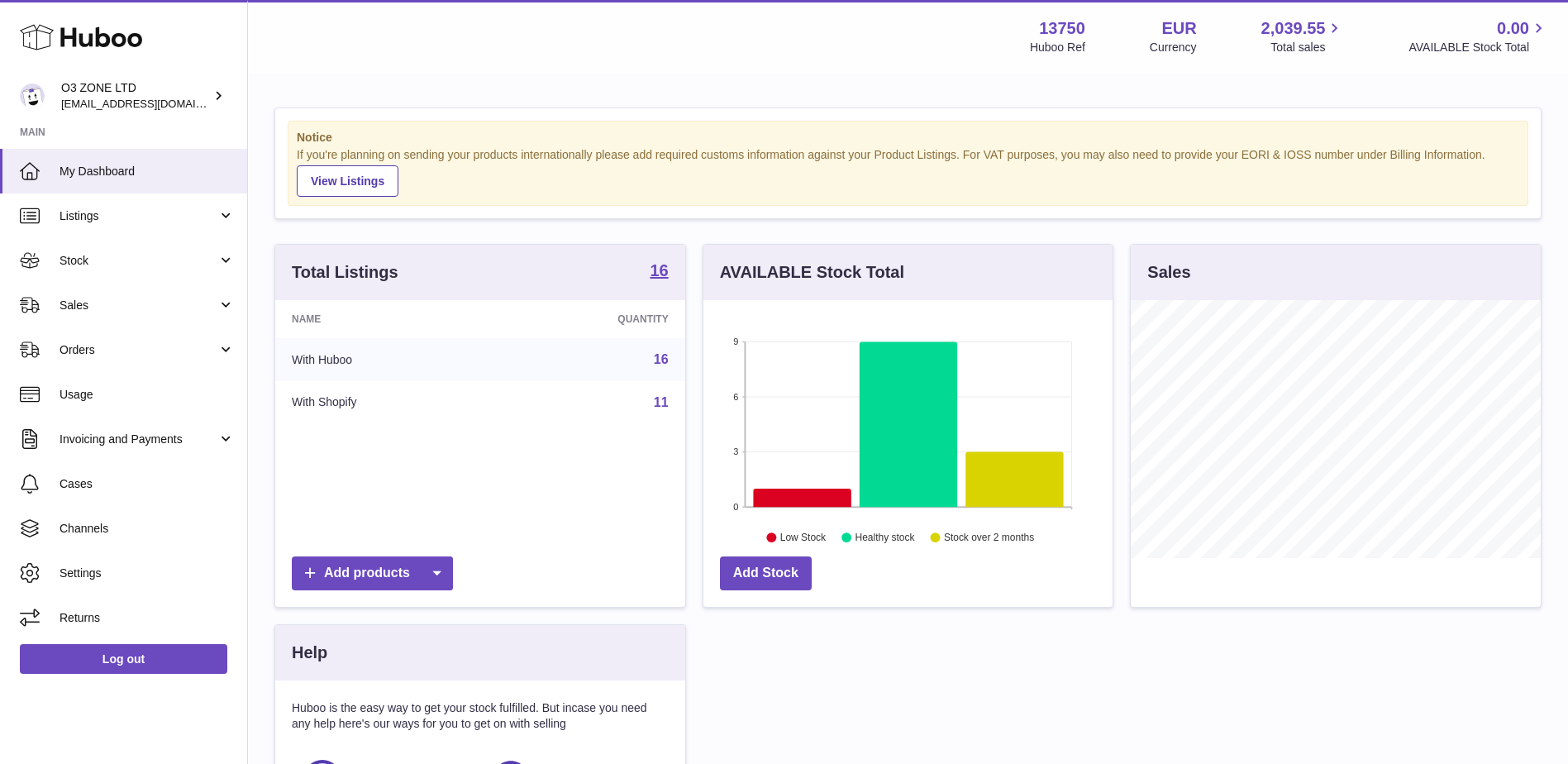
scroll to position [258, 409]
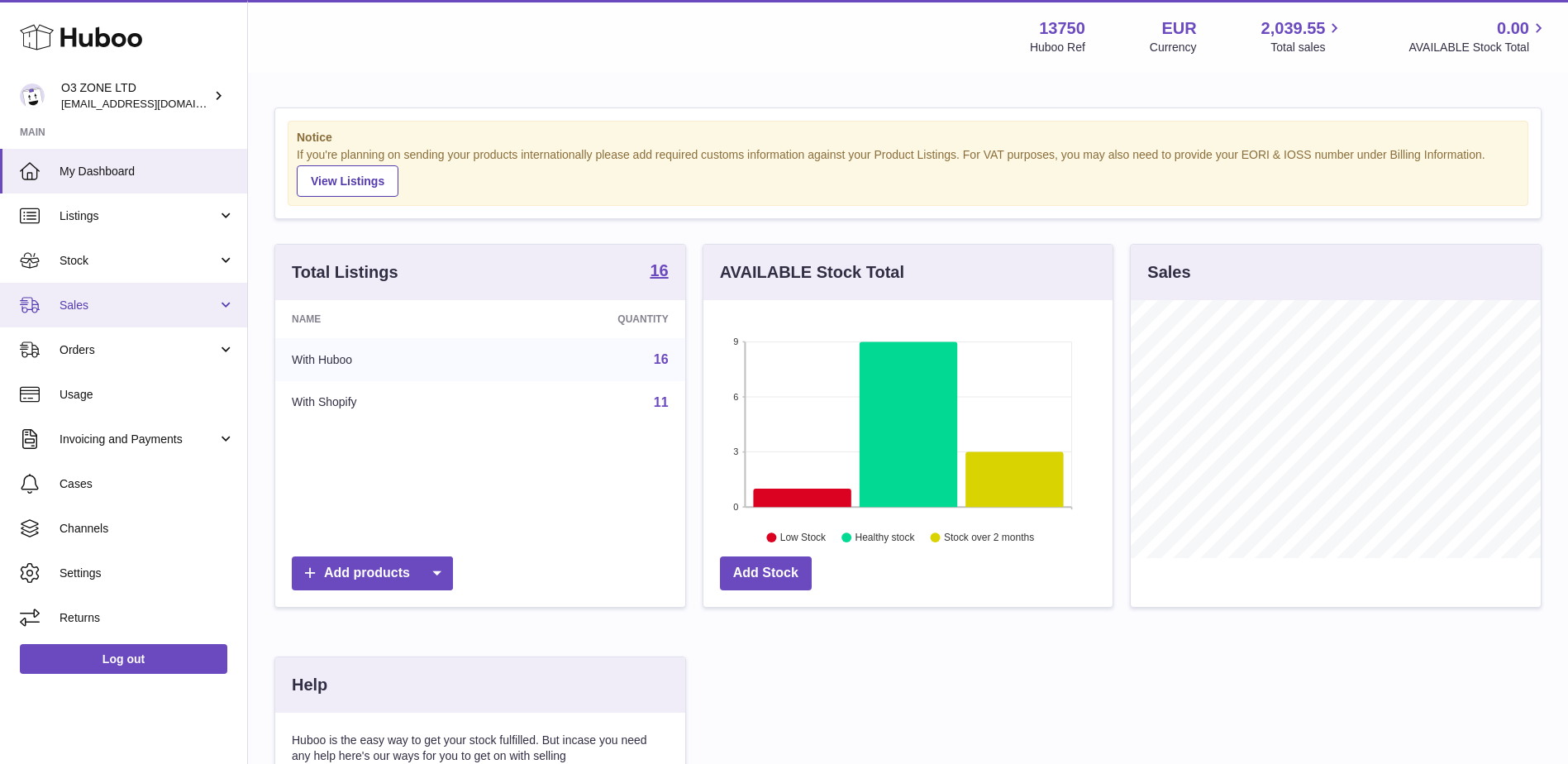
click at [110, 301] on span "Sales" at bounding box center [138, 305] width 158 height 16
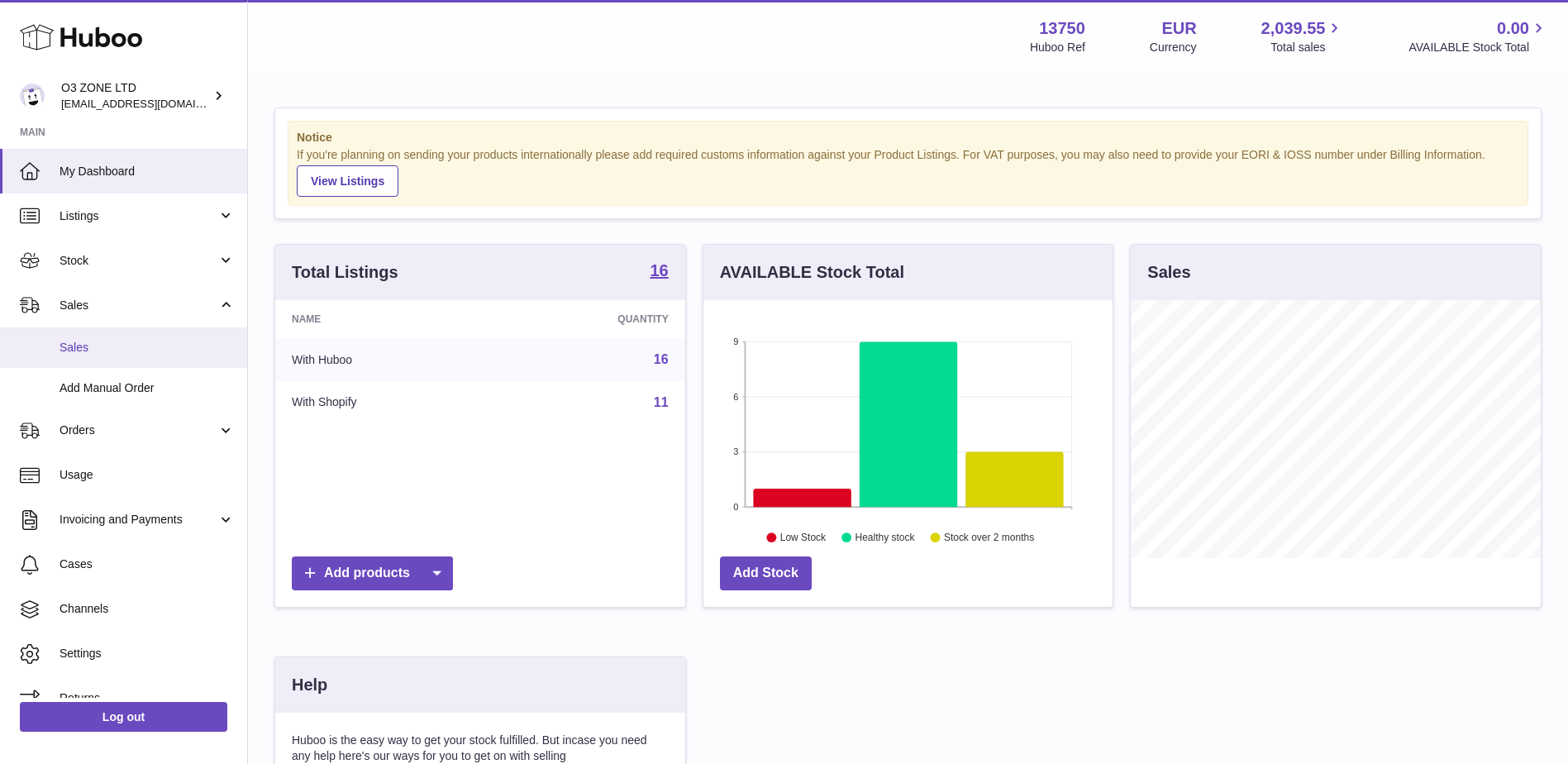
click at [141, 345] on span "Sales" at bounding box center [146, 347] width 175 height 16
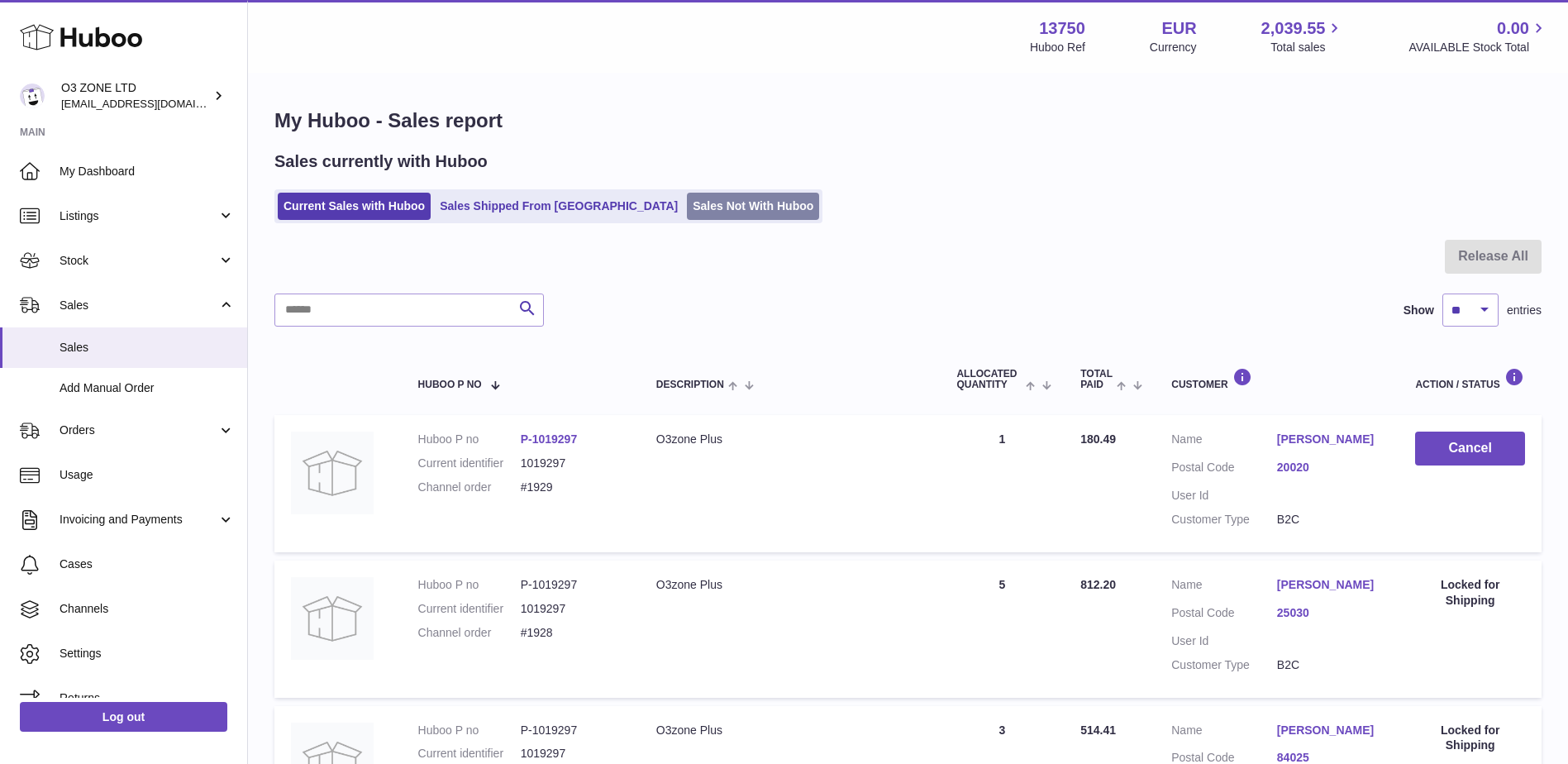
click at [687, 210] on link "Sales Not With Huboo" at bounding box center [753, 207] width 132 height 27
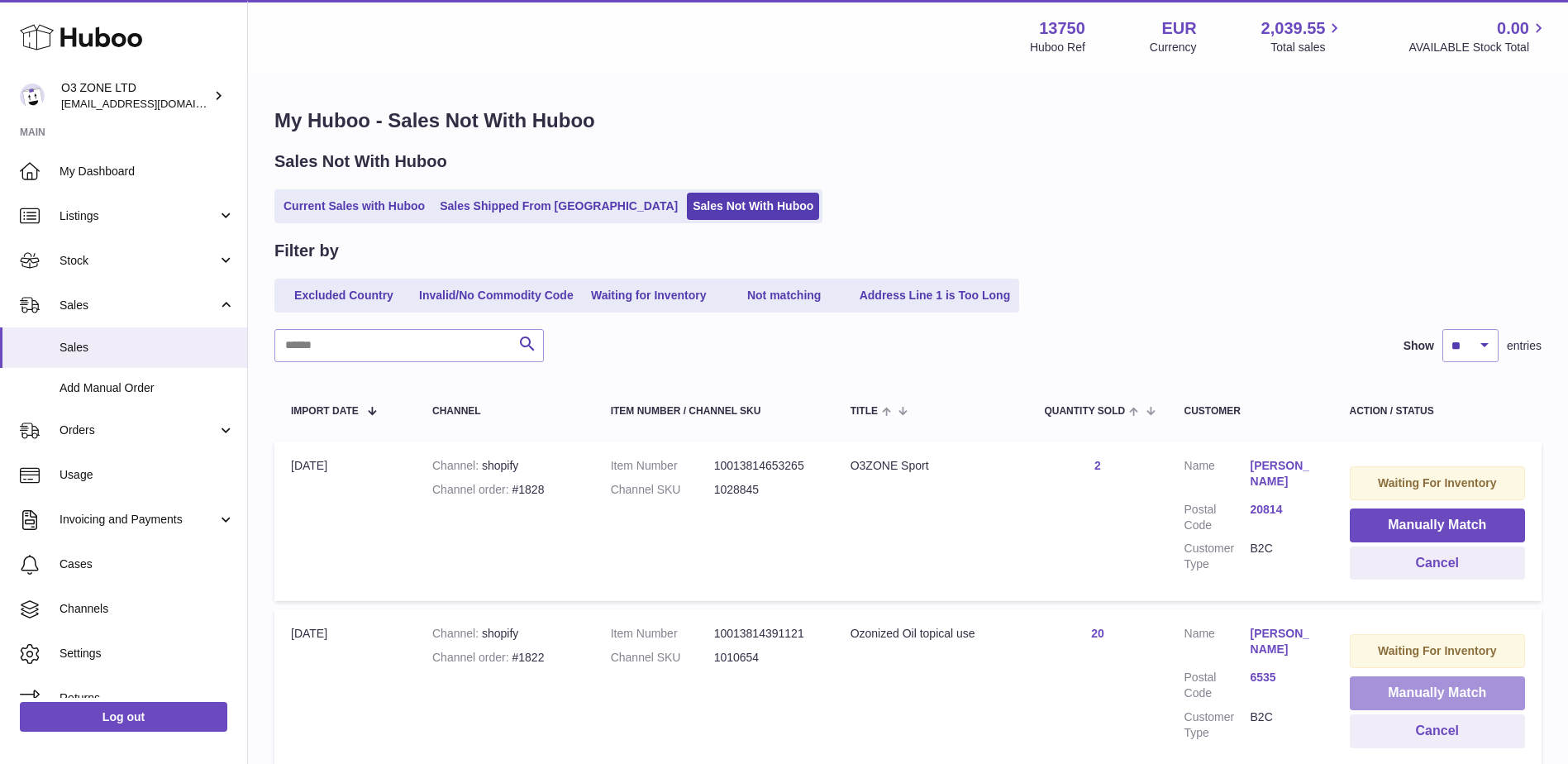
click at [1389, 706] on button "Manually Match" at bounding box center [1437, 693] width 175 height 34
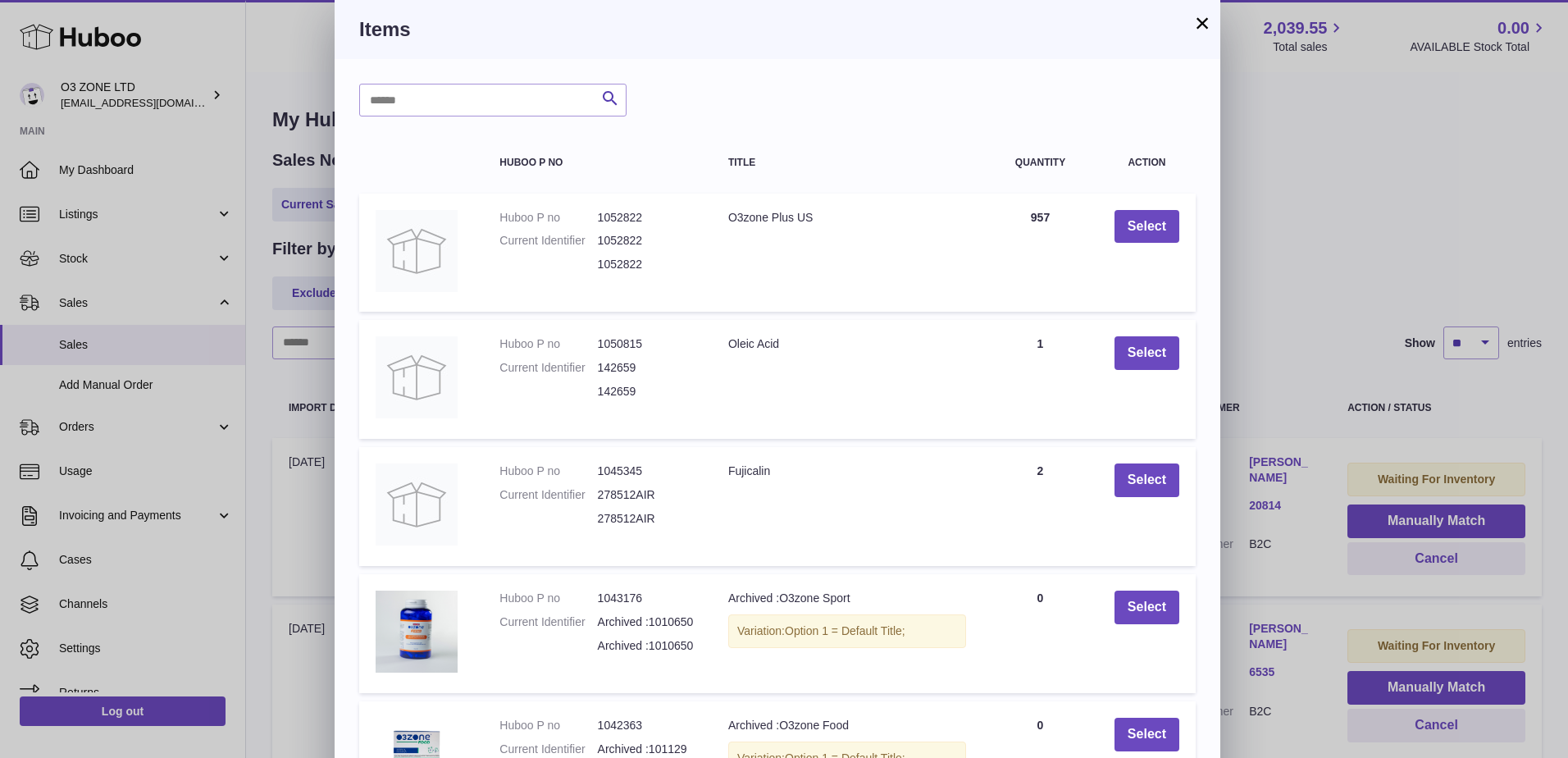
scroll to position [192, 0]
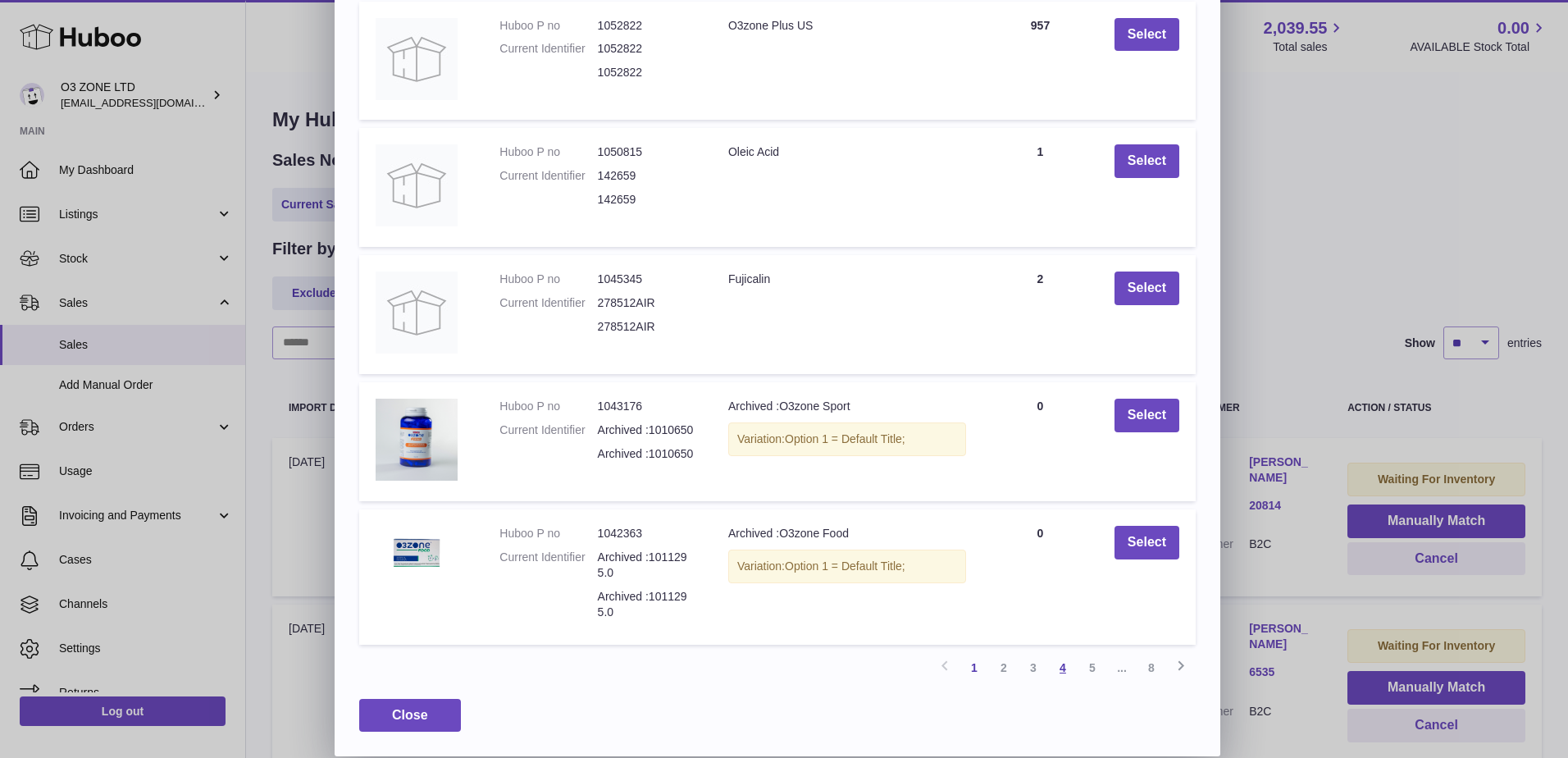
click at [1060, 671] on link "4" at bounding box center [1063, 668] width 30 height 30
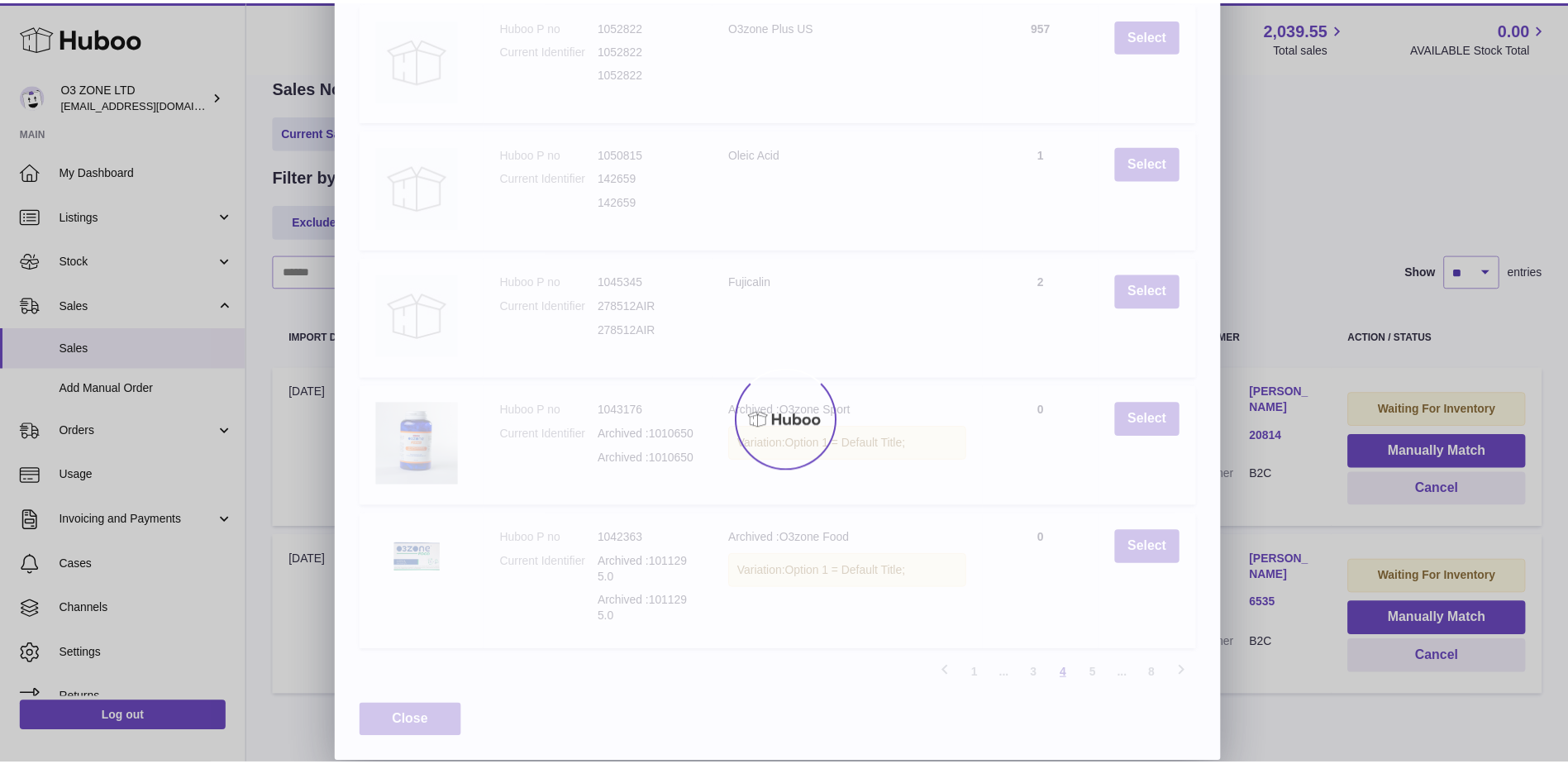
scroll to position [177, 0]
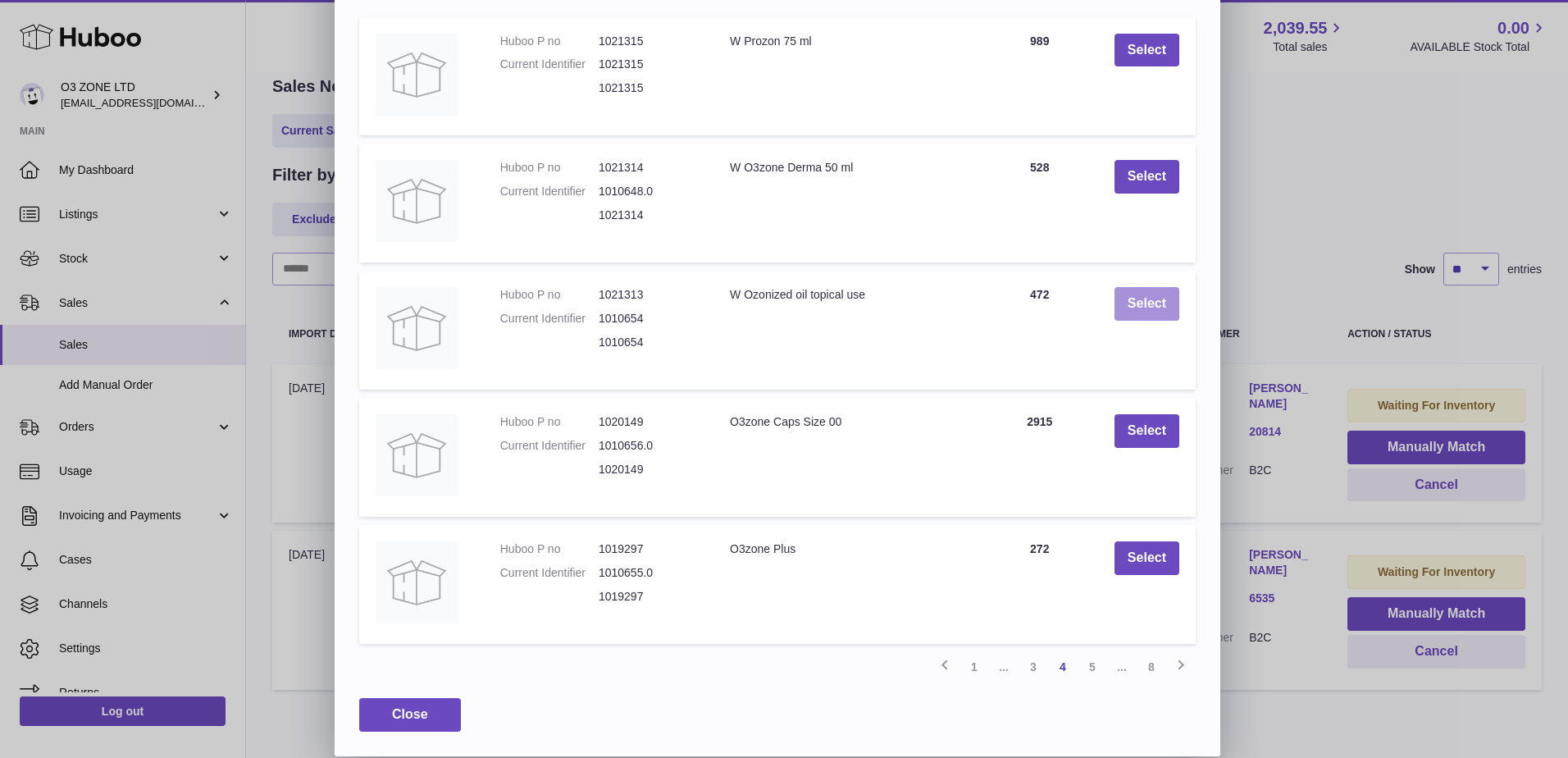
click at [1134, 307] on button "Select" at bounding box center [1147, 303] width 64 height 34
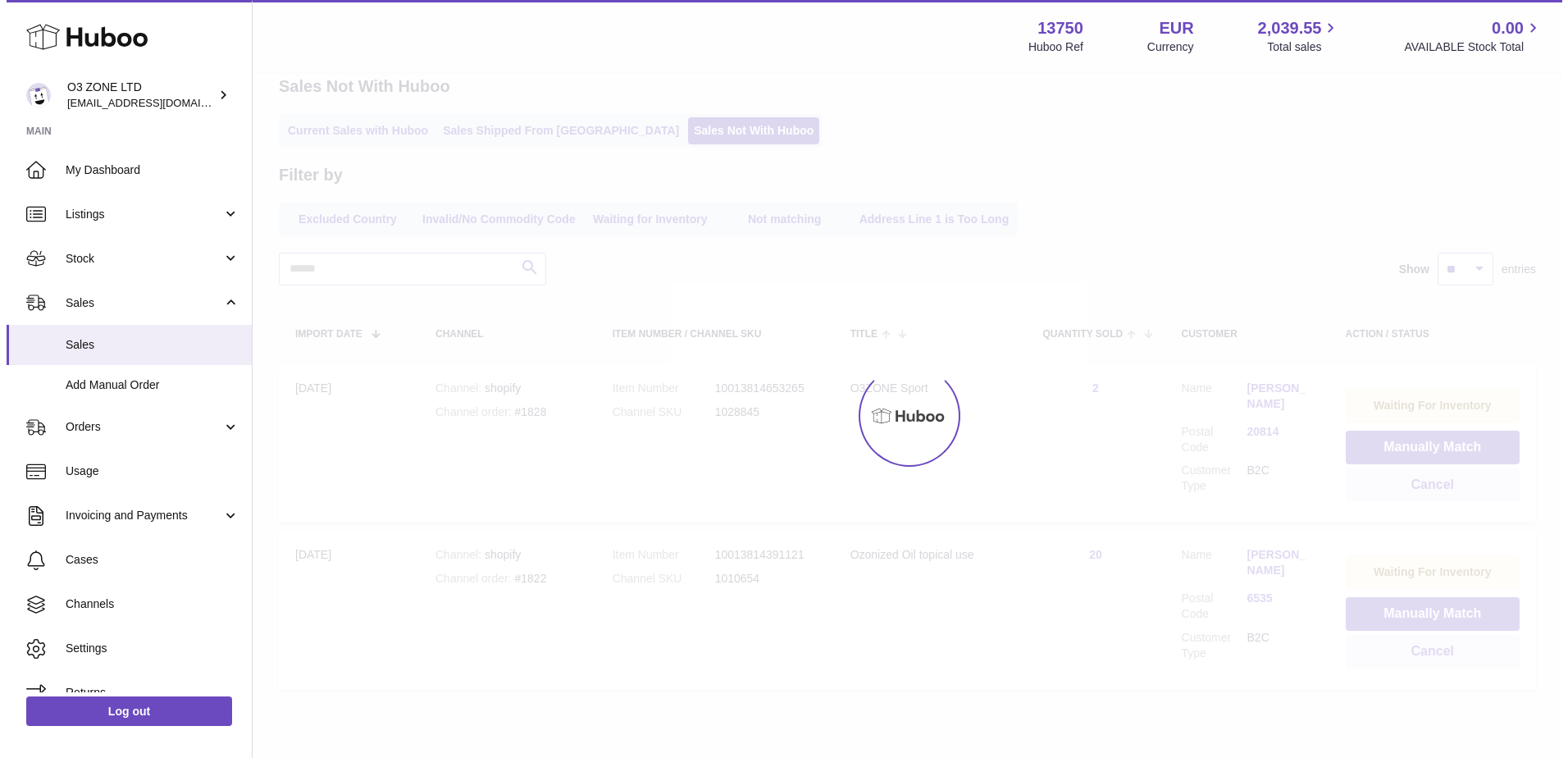
scroll to position [0, 0]
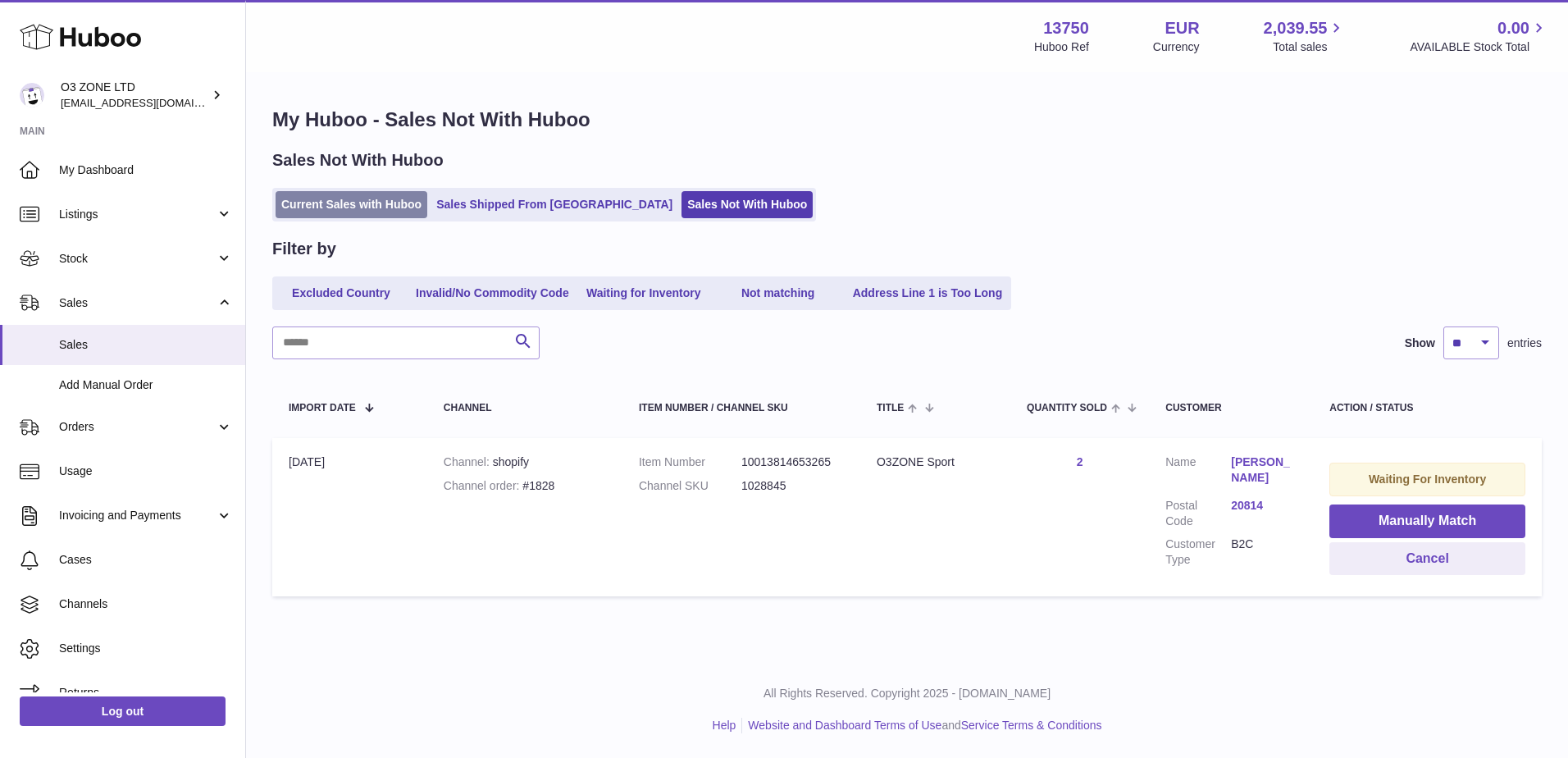
click at [332, 211] on link "Current Sales with Huboo" at bounding box center [352, 205] width 152 height 27
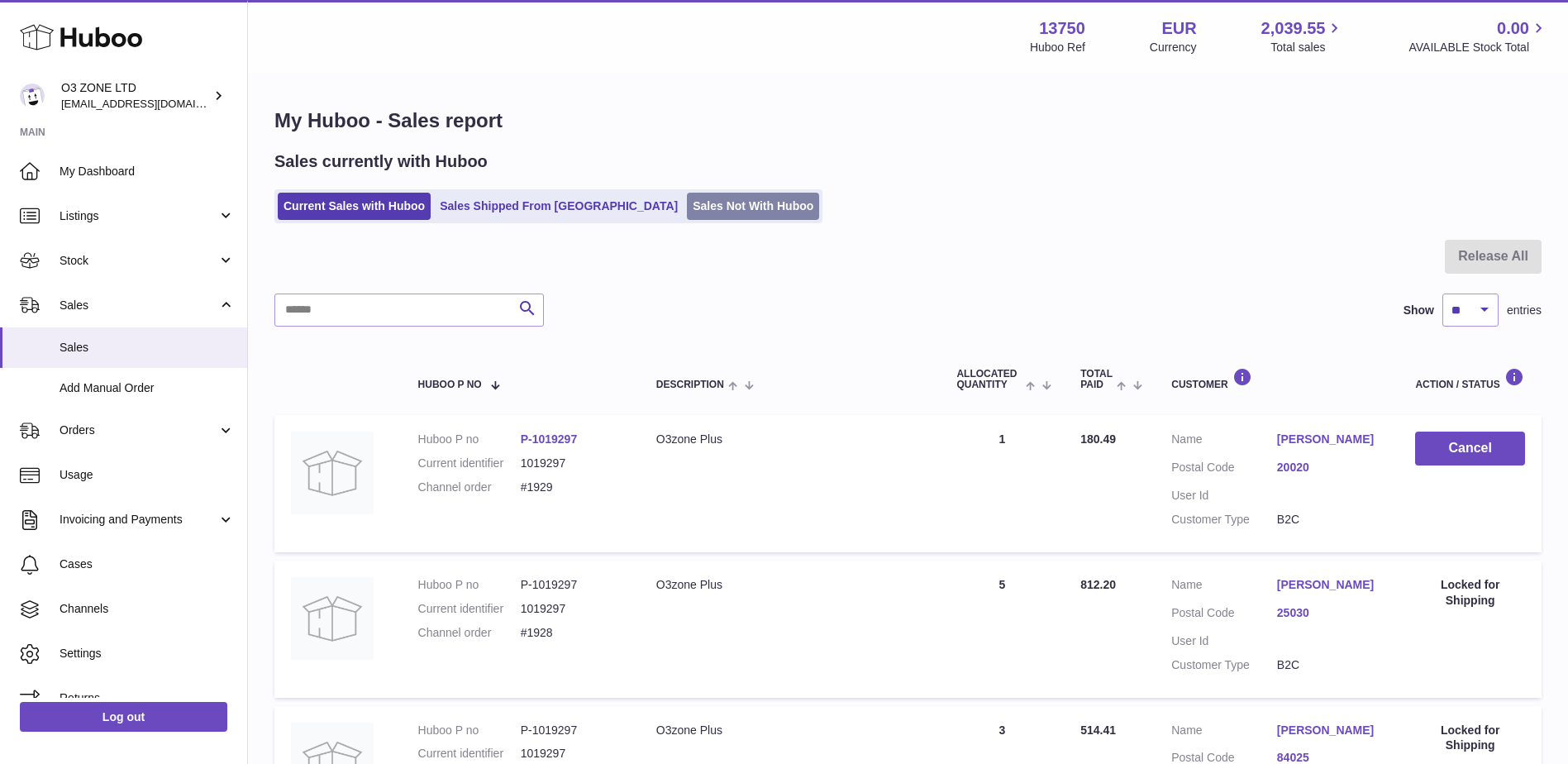
click at [687, 211] on link "Sales Not With Huboo" at bounding box center [753, 207] width 132 height 27
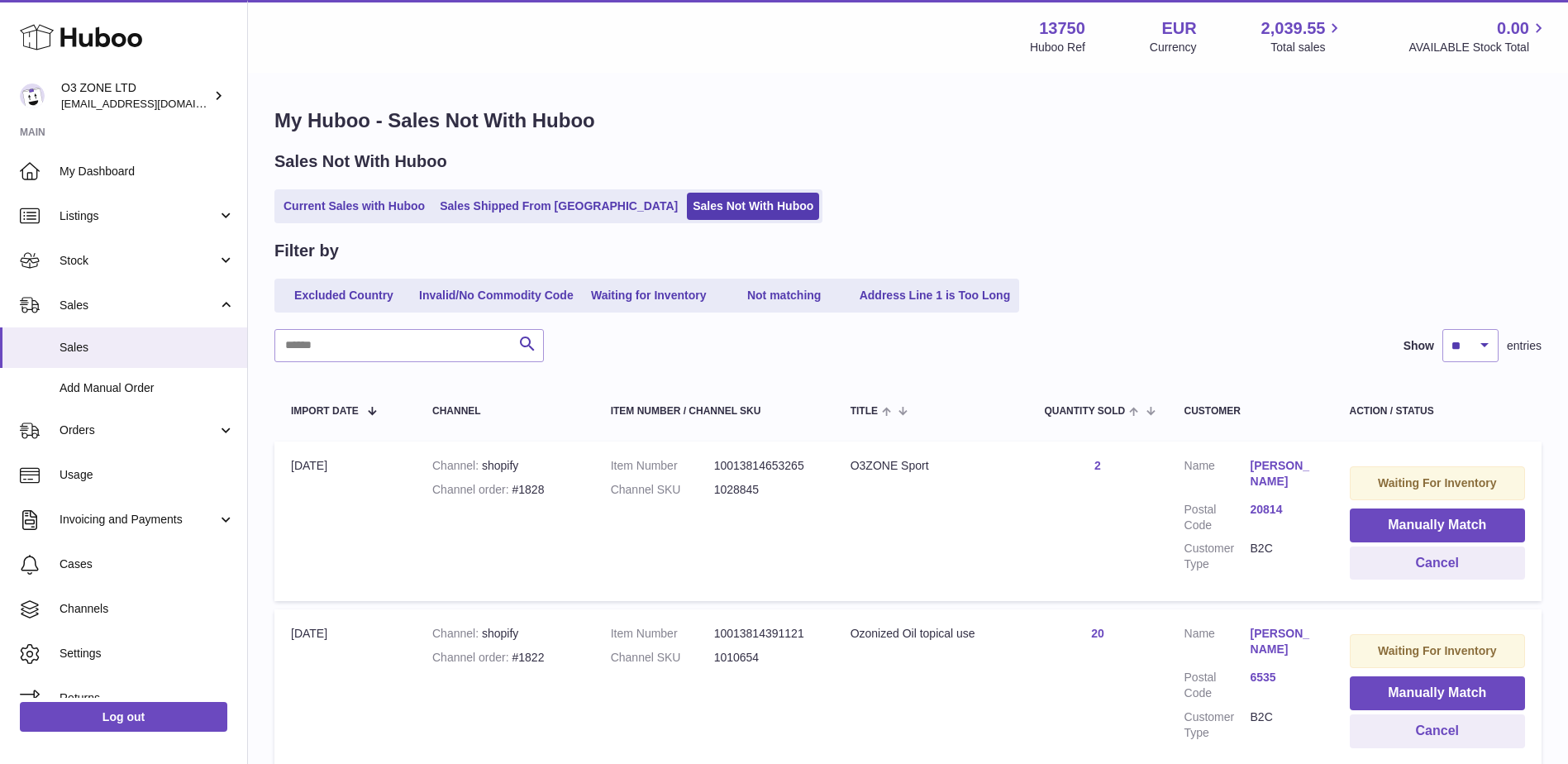
click at [1262, 635] on link "[PERSON_NAME]" at bounding box center [1283, 642] width 66 height 31
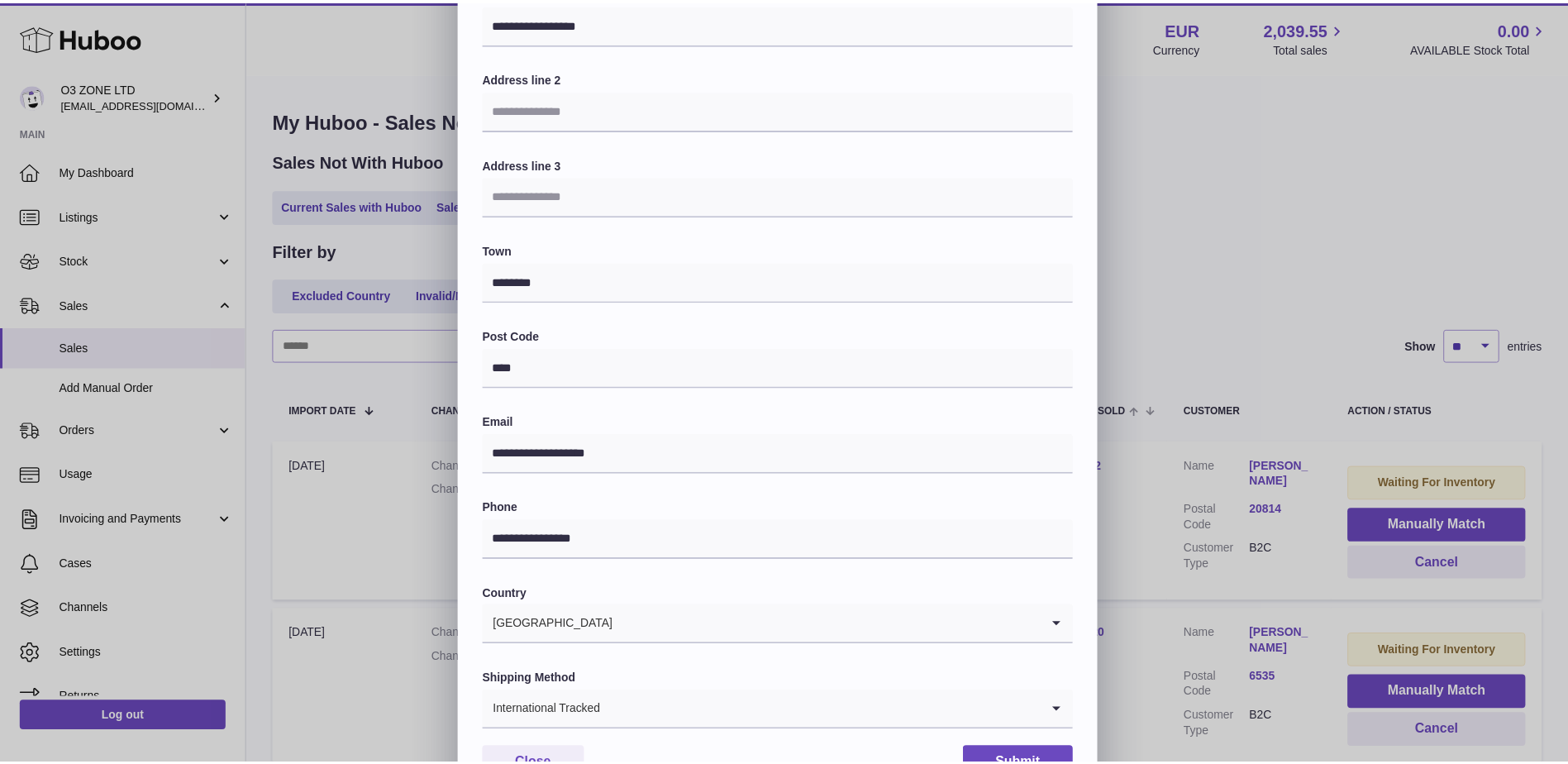
scroll to position [230, 0]
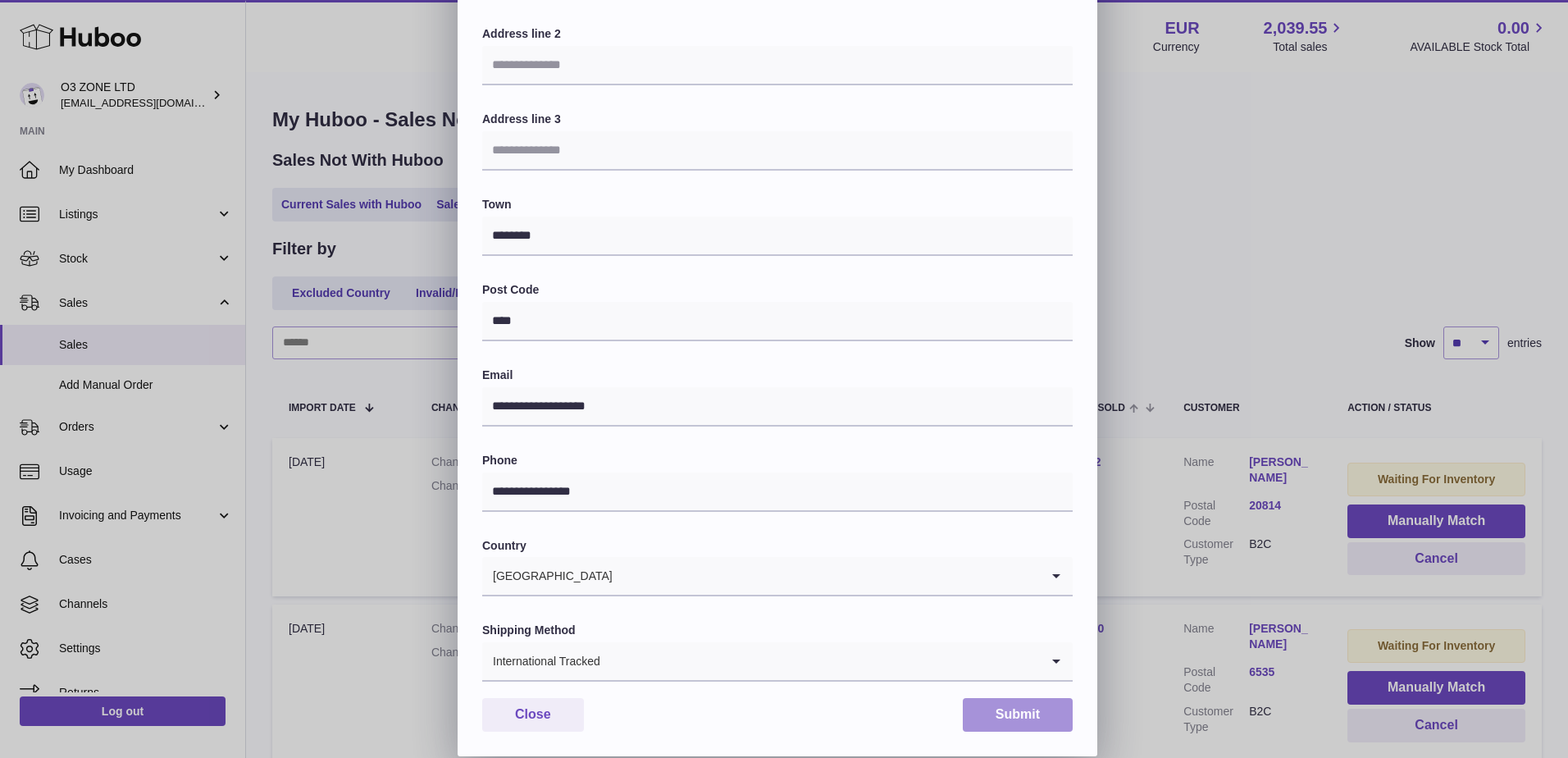
click at [1031, 721] on button "Submit" at bounding box center [1018, 715] width 110 height 34
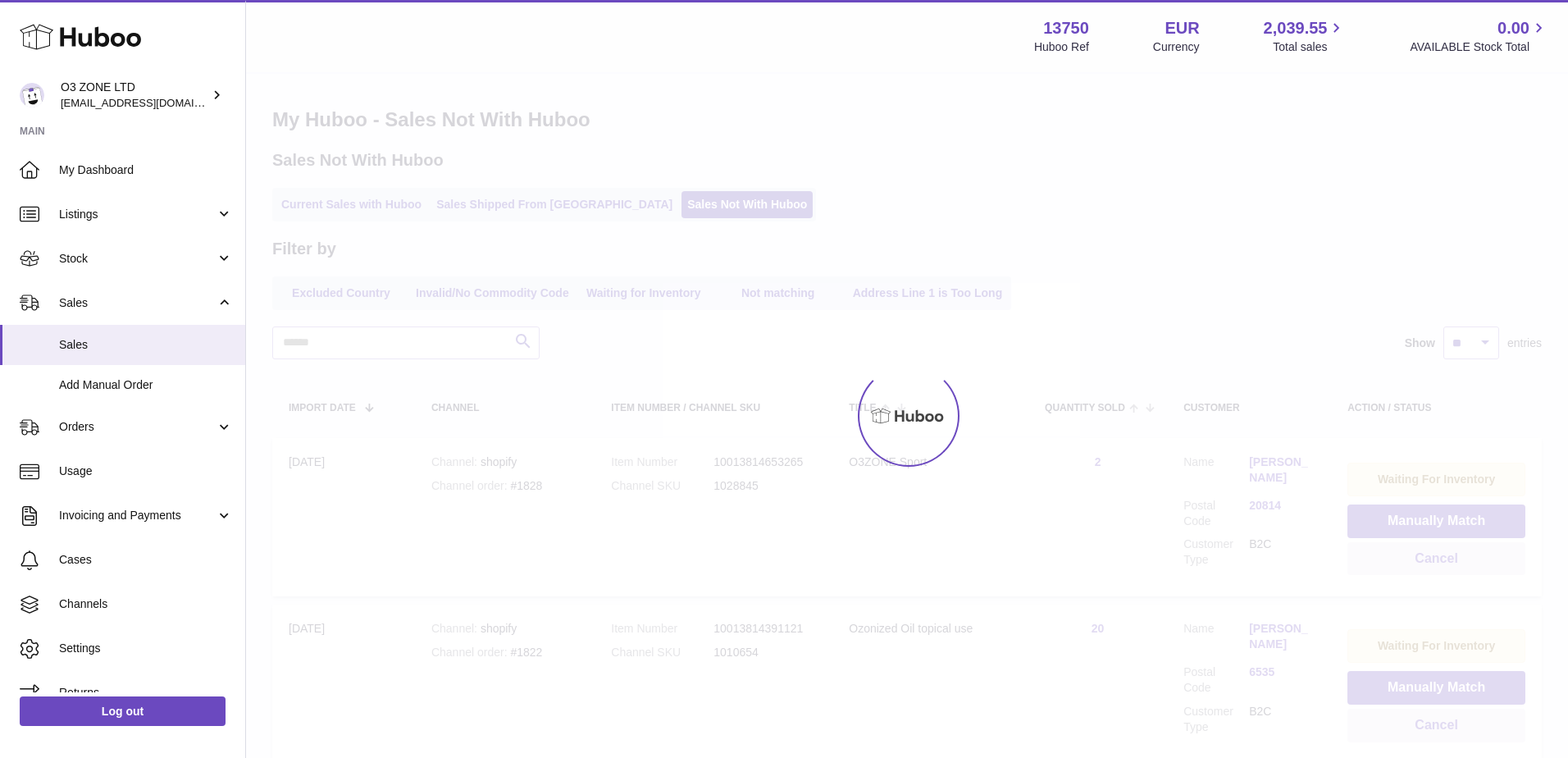
scroll to position [0, 0]
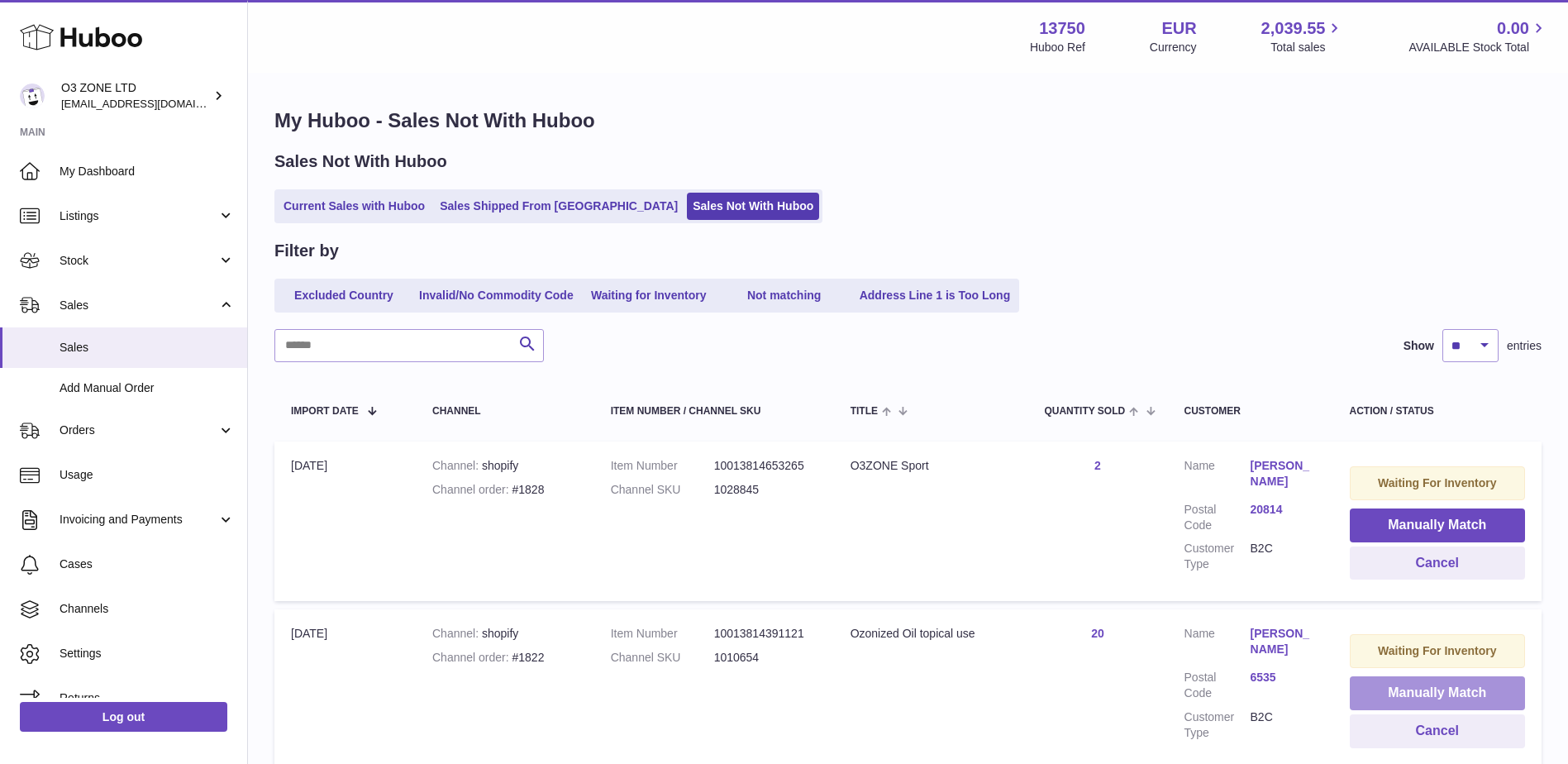
click at [1452, 699] on button "Manually Match" at bounding box center [1437, 693] width 175 height 34
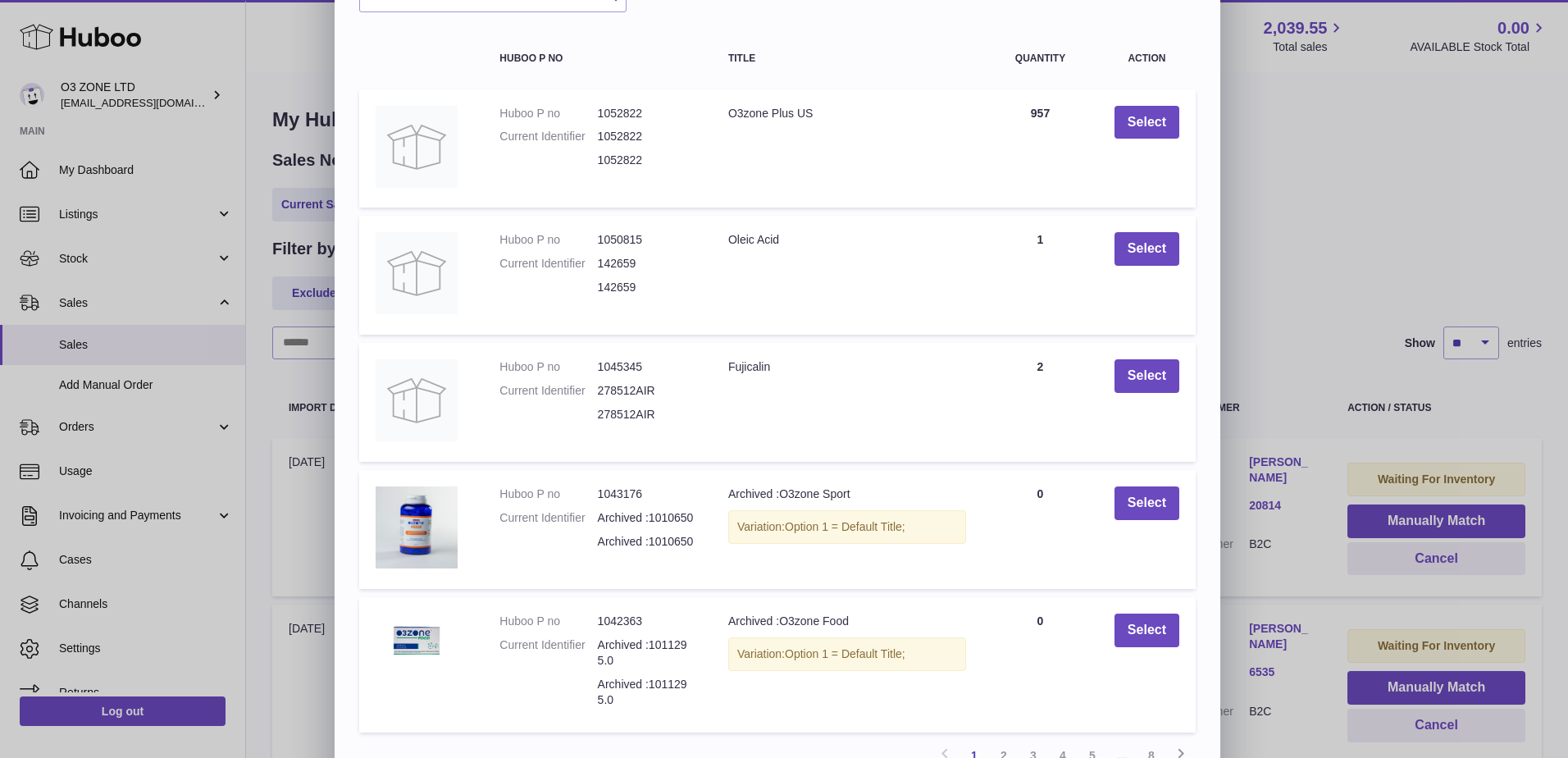
scroll to position [192, 0]
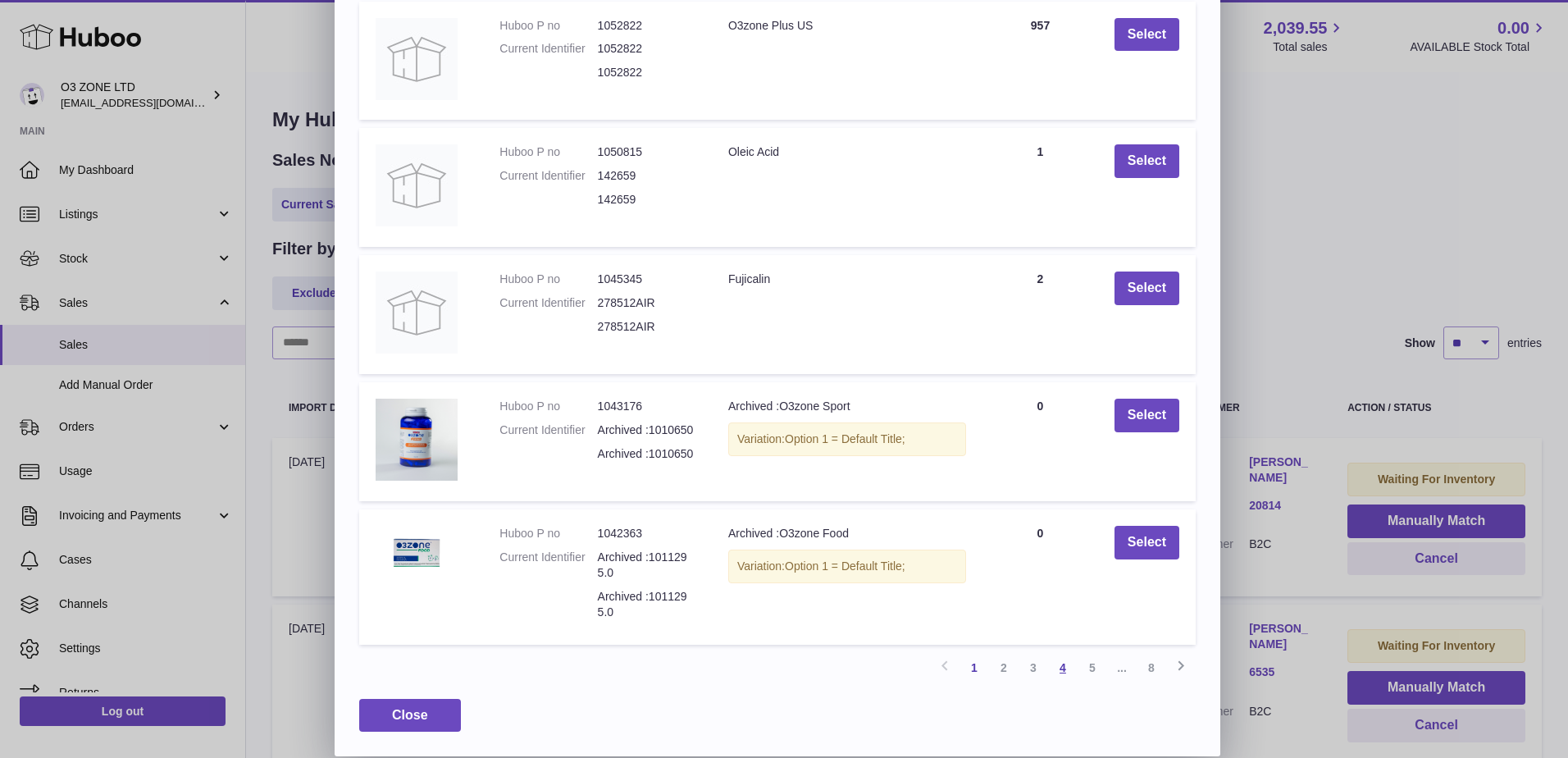
click at [1061, 673] on link "4" at bounding box center [1063, 668] width 30 height 30
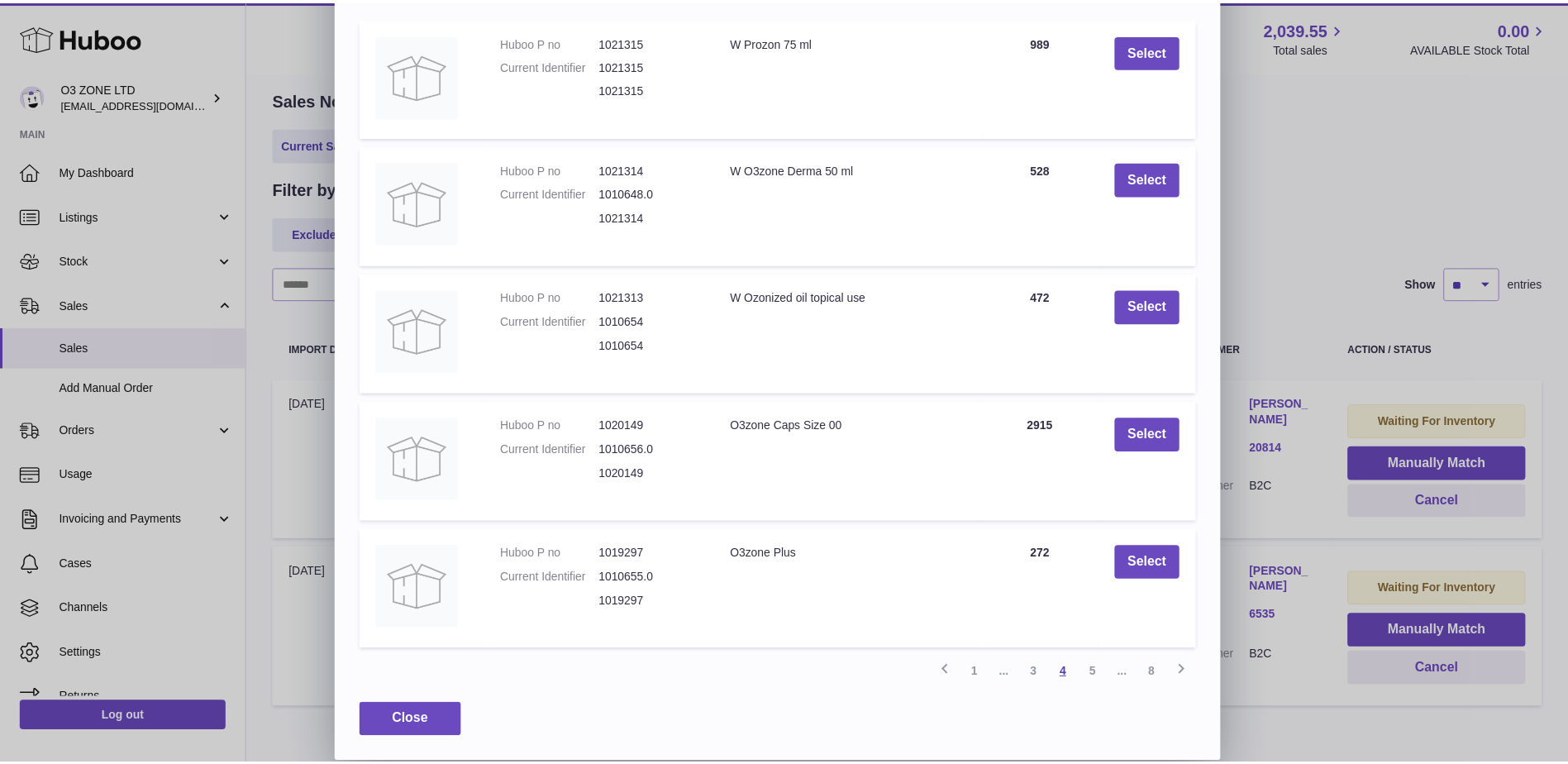
scroll to position [75, 0]
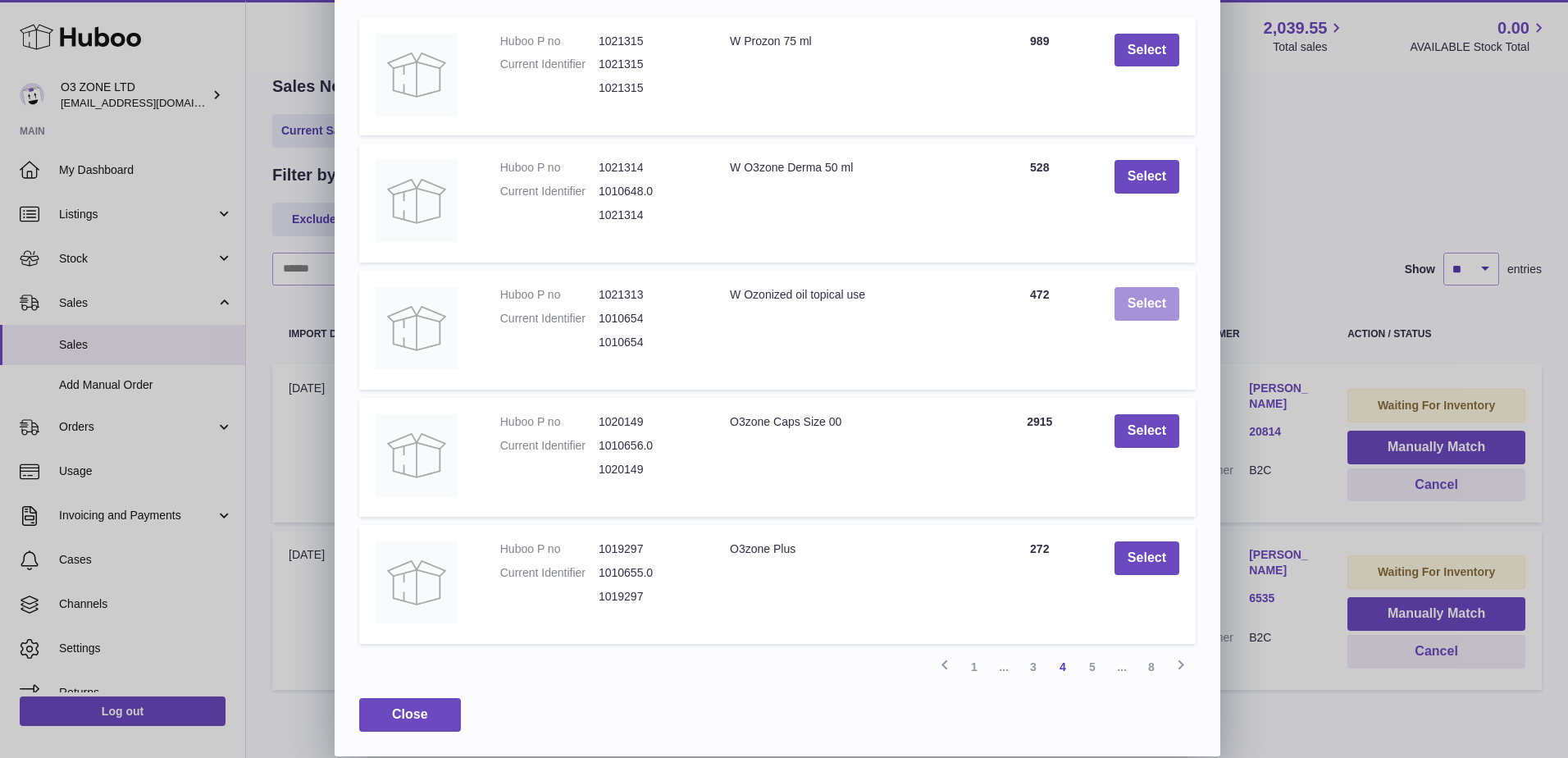
click at [1135, 306] on button "Select" at bounding box center [1147, 303] width 64 height 34
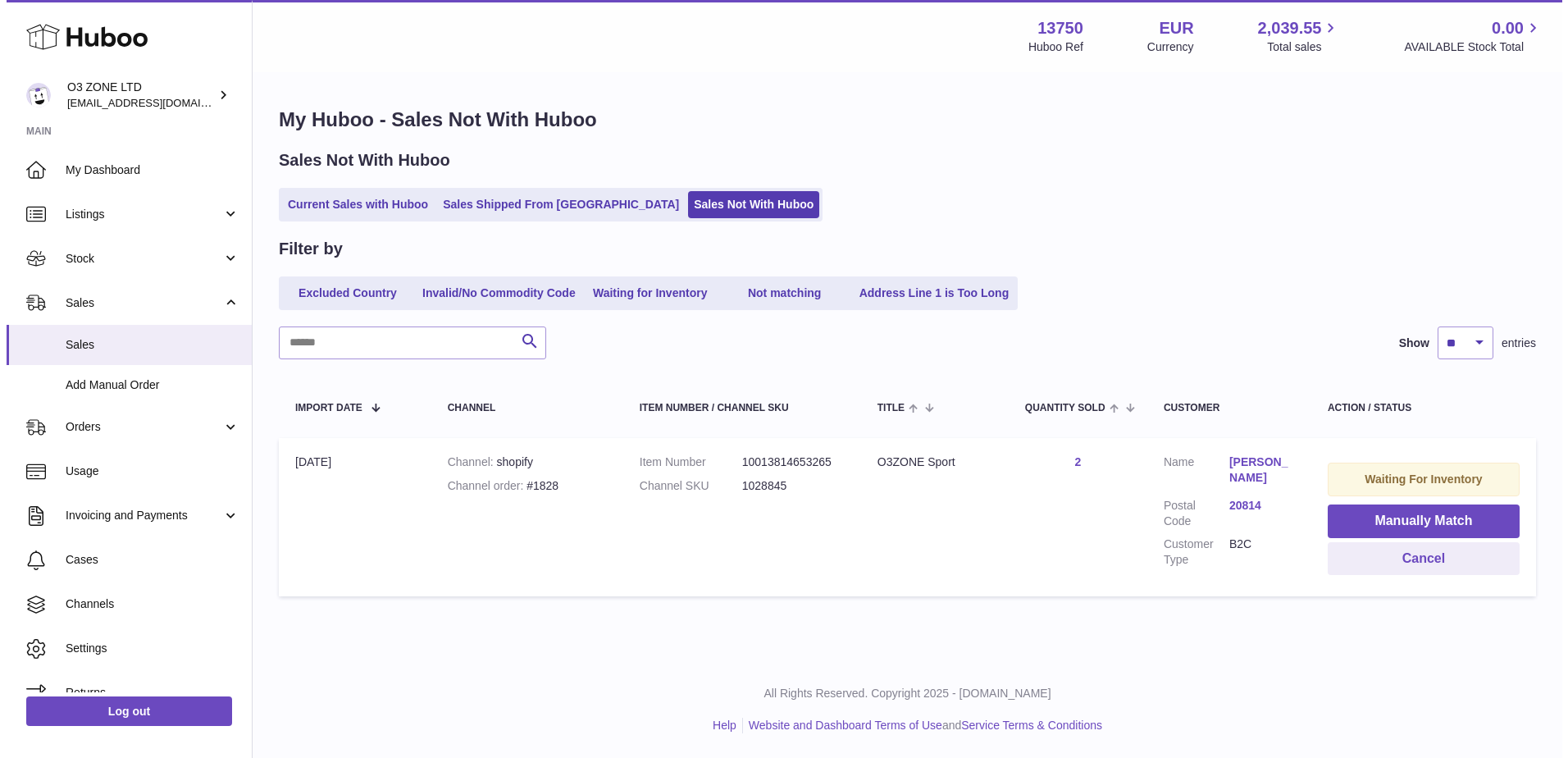
scroll to position [0, 0]
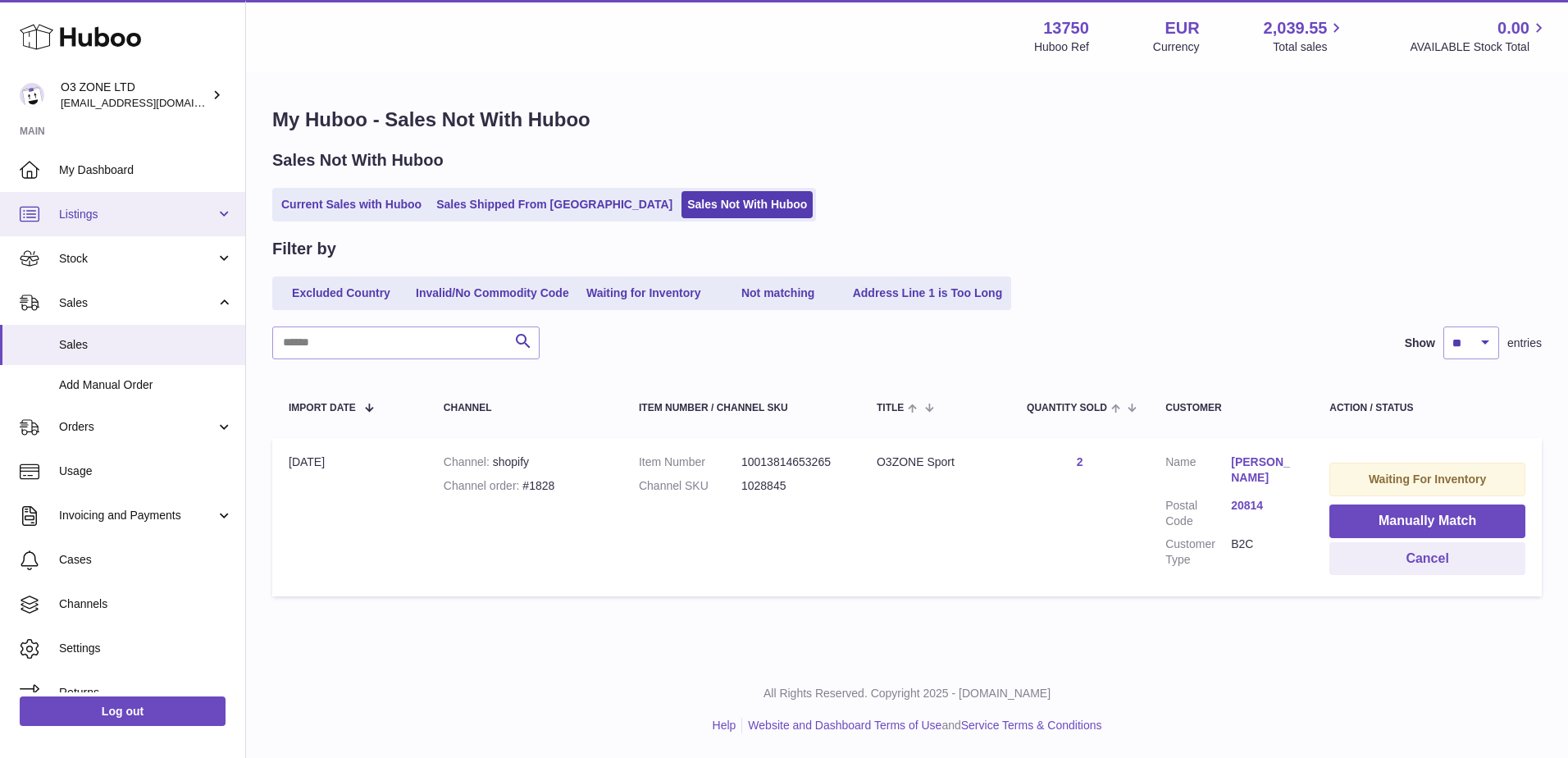
click at [117, 216] on span "Listings" at bounding box center [137, 215] width 157 height 15
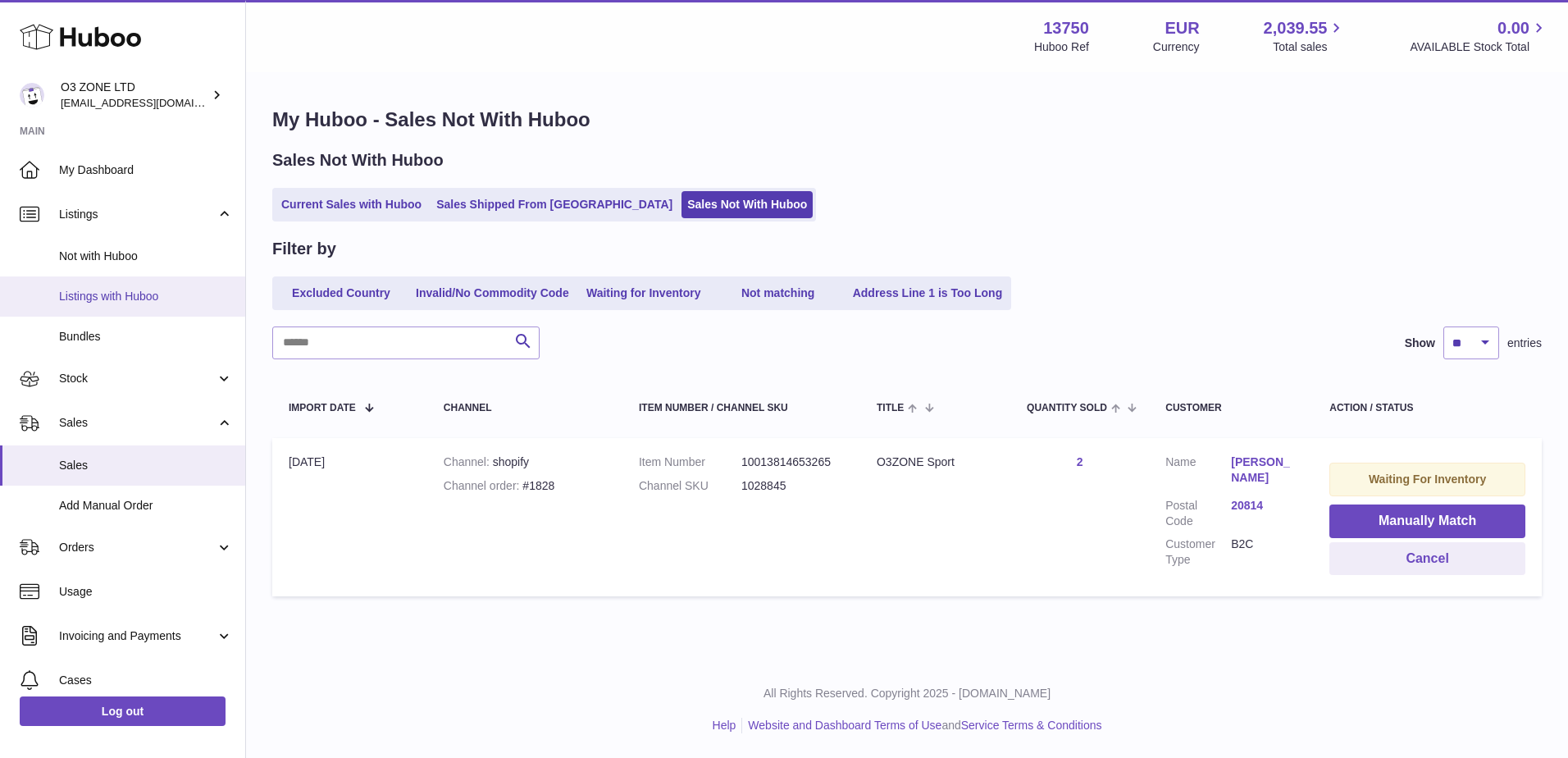
click at [122, 300] on span "Listings with Huboo" at bounding box center [145, 296] width 174 height 15
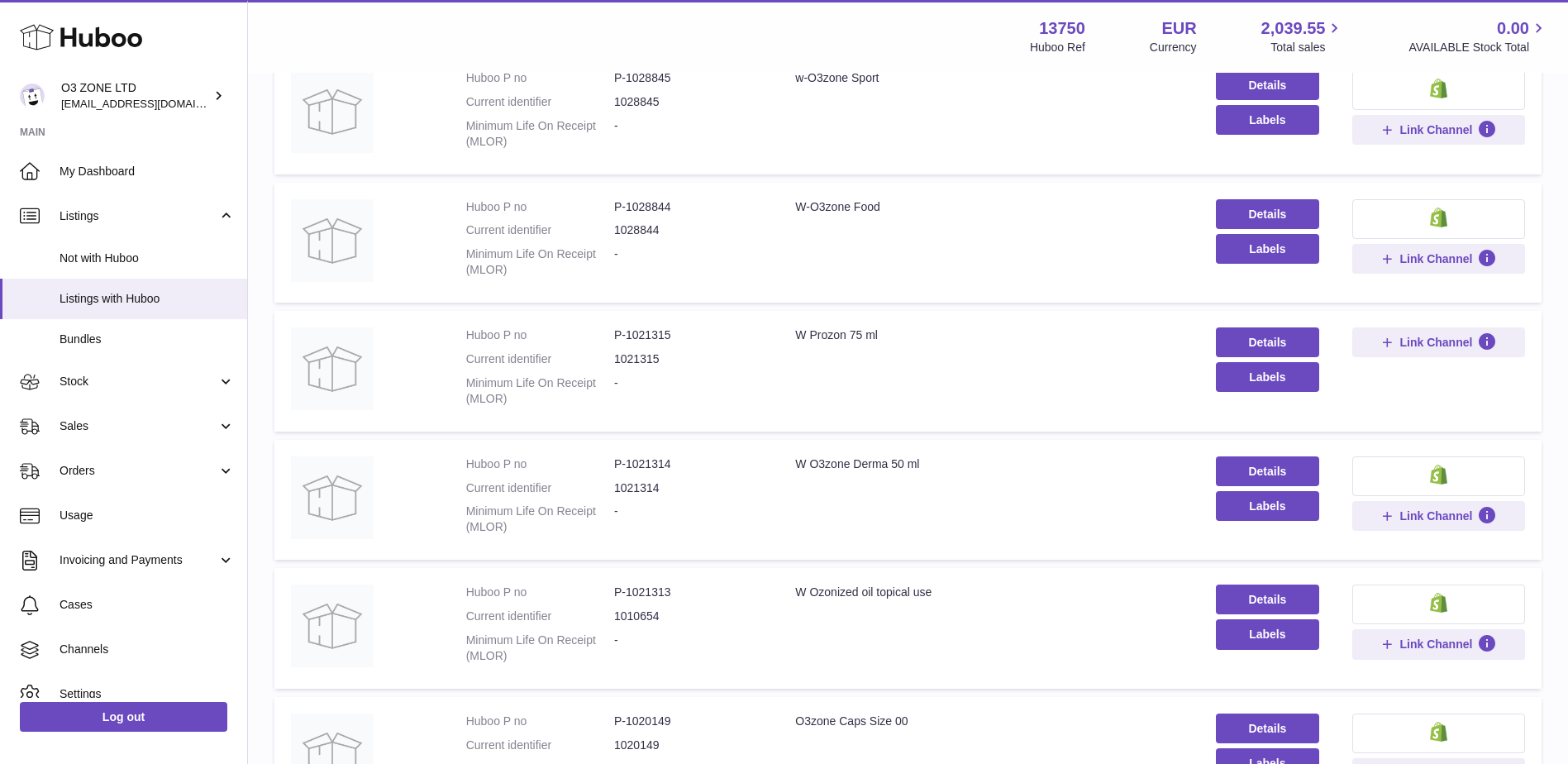
scroll to position [661, 0]
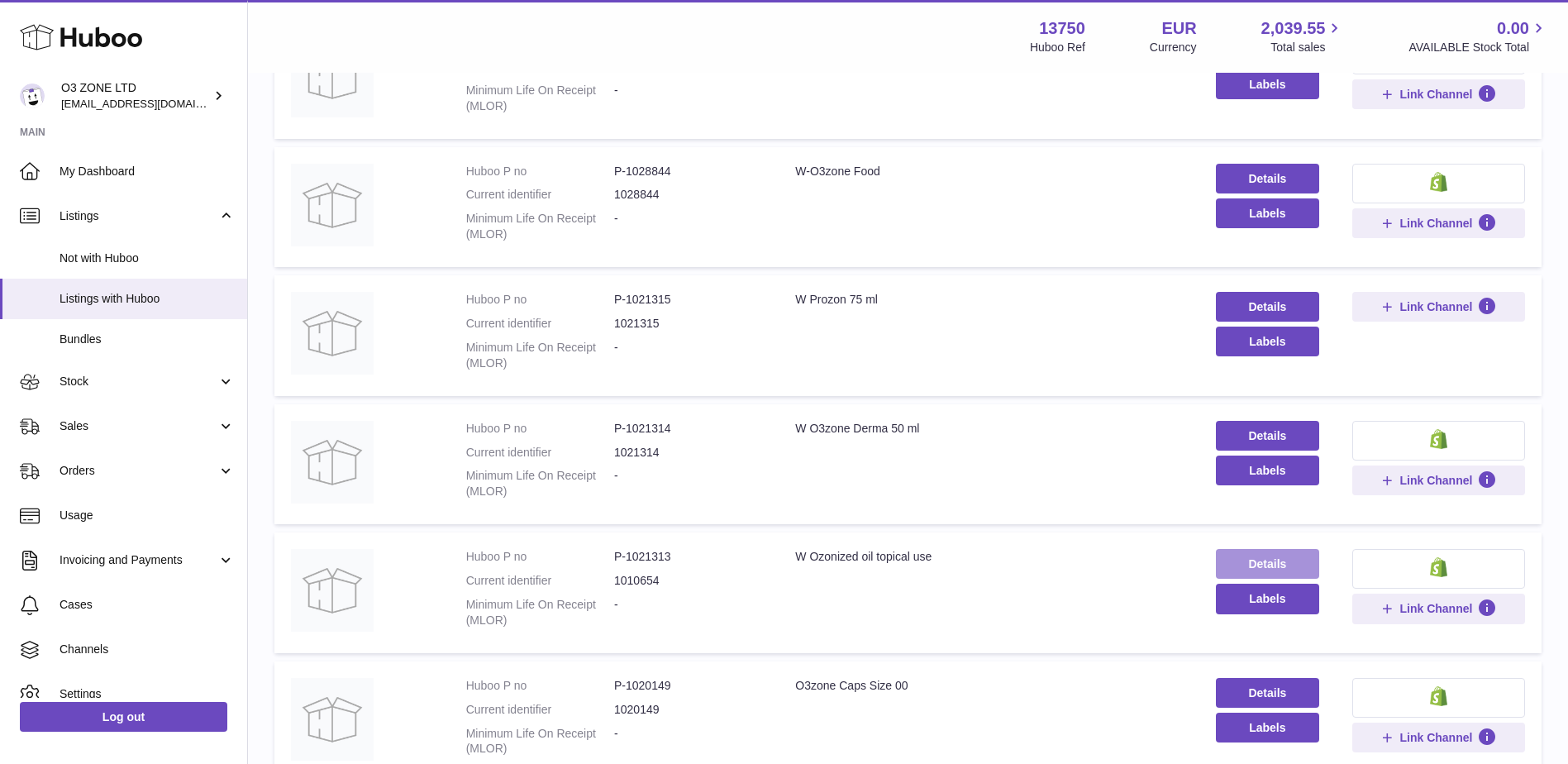
click at [1280, 565] on link "Details" at bounding box center [1267, 563] width 104 height 30
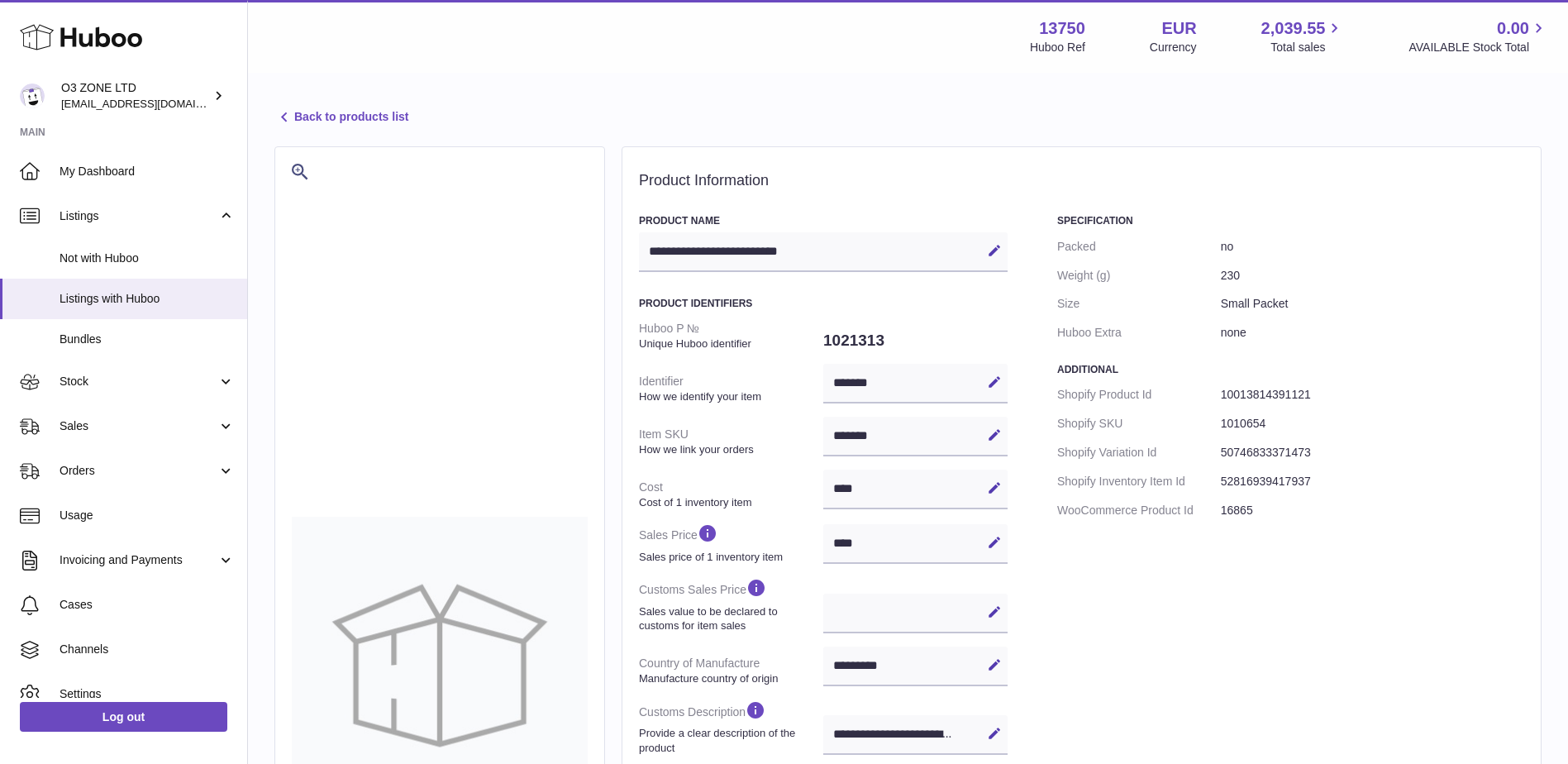
select select "***"
select select "****"
click at [357, 116] on link "Back to products list" at bounding box center [341, 117] width 134 height 19
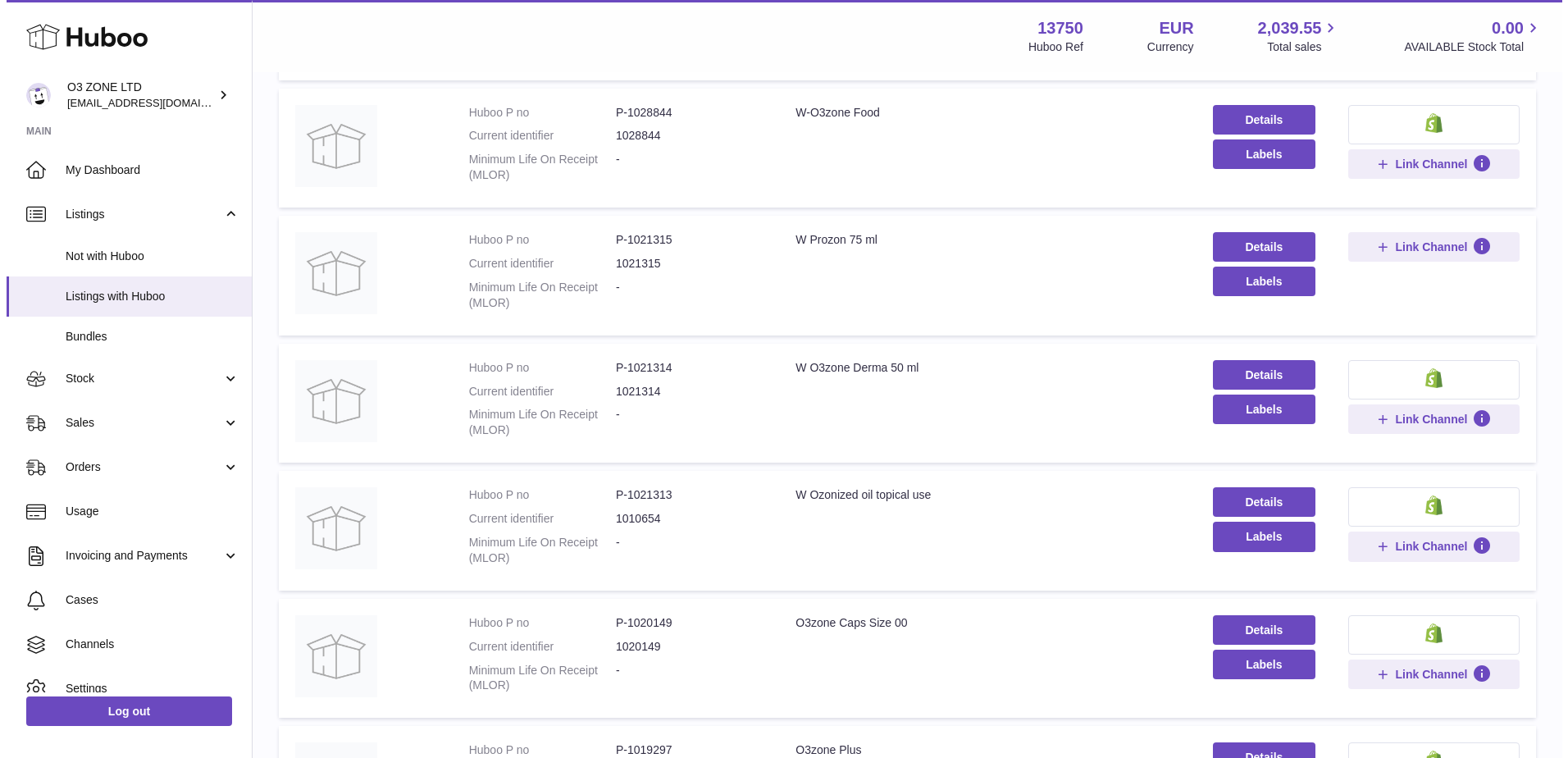
scroll to position [738, 0]
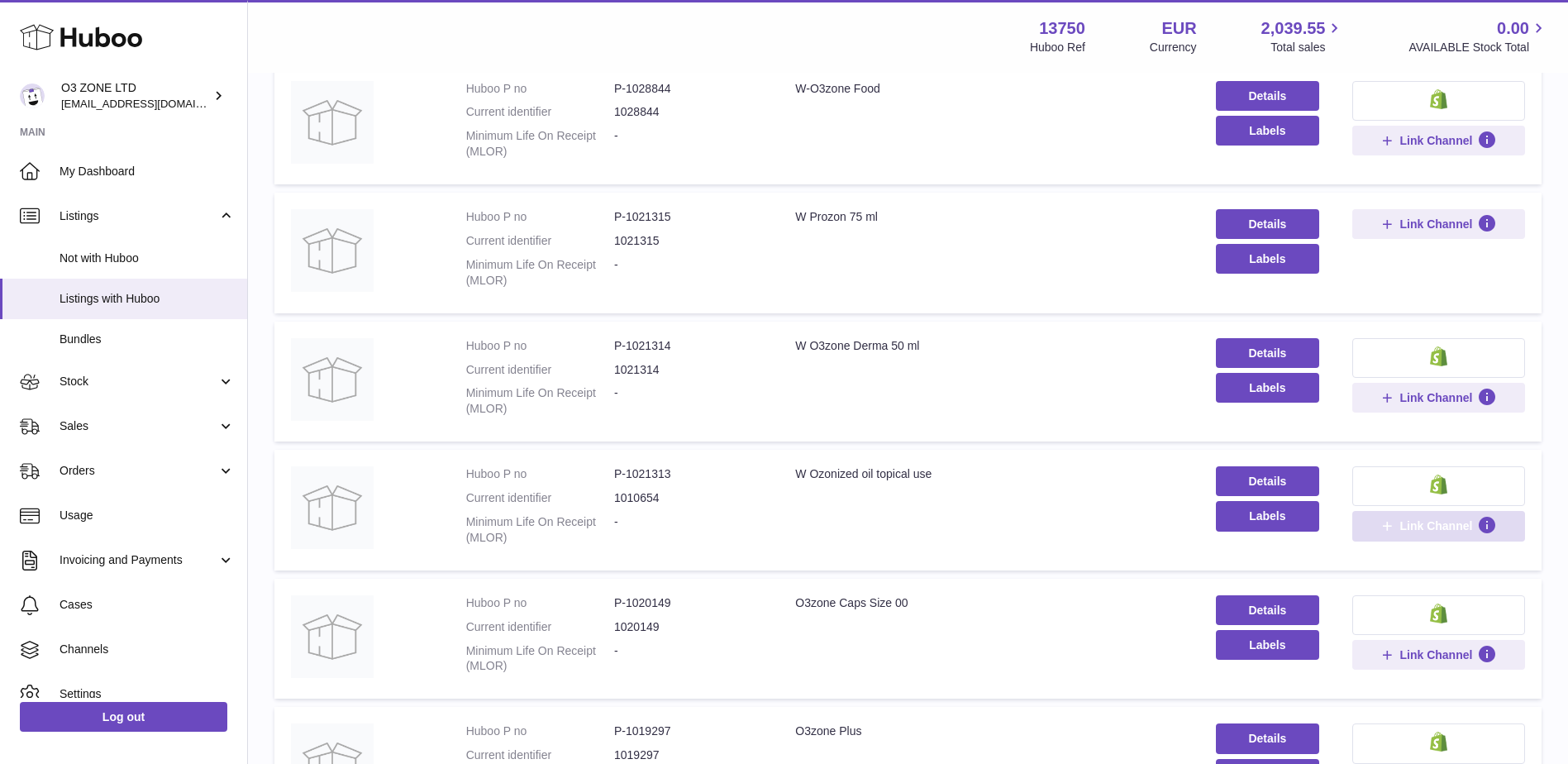
click at [1423, 523] on span "Link Channel" at bounding box center [1435, 525] width 73 height 15
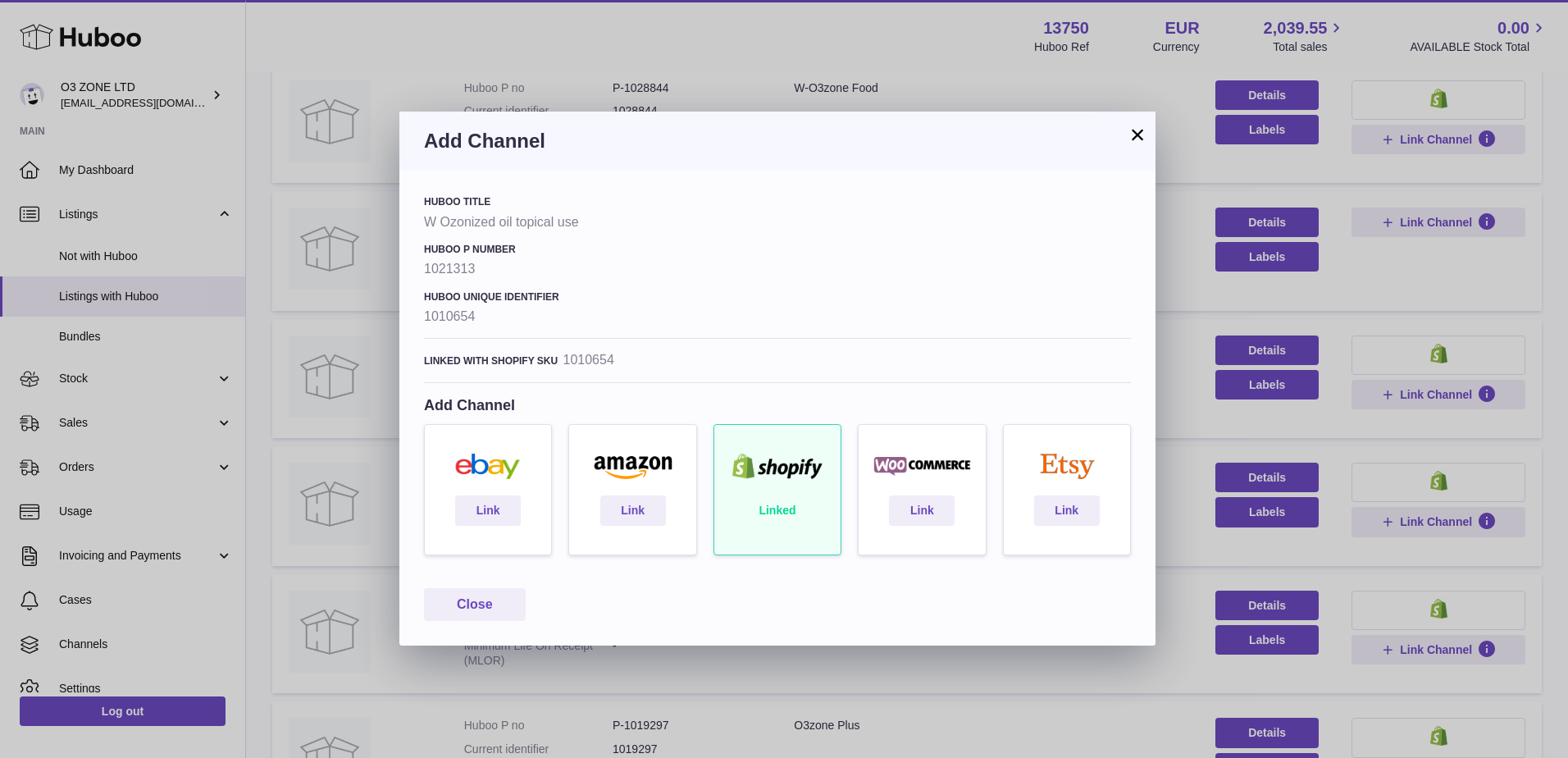
click at [1137, 128] on button "×" at bounding box center [1138, 135] width 19 height 19
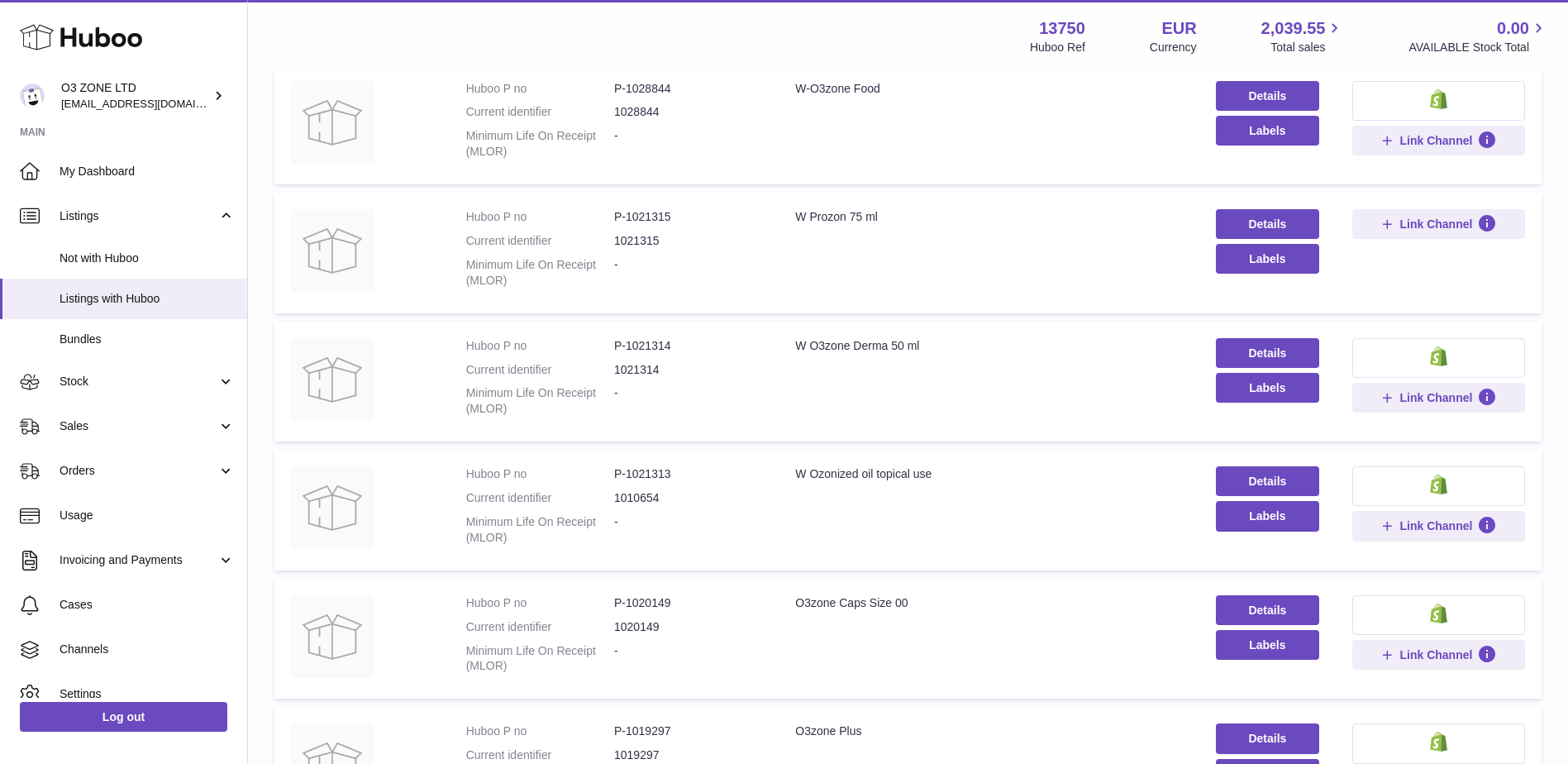
click at [1489, 487] on button at bounding box center [1438, 486] width 172 height 40
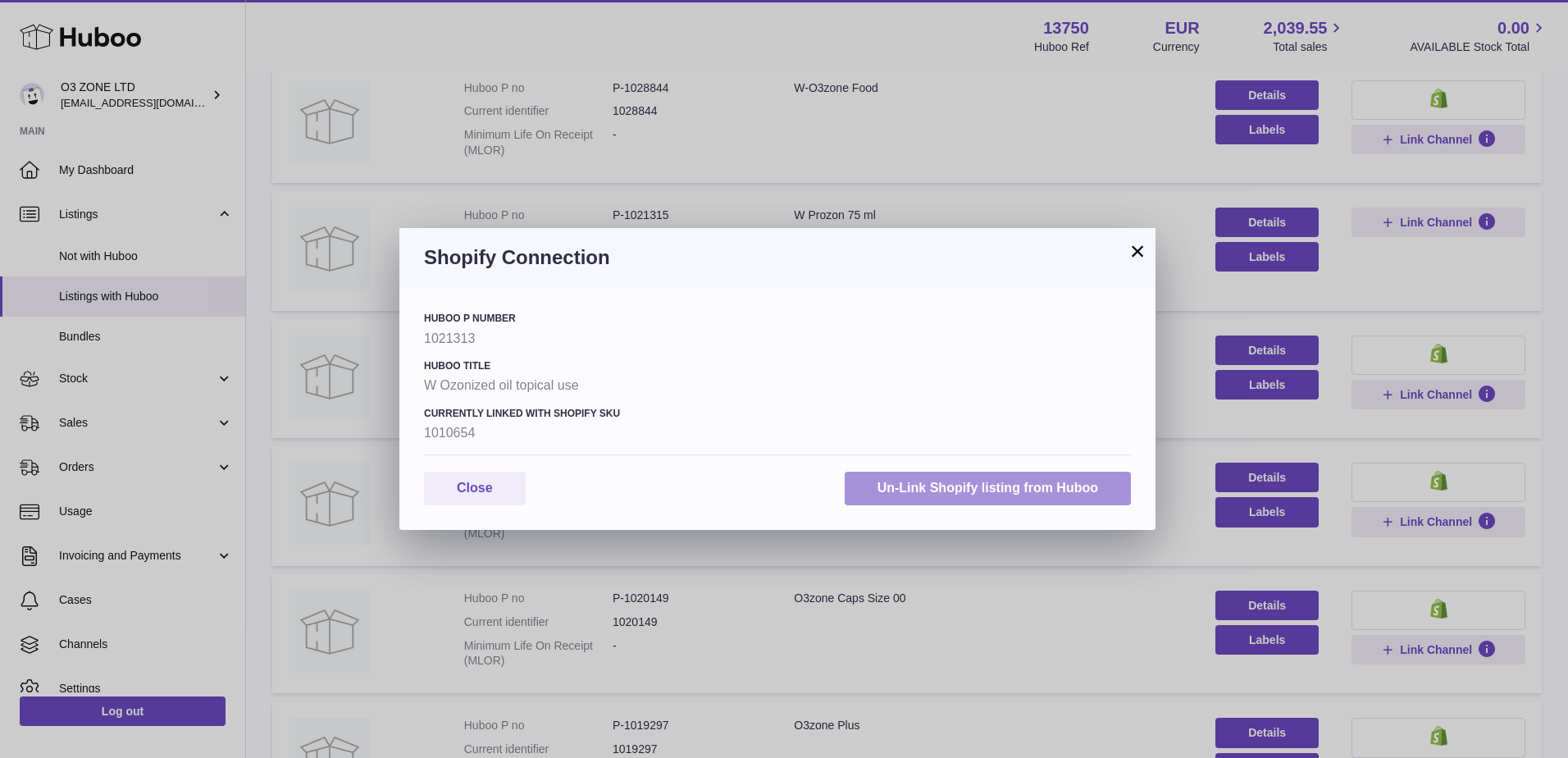
click at [1040, 486] on button "Un-Link Shopify listing from Huboo" at bounding box center [988, 488] width 287 height 34
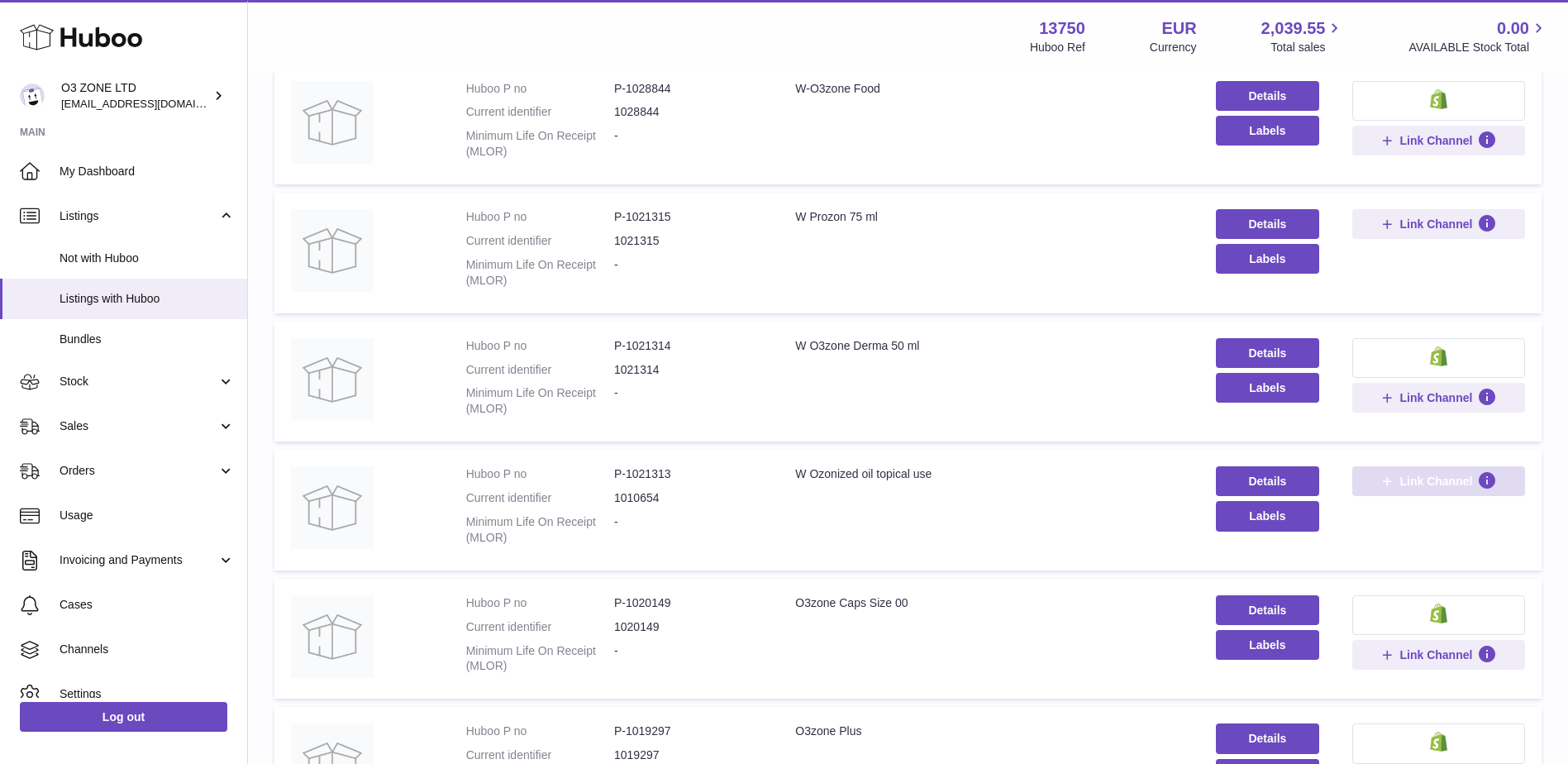
click at [1430, 485] on span "Link Channel" at bounding box center [1435, 481] width 73 height 15
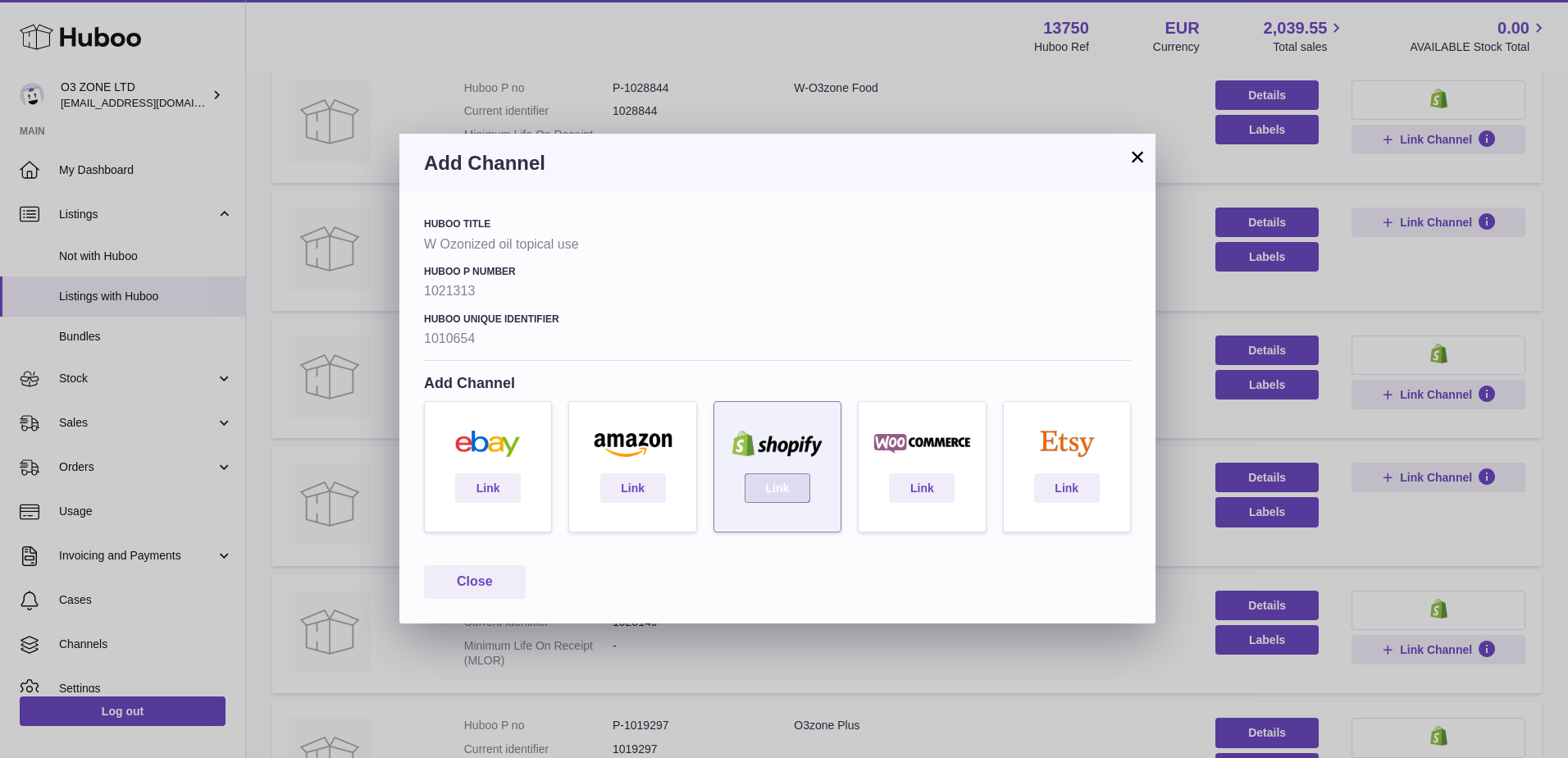
click at [783, 488] on link "Link" at bounding box center [777, 488] width 65 height 30
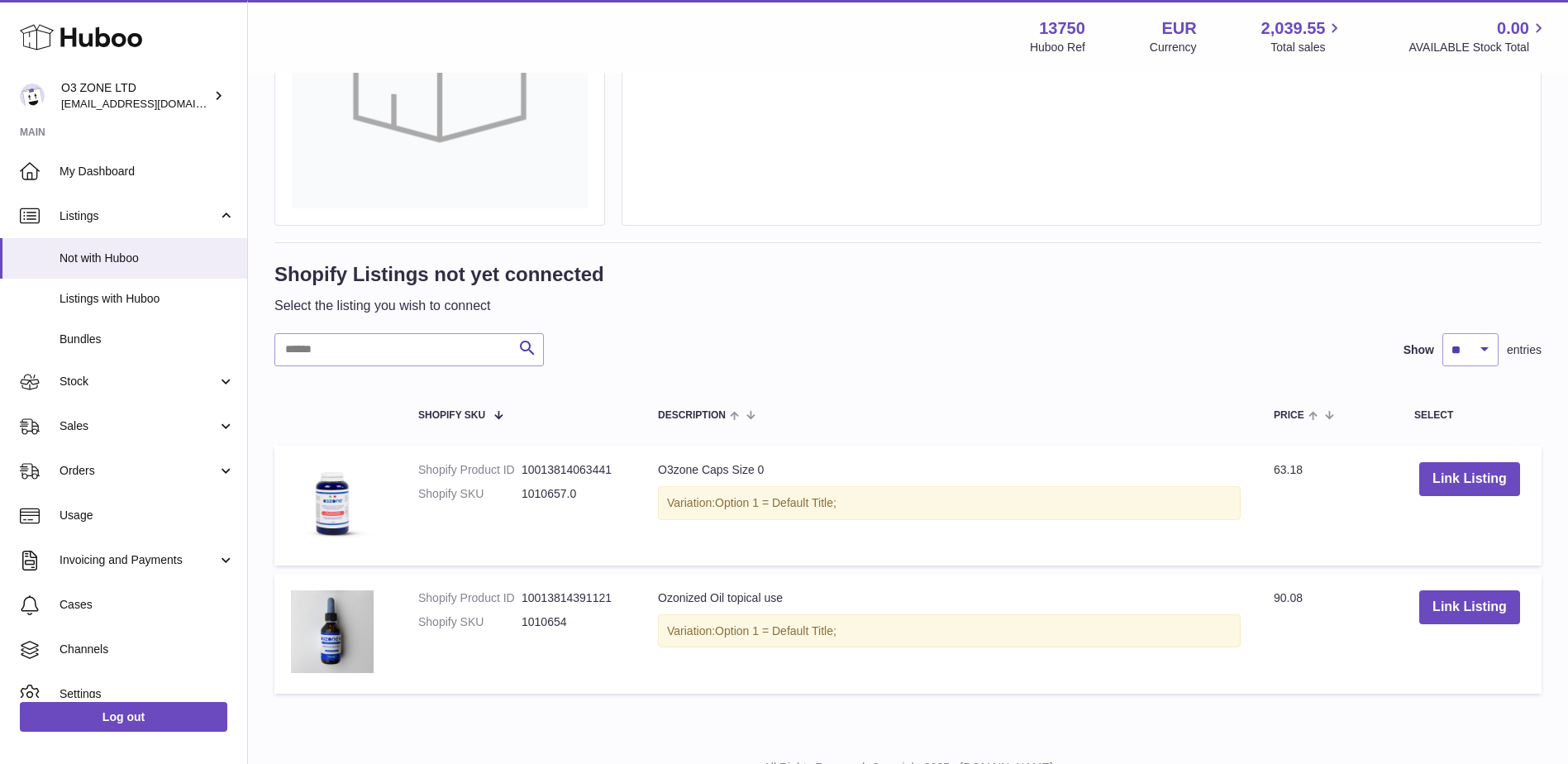
scroll to position [331, 0]
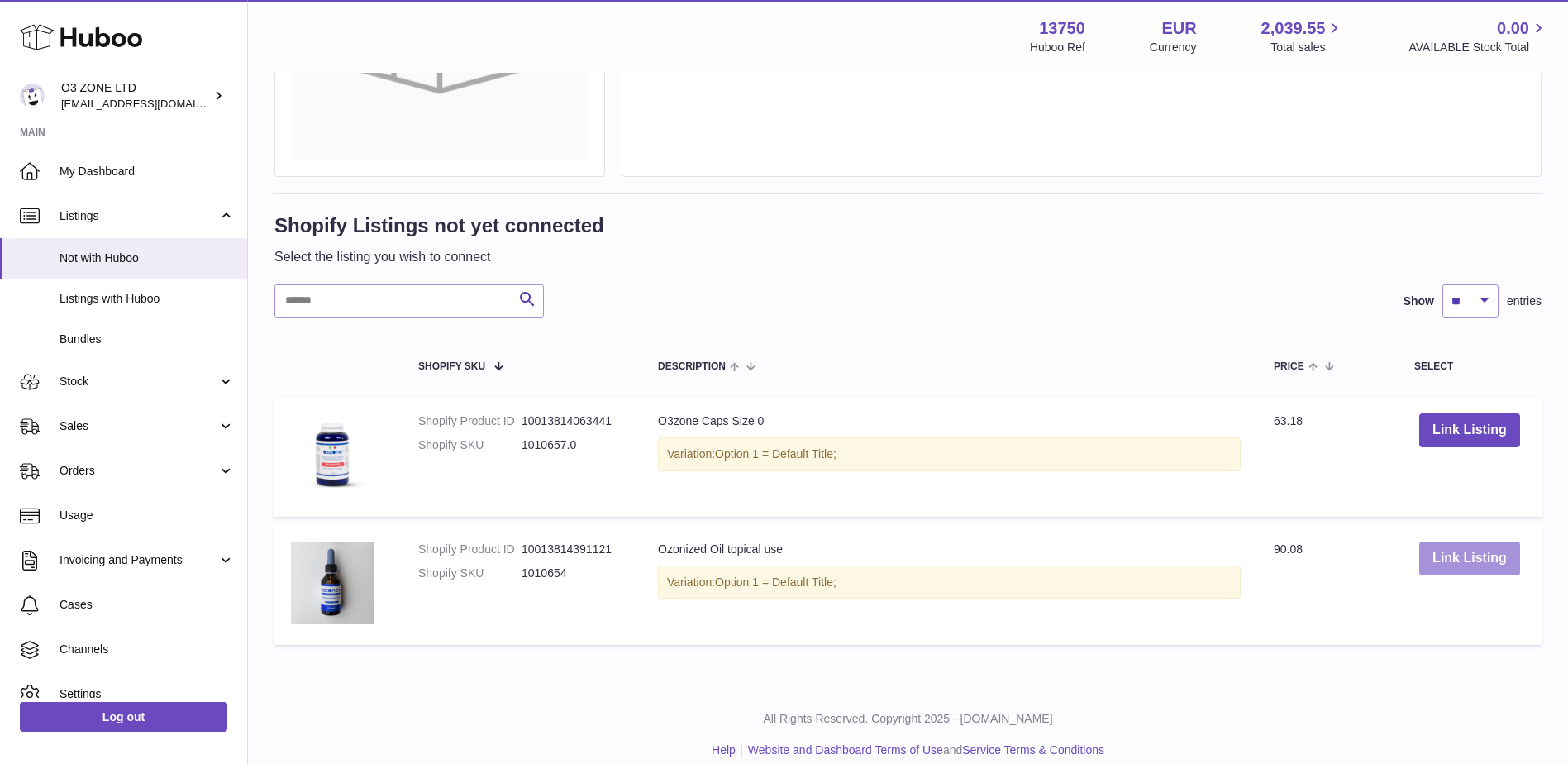
click at [1428, 561] on button "Link Listing" at bounding box center [1469, 558] width 101 height 34
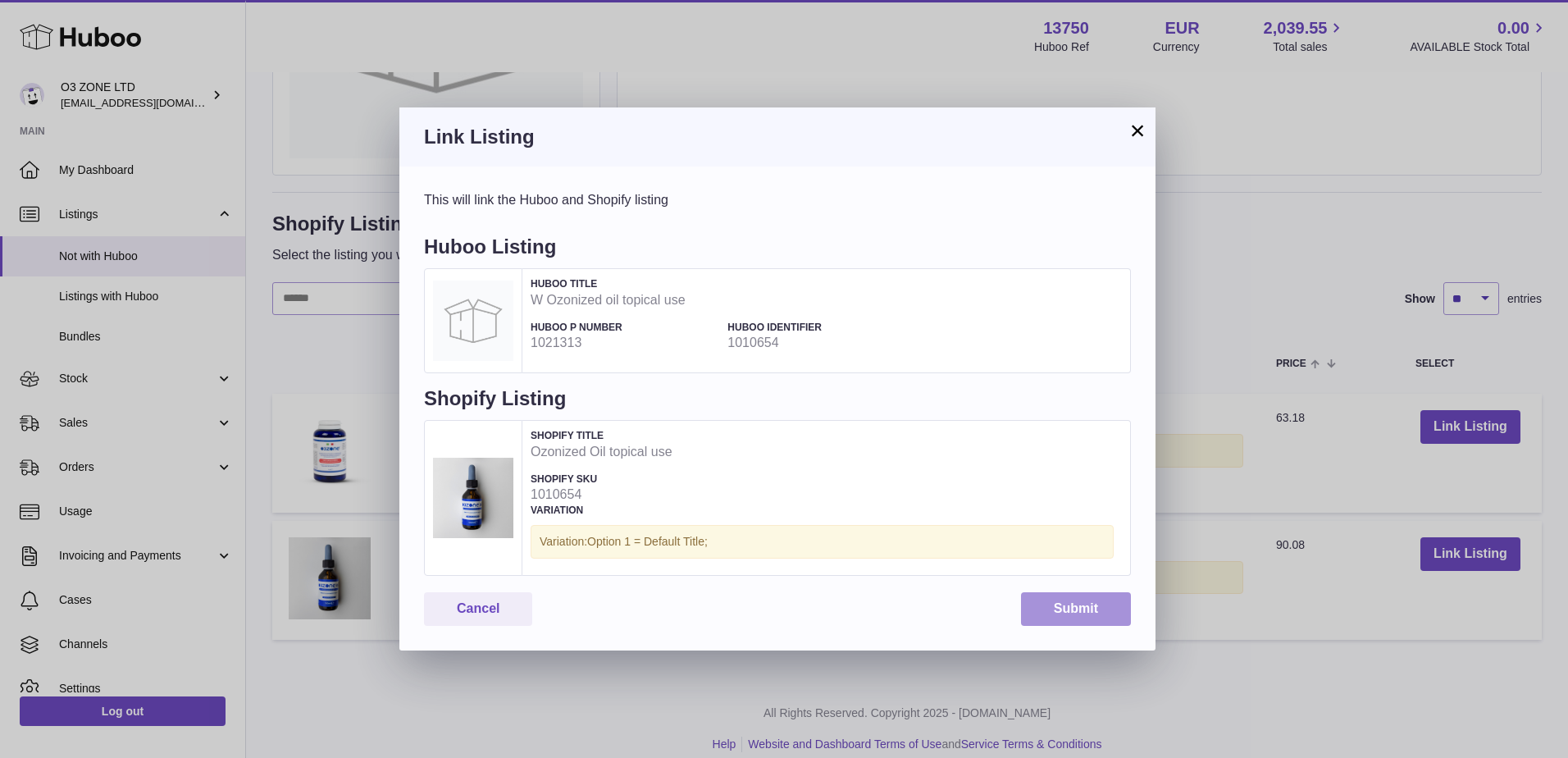
click at [1044, 615] on button "Submit" at bounding box center [1076, 609] width 110 height 34
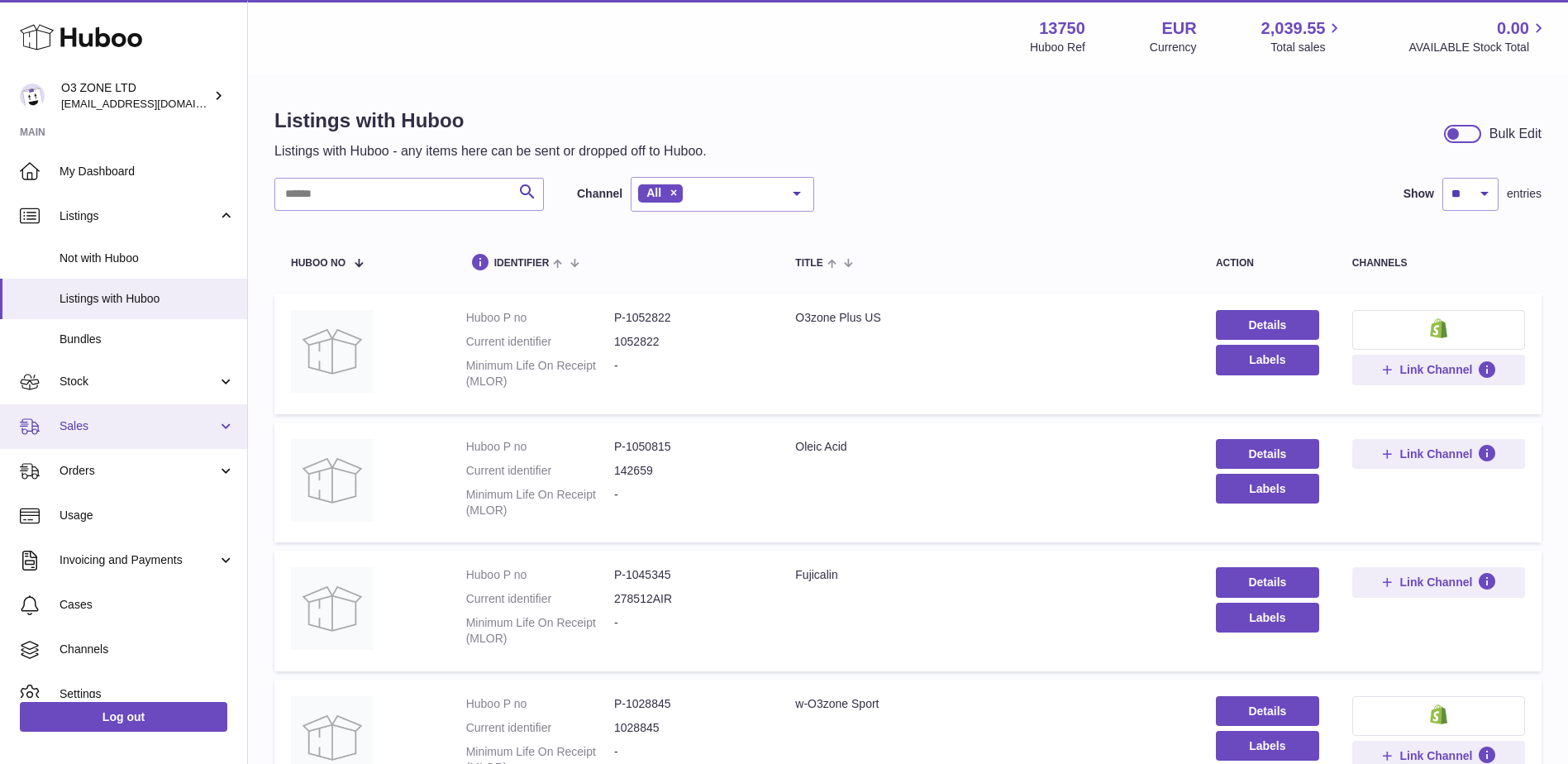
click at [110, 426] on span "Sales" at bounding box center [138, 426] width 158 height 16
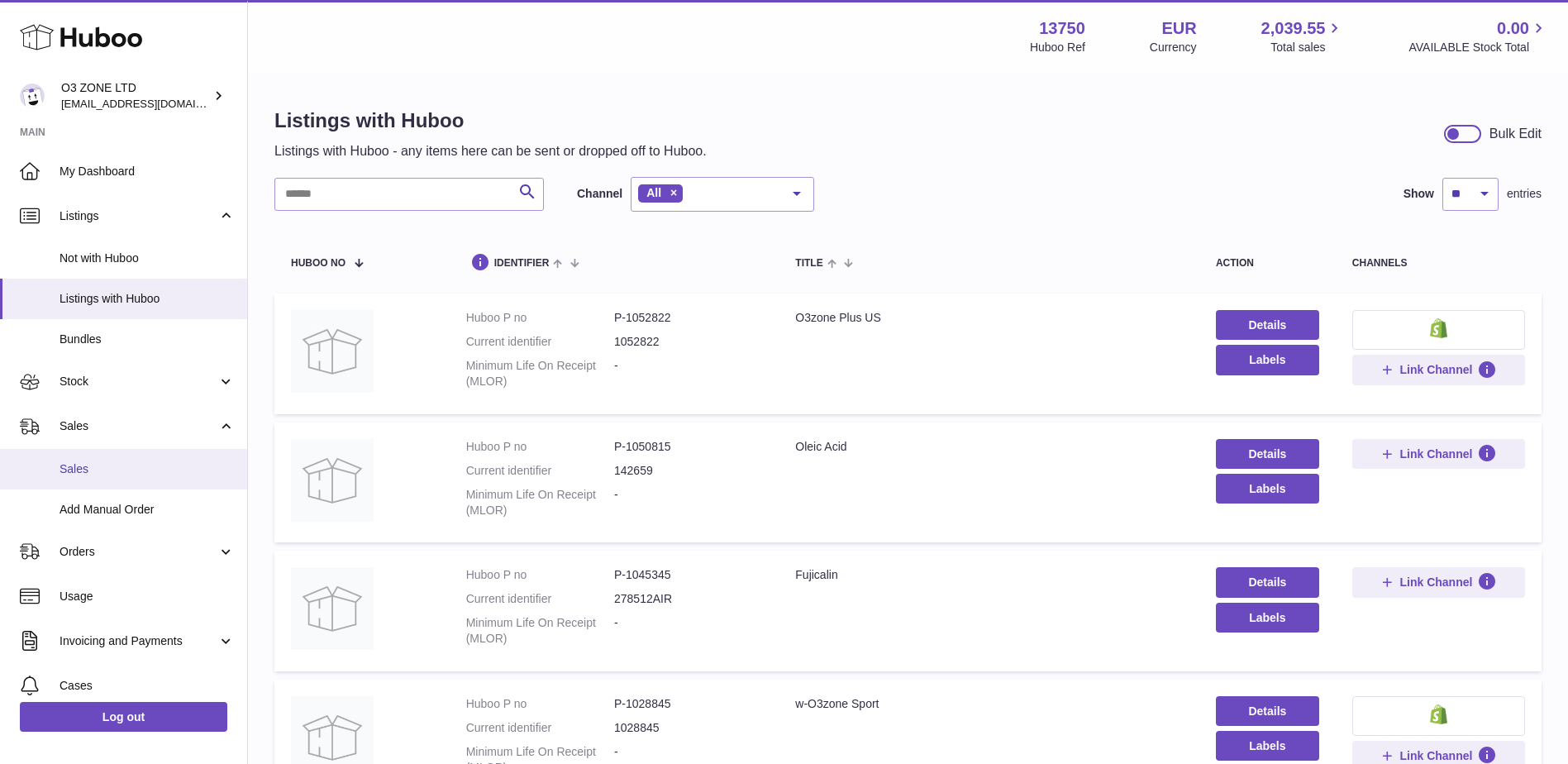
click at [115, 462] on span "Sales" at bounding box center [146, 469] width 175 height 16
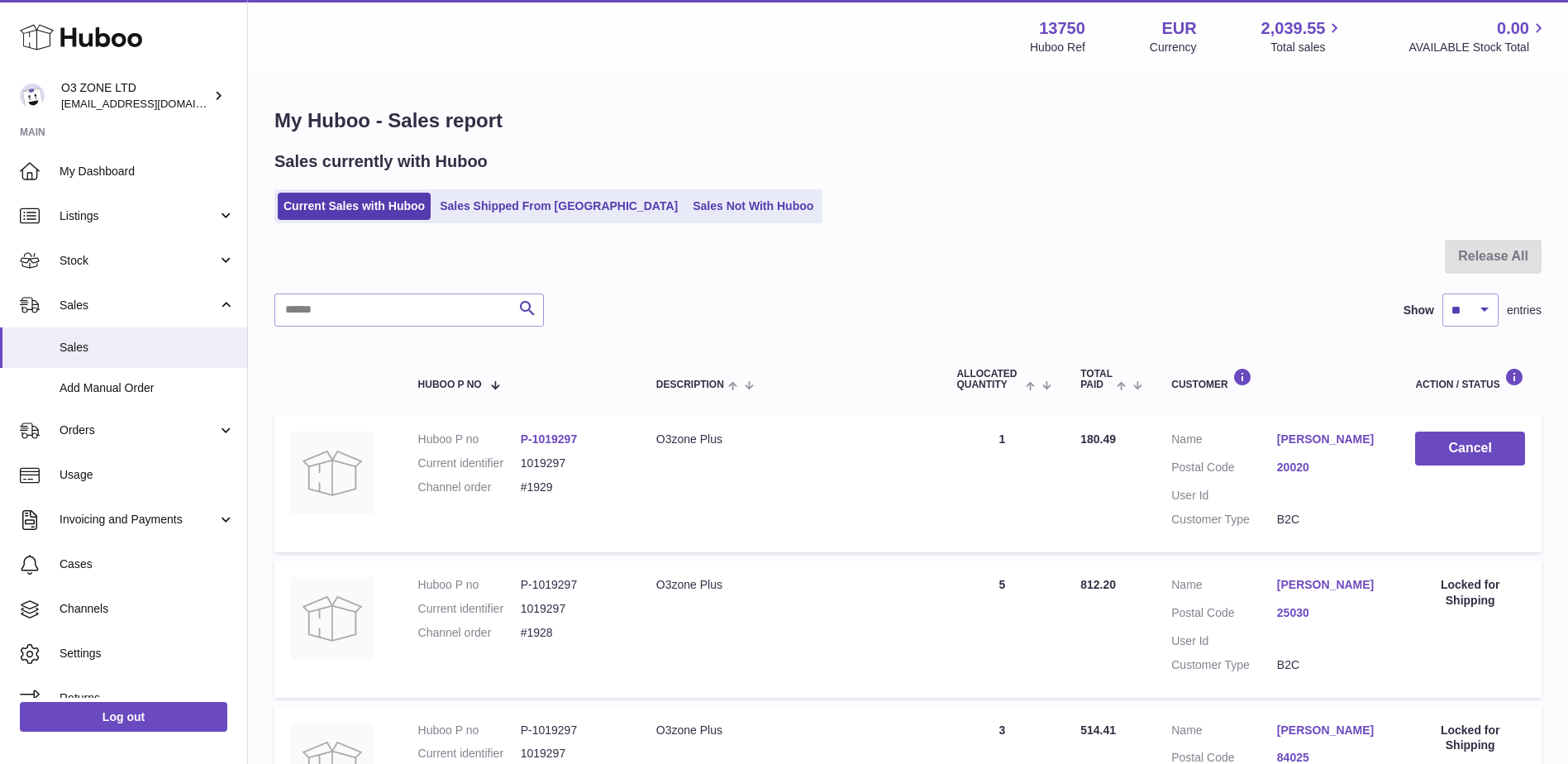
click at [665, 192] on ul "Current Sales with Huboo Sales Shipped From [GEOGRAPHIC_DATA] Sales Not With Hu…" at bounding box center [548, 206] width 548 height 34
click at [687, 210] on link "Sales Not With Huboo" at bounding box center [753, 207] width 132 height 27
